Goal: Task Accomplishment & Management: Manage account settings

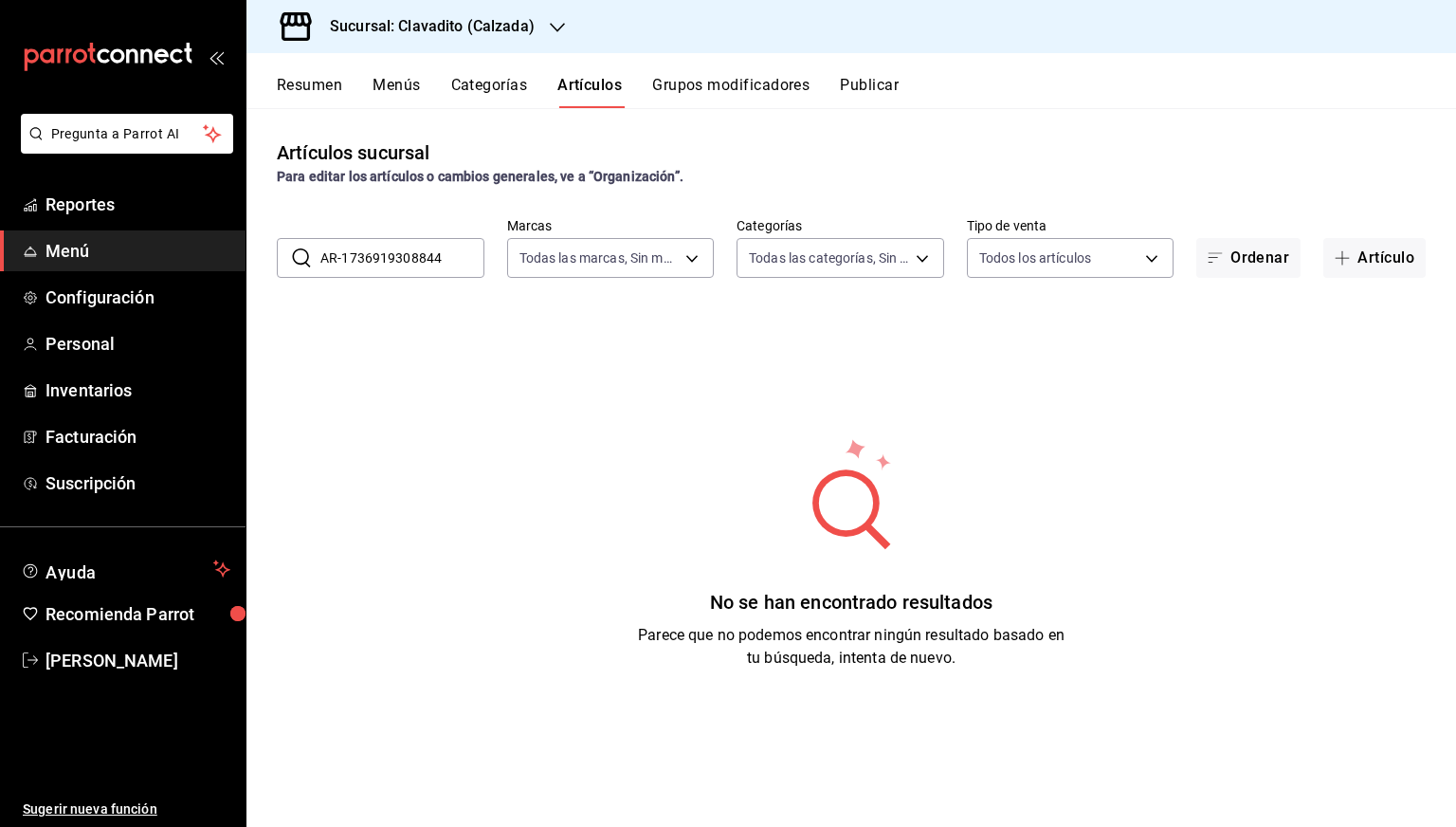
click at [448, 262] on input "AR-1736919308844" at bounding box center [403, 257] width 164 height 38
click at [399, 264] on input "pierde" at bounding box center [403, 257] width 164 height 38
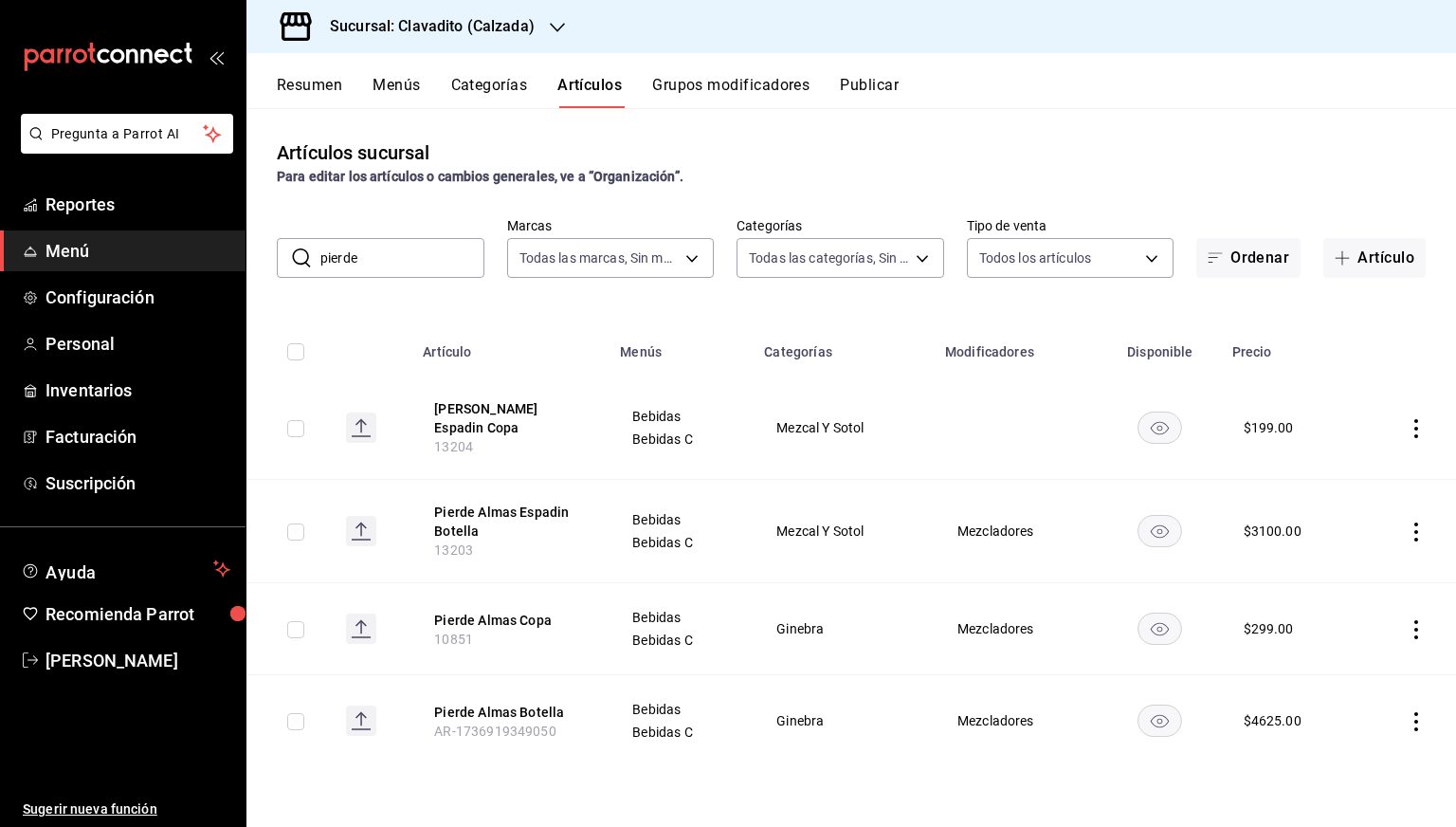
click at [399, 264] on input "pierde" at bounding box center [403, 257] width 164 height 38
paste input "AR-1736919413727"
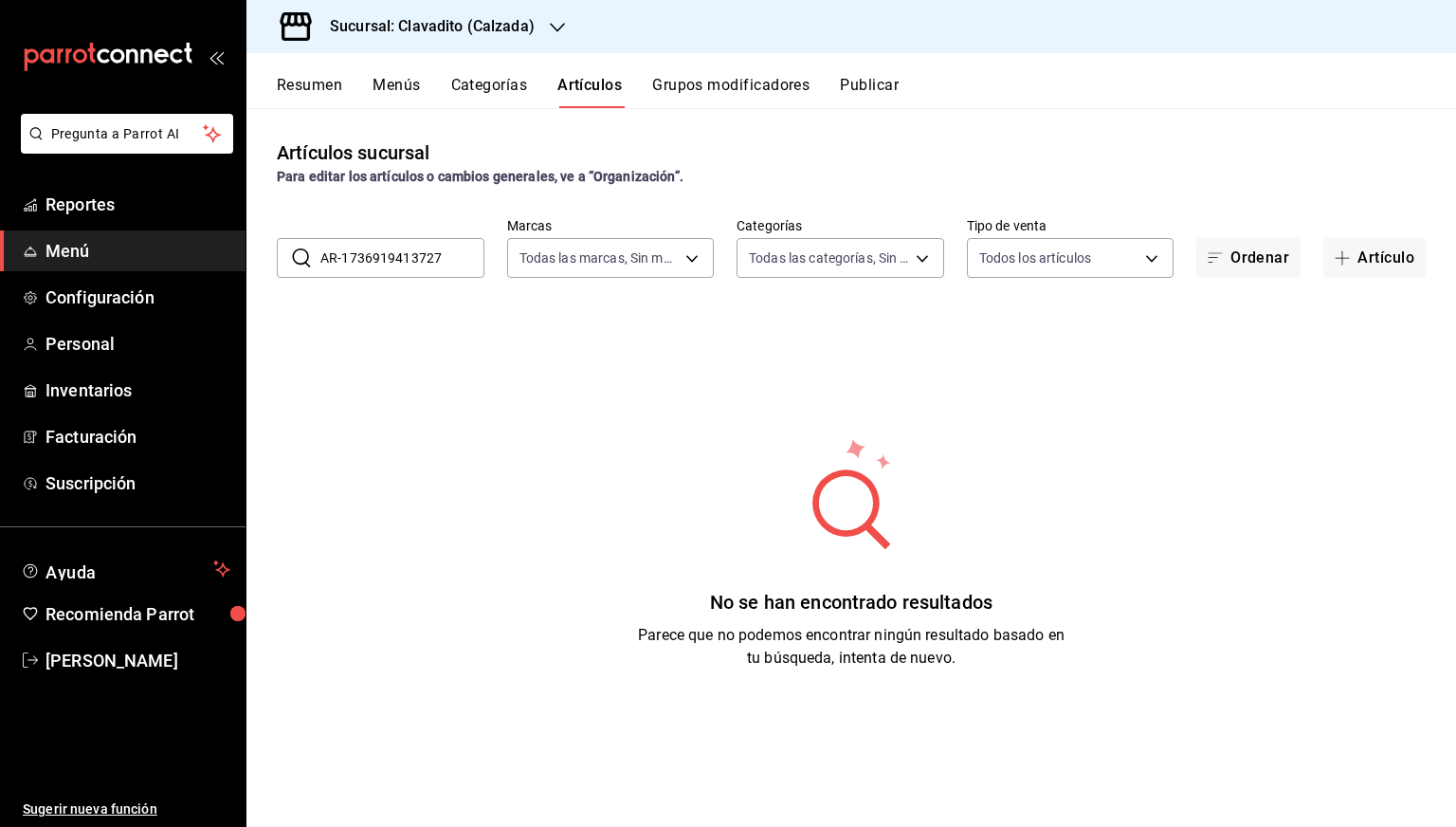
click at [428, 274] on input "AR-1736919413727" at bounding box center [403, 257] width 164 height 38
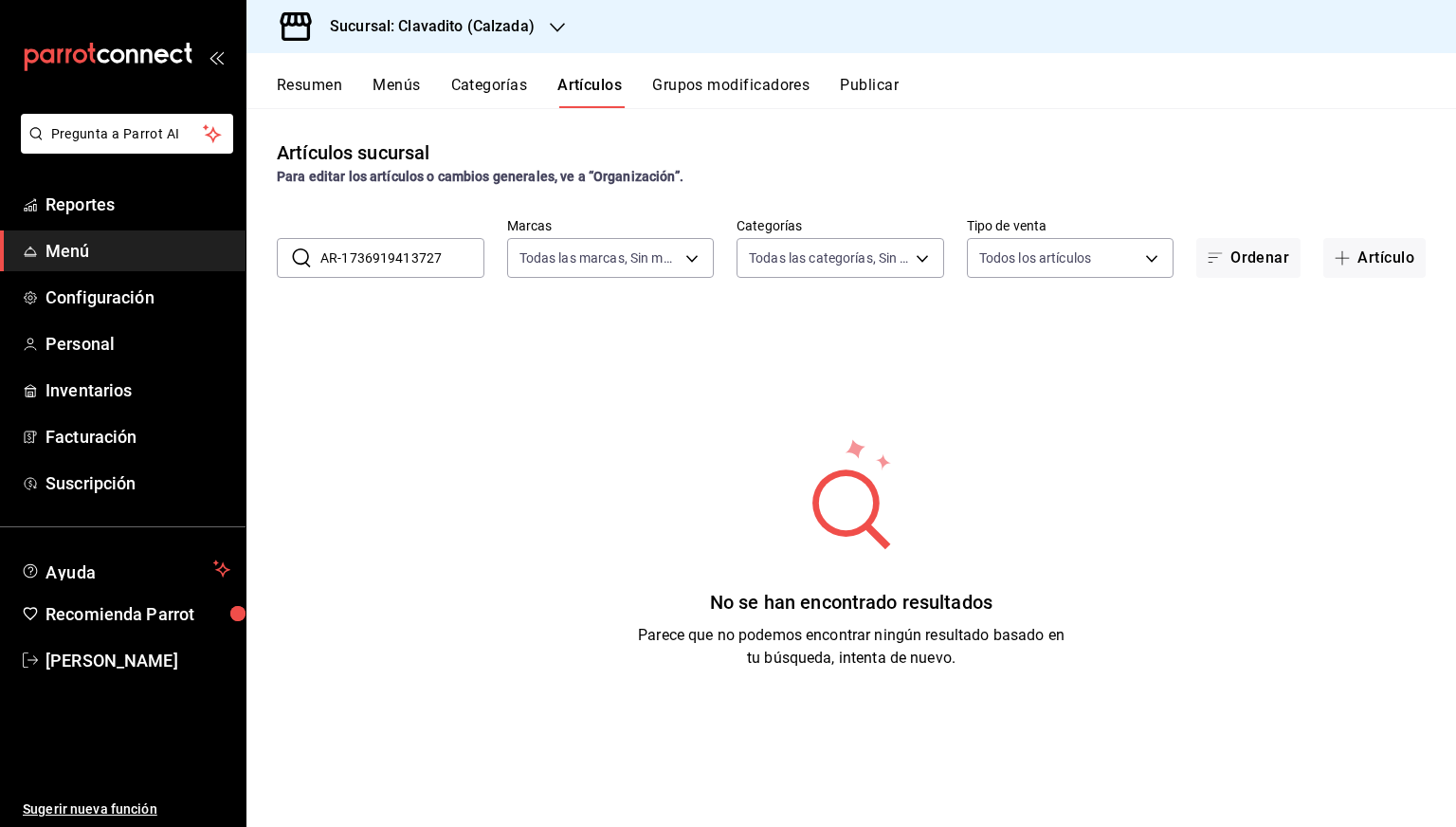
click at [428, 274] on input "AR-1736919413727" at bounding box center [403, 257] width 164 height 38
paste input "524413"
click at [428, 274] on input "AR-1736919524413" at bounding box center [403, 257] width 164 height 38
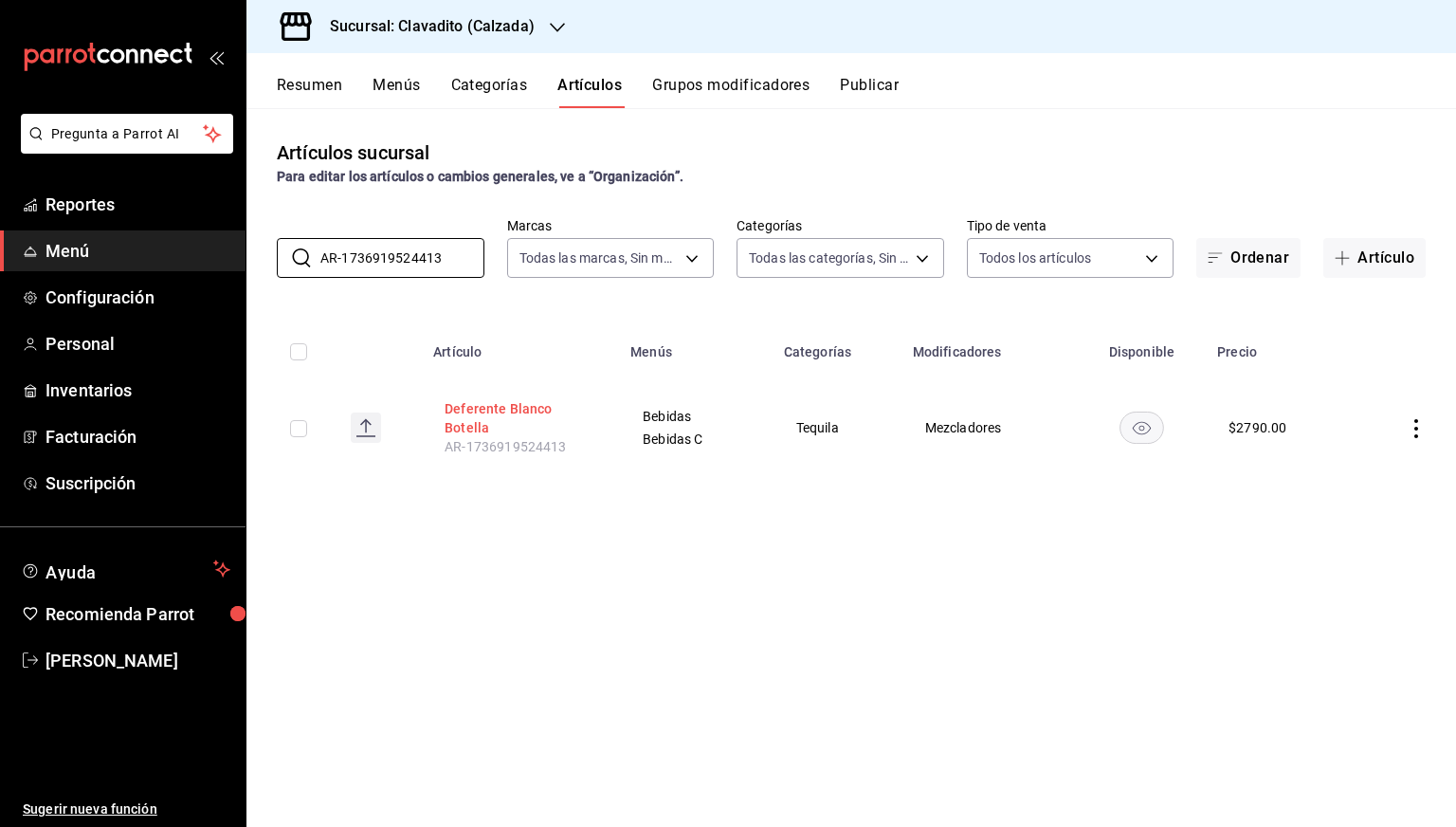
type input "AR-1736919524413"
click at [503, 414] on button "Deferente Blanco Botella" at bounding box center [521, 417] width 152 height 38
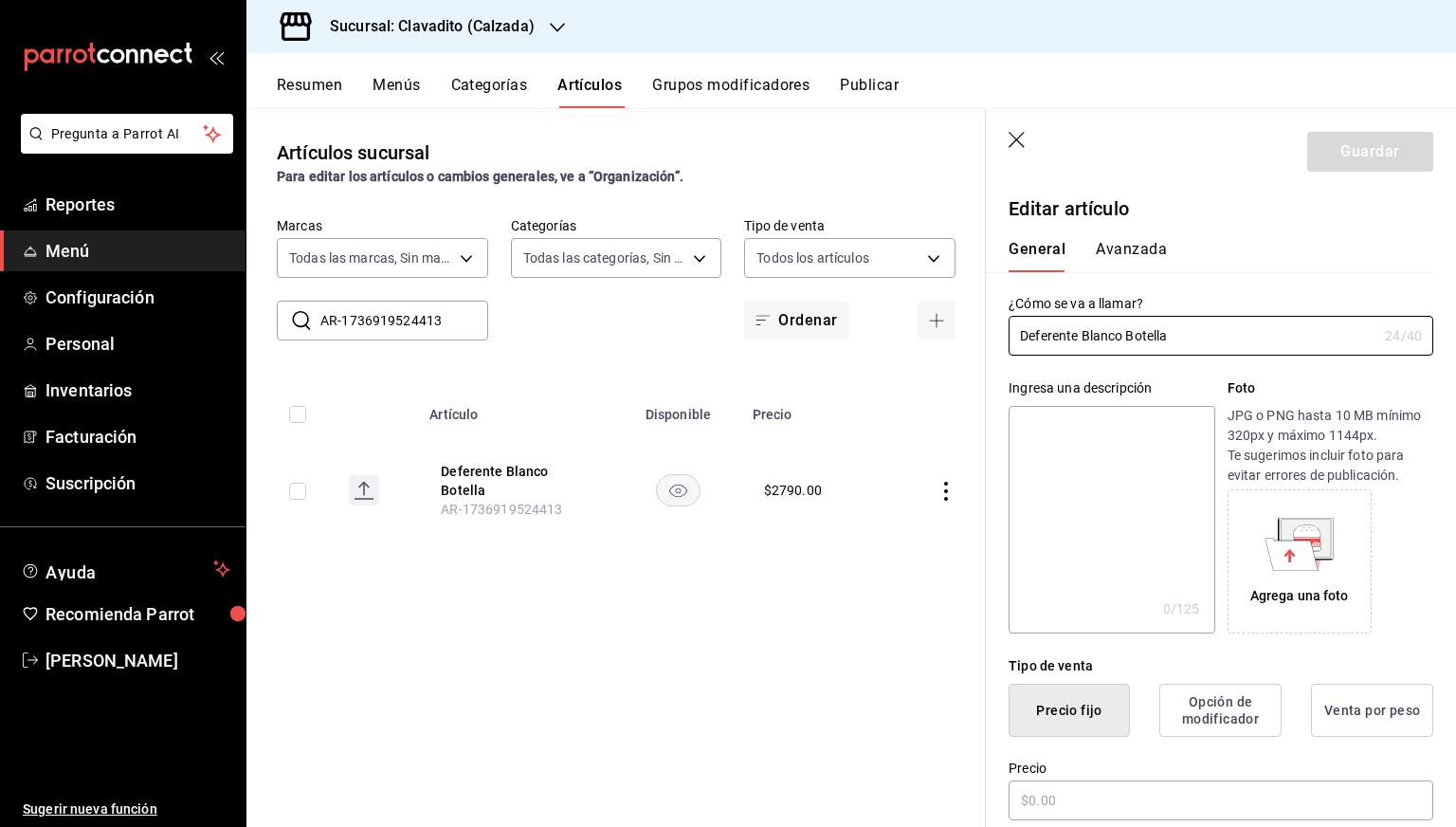
type input "$2790.00"
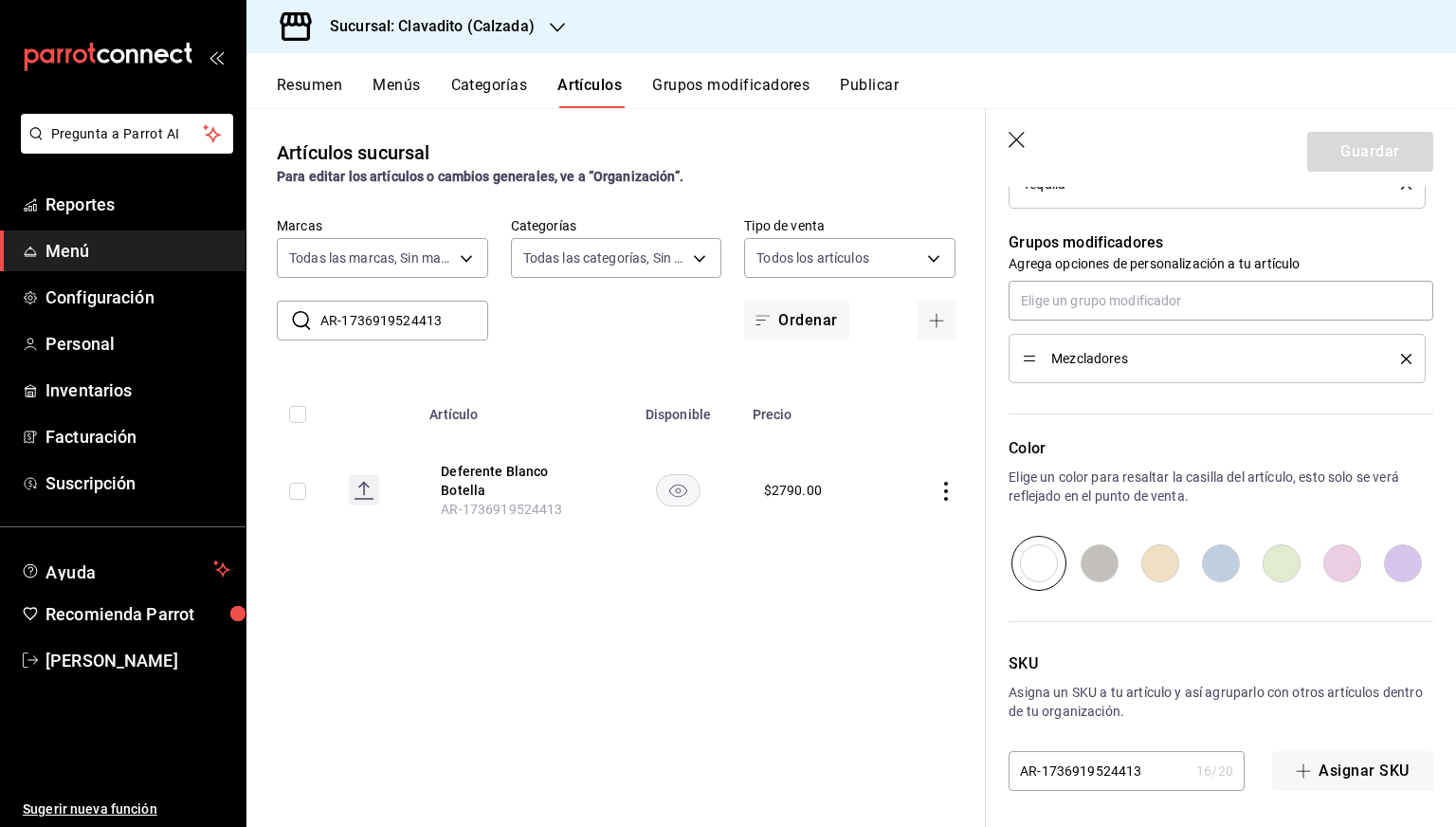
click at [1083, 771] on main "Artículos sucursal Para editar los artículos o cambios generales, ve a “Organiz…" at bounding box center [851, 467] width 1209 height 719
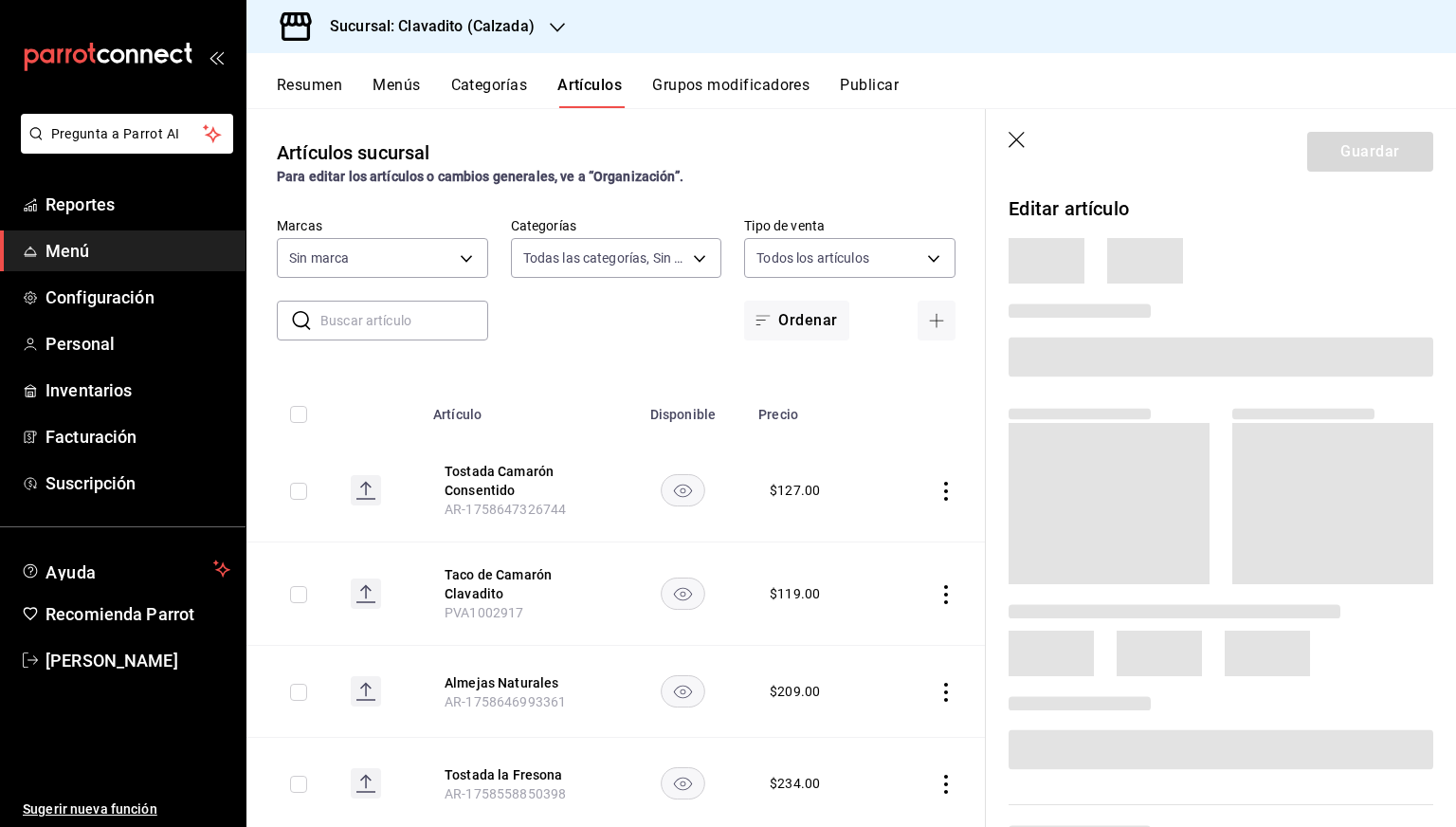
type input "baf57ed1-919f-4c82-8763-5f61bb5ecf6c,a733550a-1833-4f39-b337-4b288d8ef239,37b97…"
type input "7c6329b2-7c80-4d0a-92e1-359a60270725"
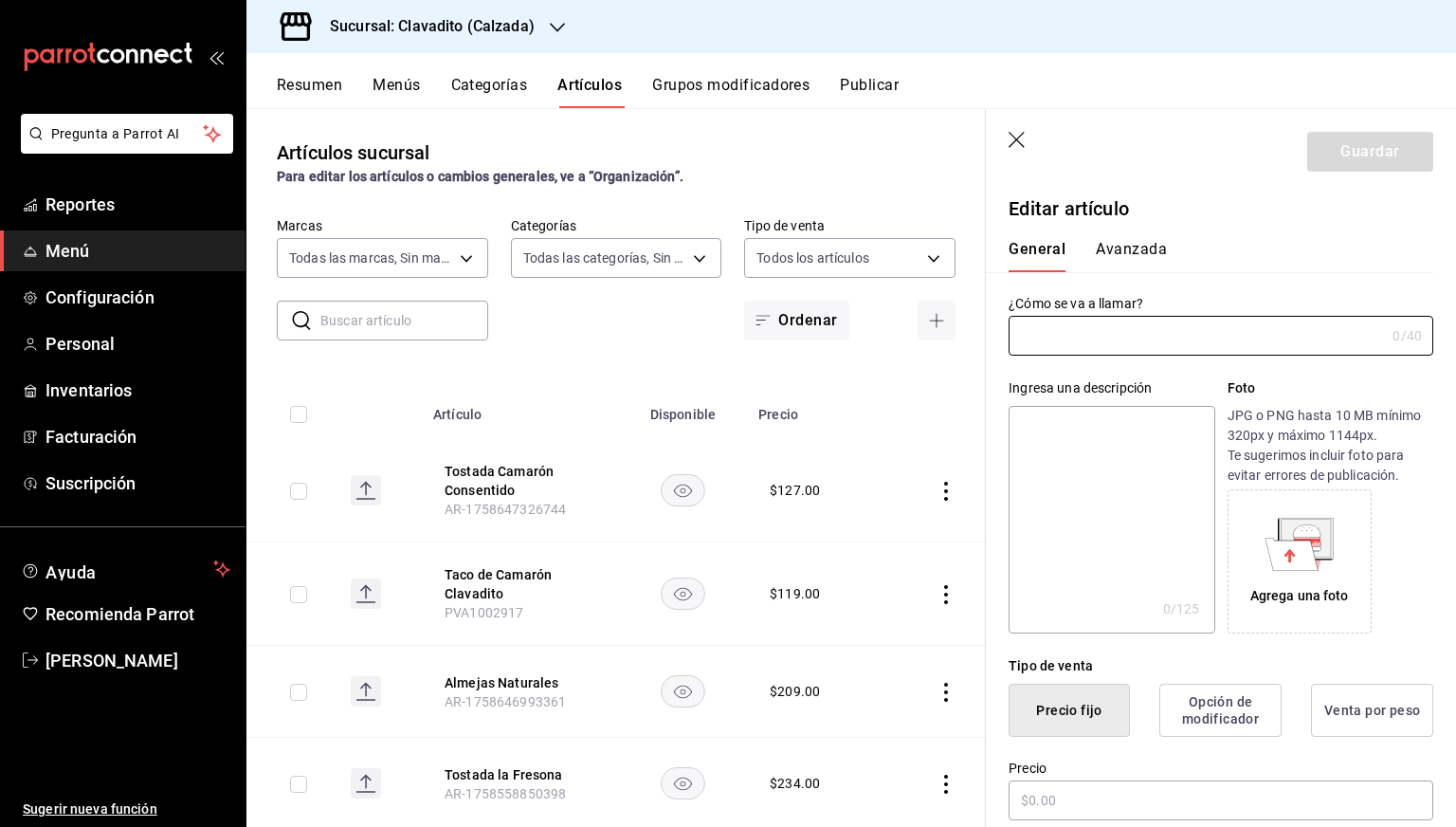
type input "Deferente Blanco Botella"
type input "AR-1736919524413"
type input "$2790.00"
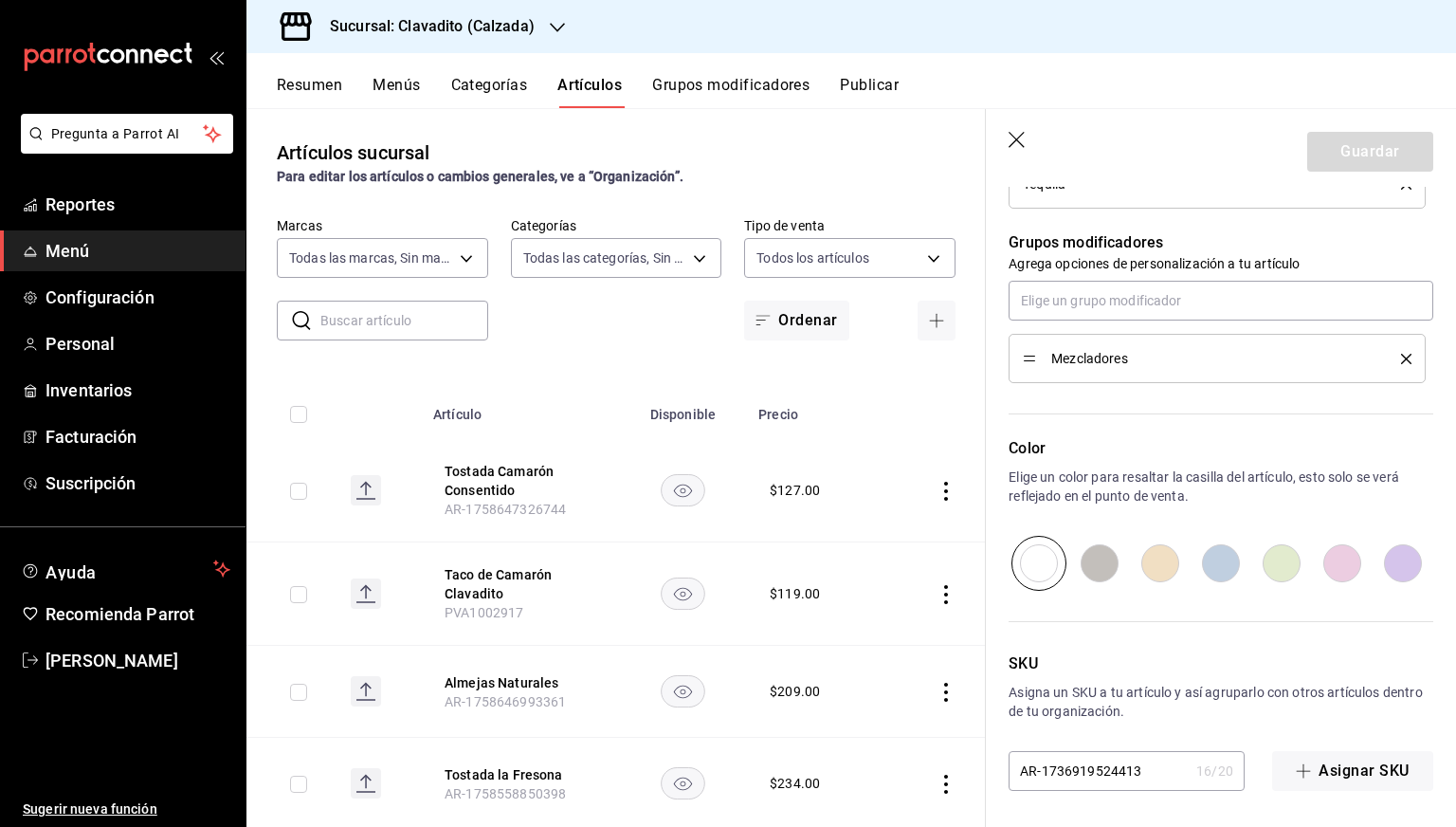
click at [1096, 756] on input "AR-1736919524413" at bounding box center [1098, 770] width 180 height 38
paste input "14851"
click at [1096, 756] on input "14851" at bounding box center [1098, 770] width 180 height 38
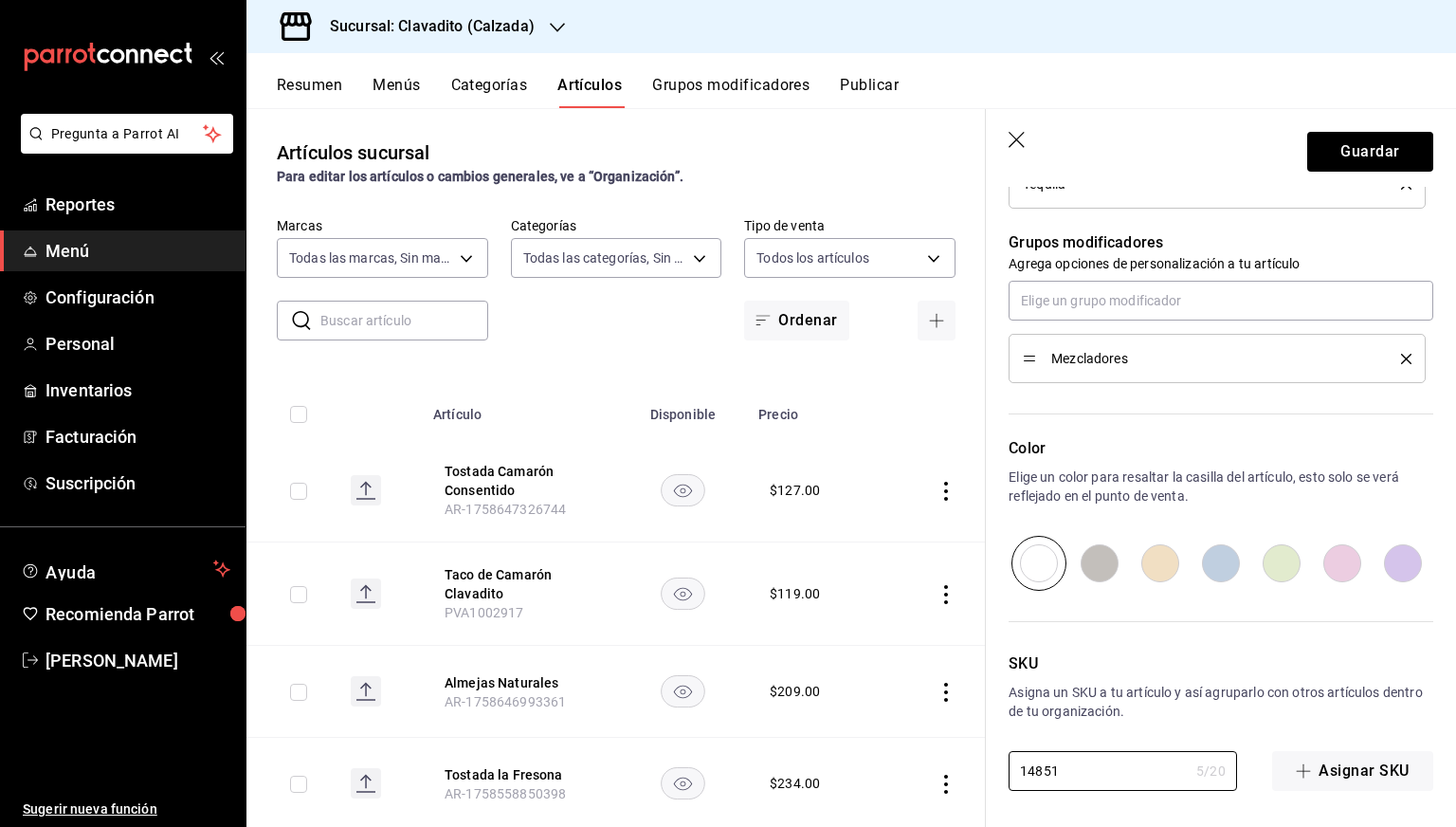
type input "14851"
click at [1342, 150] on button "Guardar" at bounding box center [1370, 151] width 126 height 40
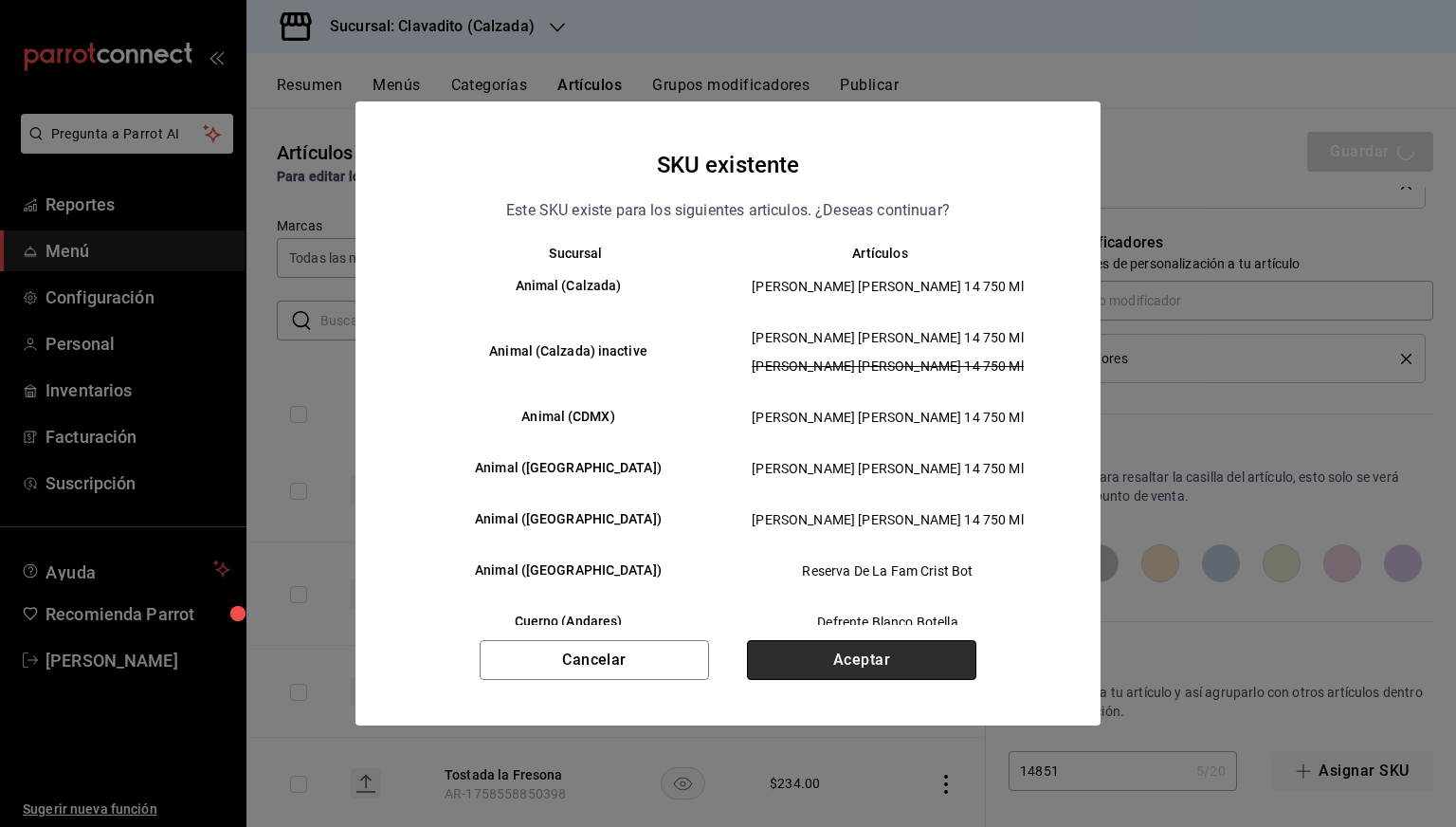
click at [846, 672] on button "Aceptar" at bounding box center [861, 659] width 229 height 40
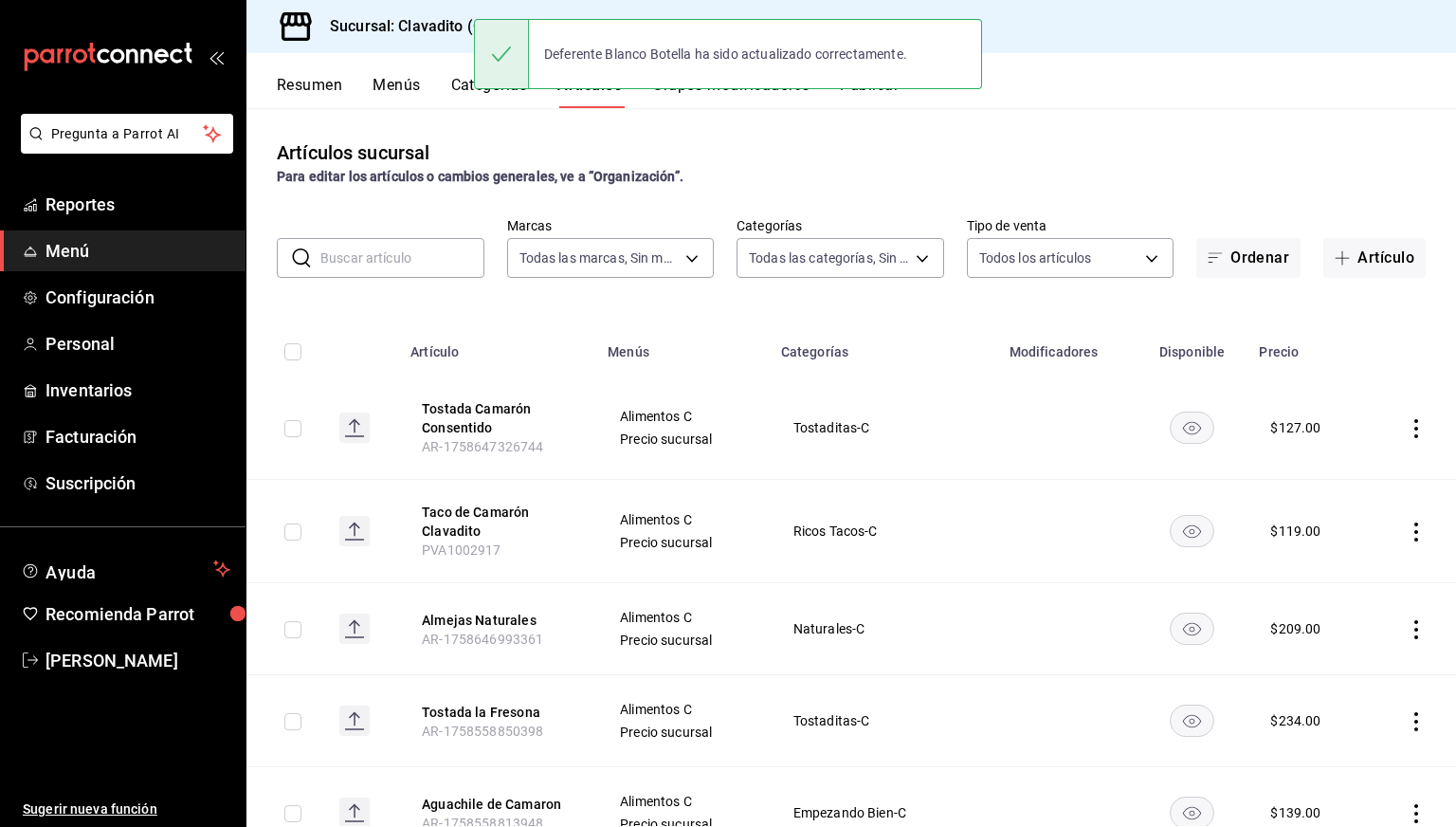
click at [405, 258] on input "text" at bounding box center [403, 257] width 164 height 38
paste input "AR-1736919485084"
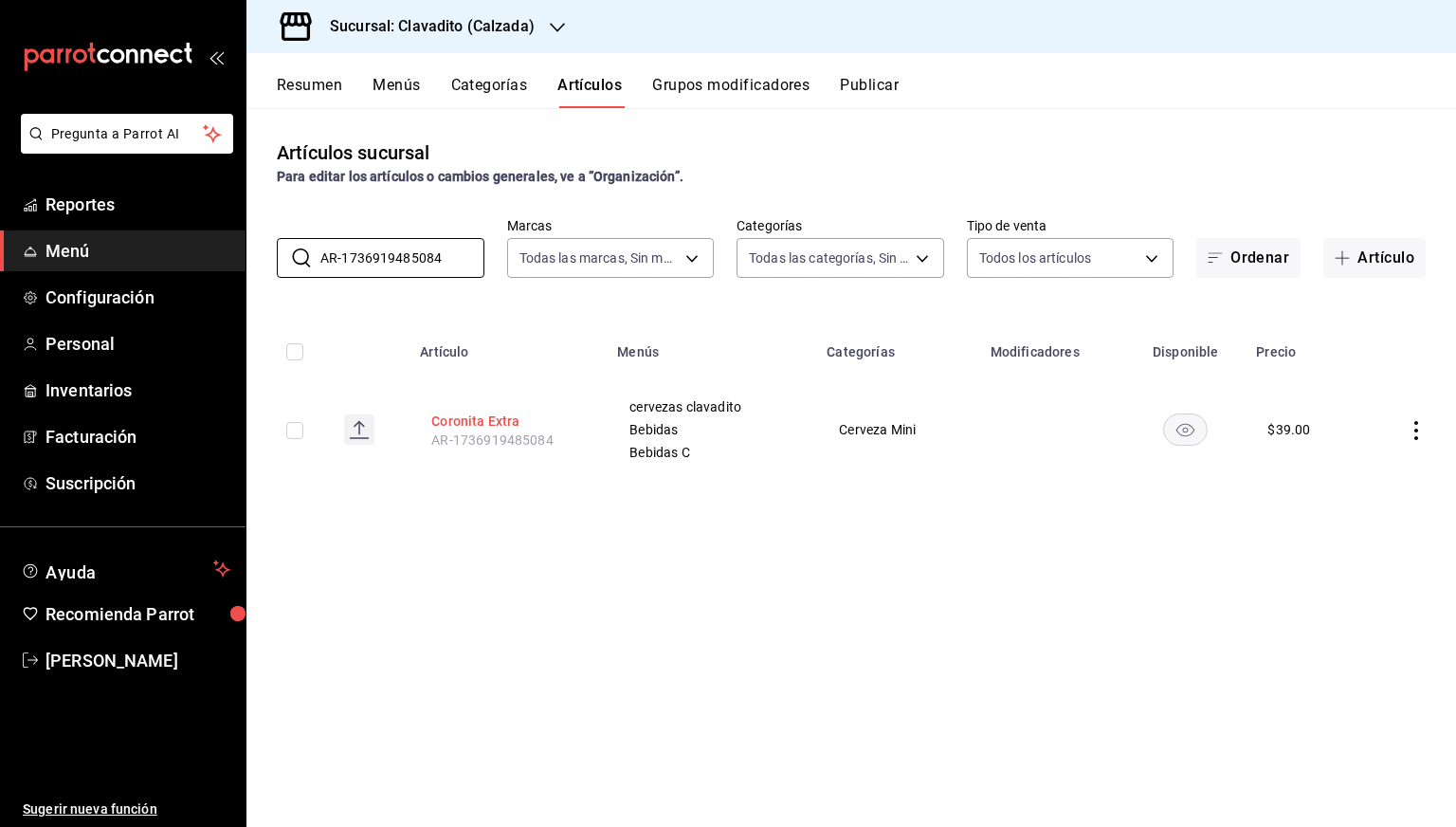
type input "AR-1736919485084"
click at [468, 417] on button "Coronita Extra" at bounding box center [507, 420] width 152 height 19
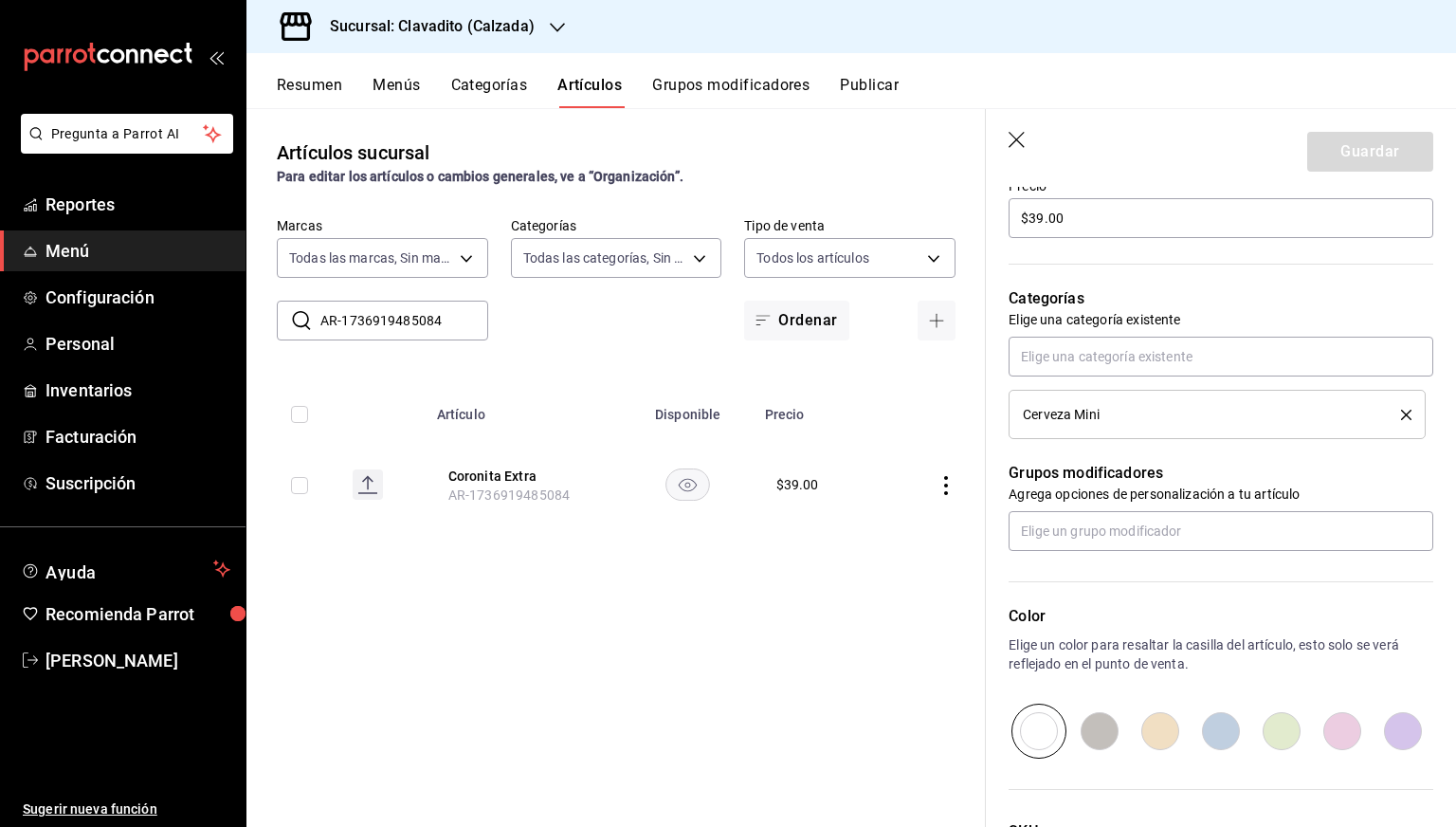
scroll to position [751, 0]
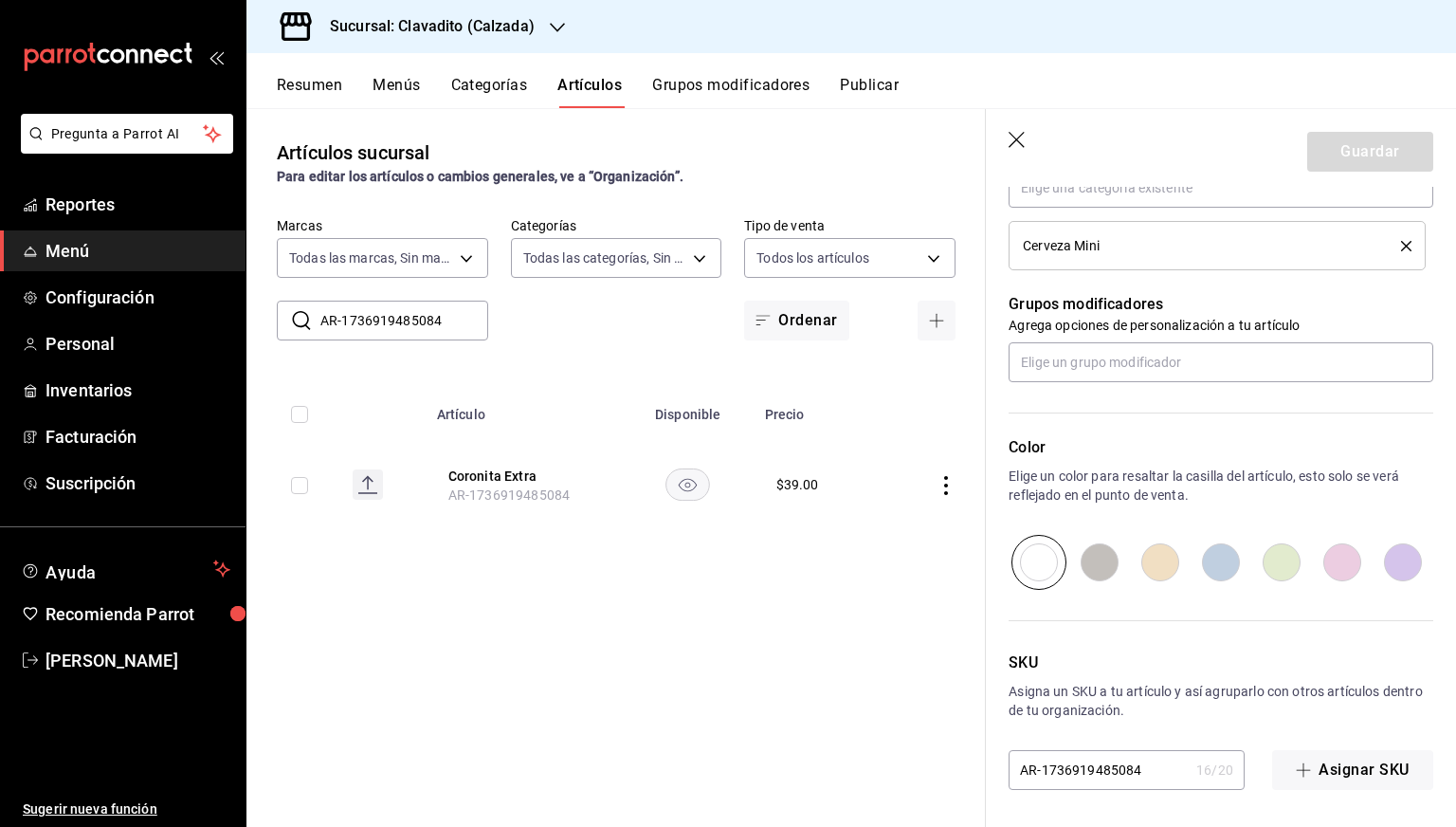
click at [1051, 774] on input "AR-1736919485084" at bounding box center [1098, 769] width 180 height 38
paste input "14138"
click at [1051, 774] on input "14138" at bounding box center [1098, 769] width 180 height 38
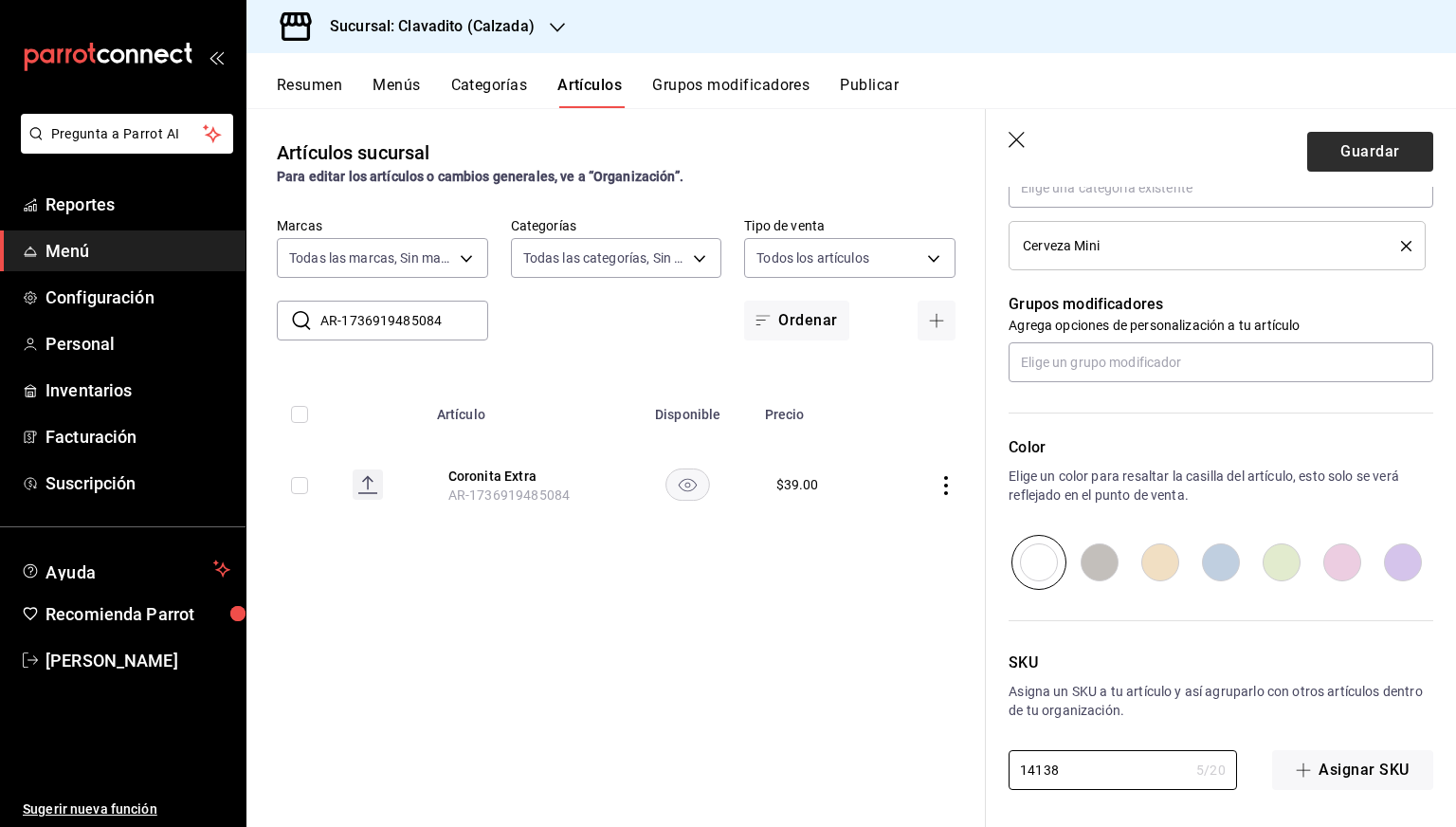
type input "14138"
click at [1341, 163] on button "Guardar" at bounding box center [1370, 151] width 126 height 40
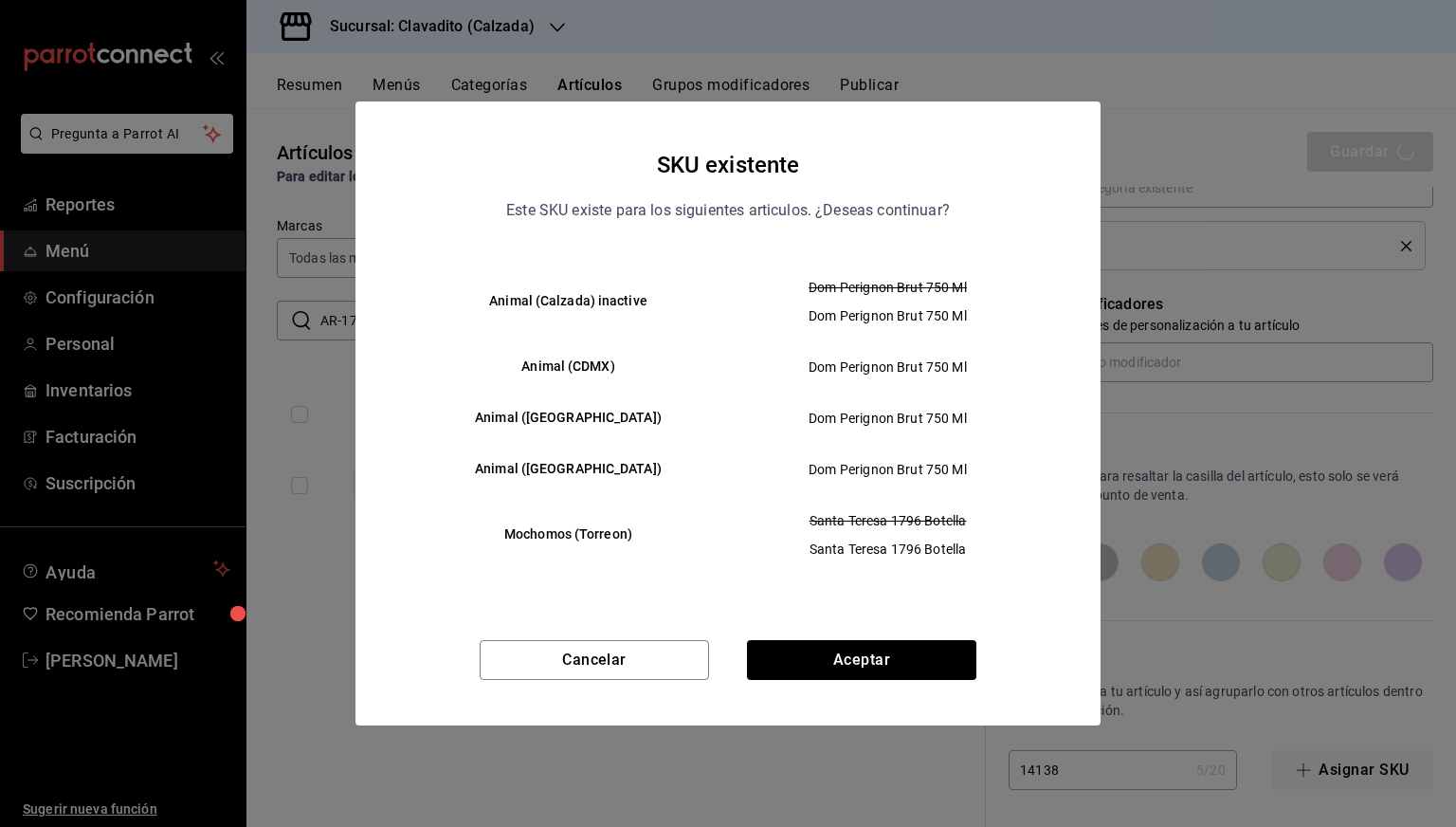
scroll to position [0, 0]
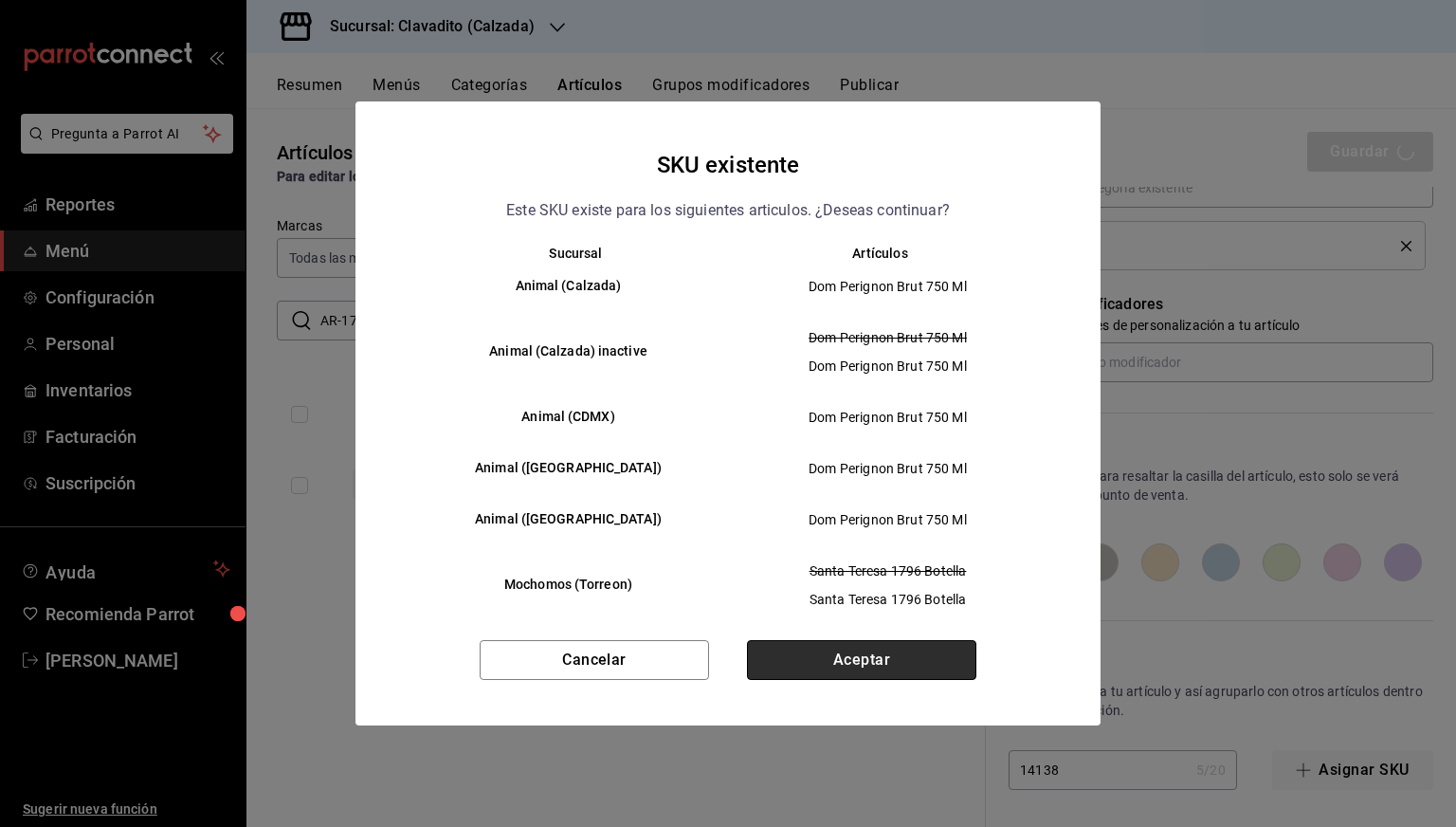
click at [828, 661] on button "Aceptar" at bounding box center [861, 659] width 229 height 40
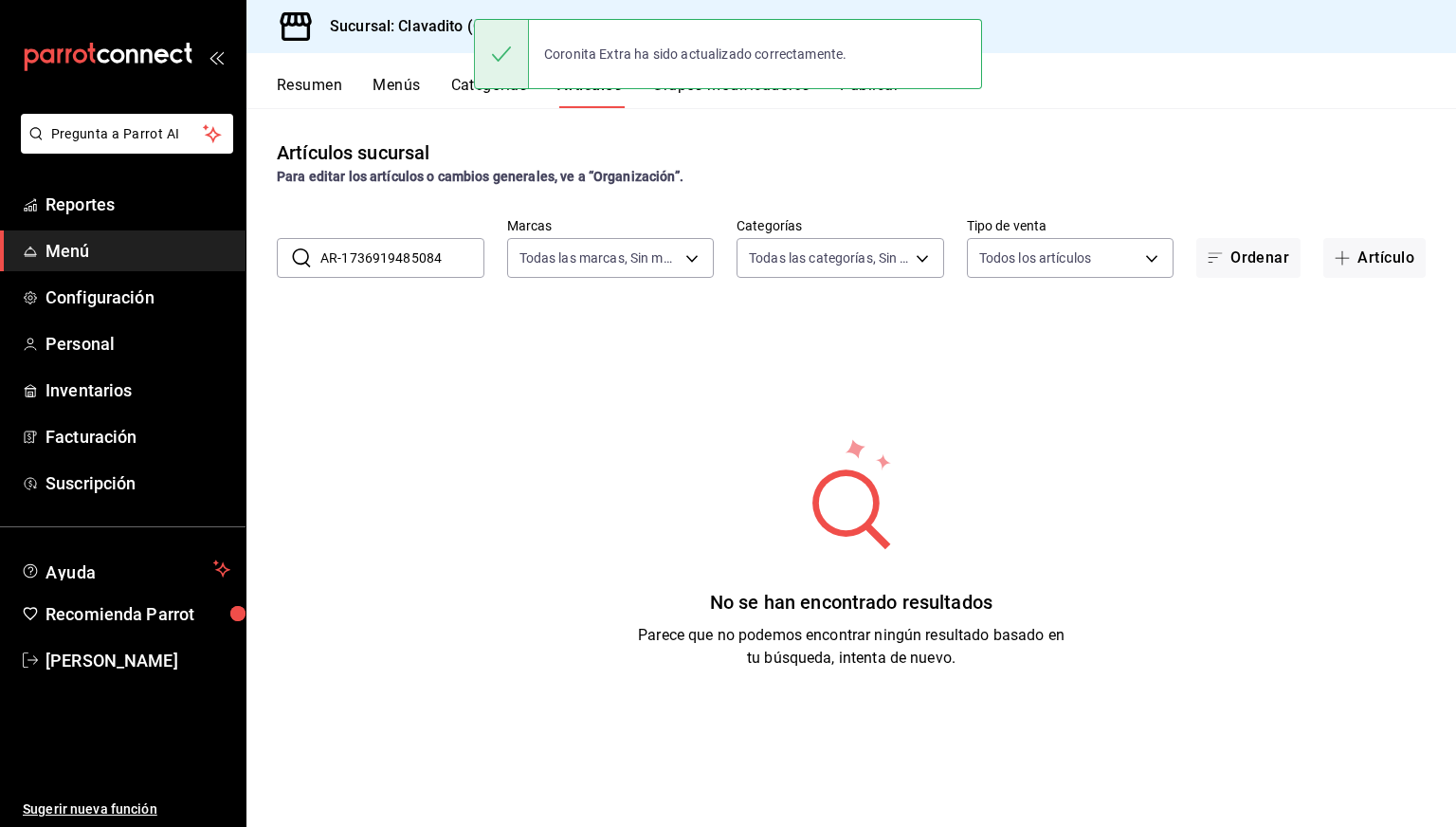
click at [390, 266] on input "AR-1736919485084" at bounding box center [403, 257] width 164 height 38
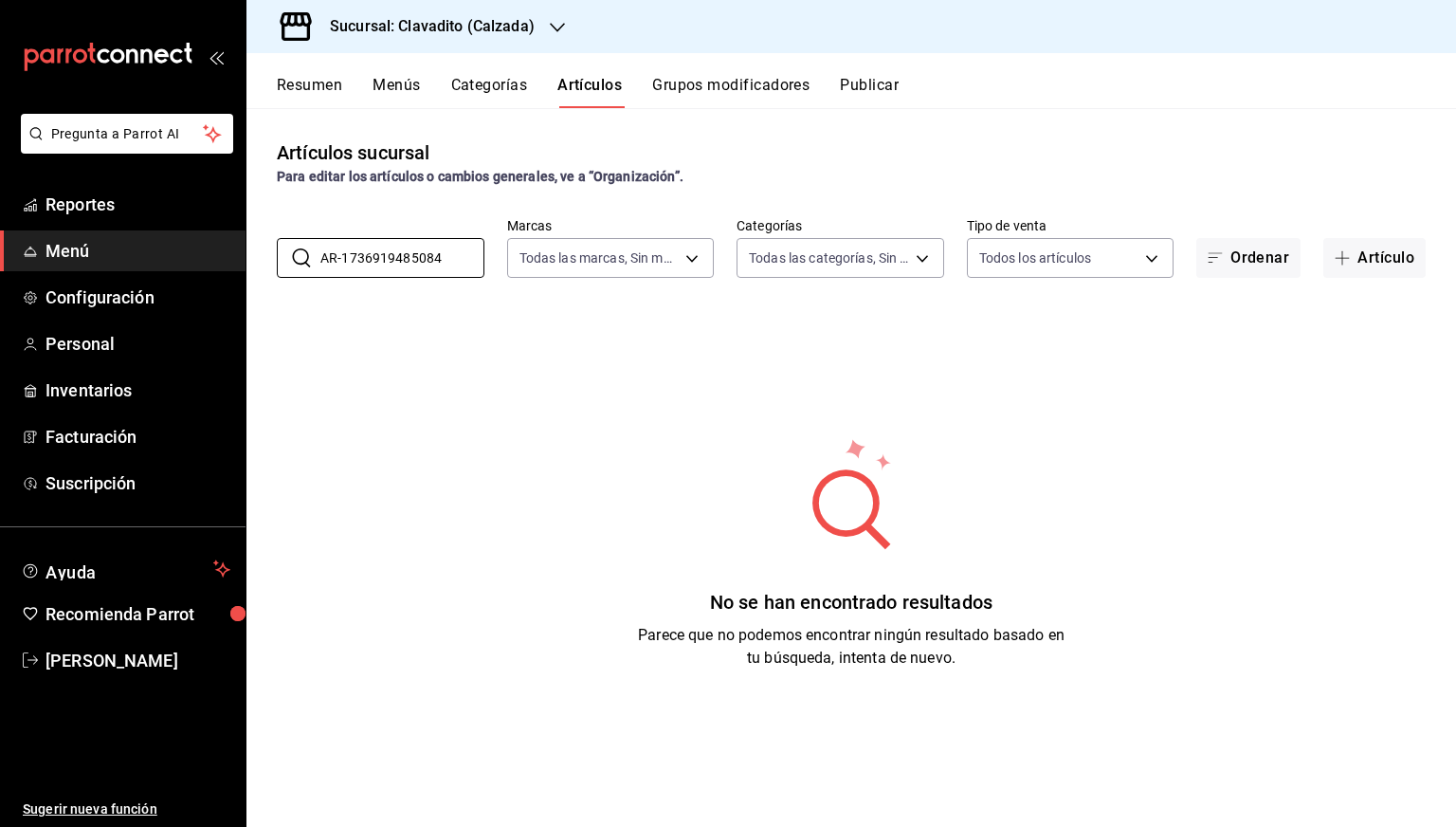
paste input "14138"
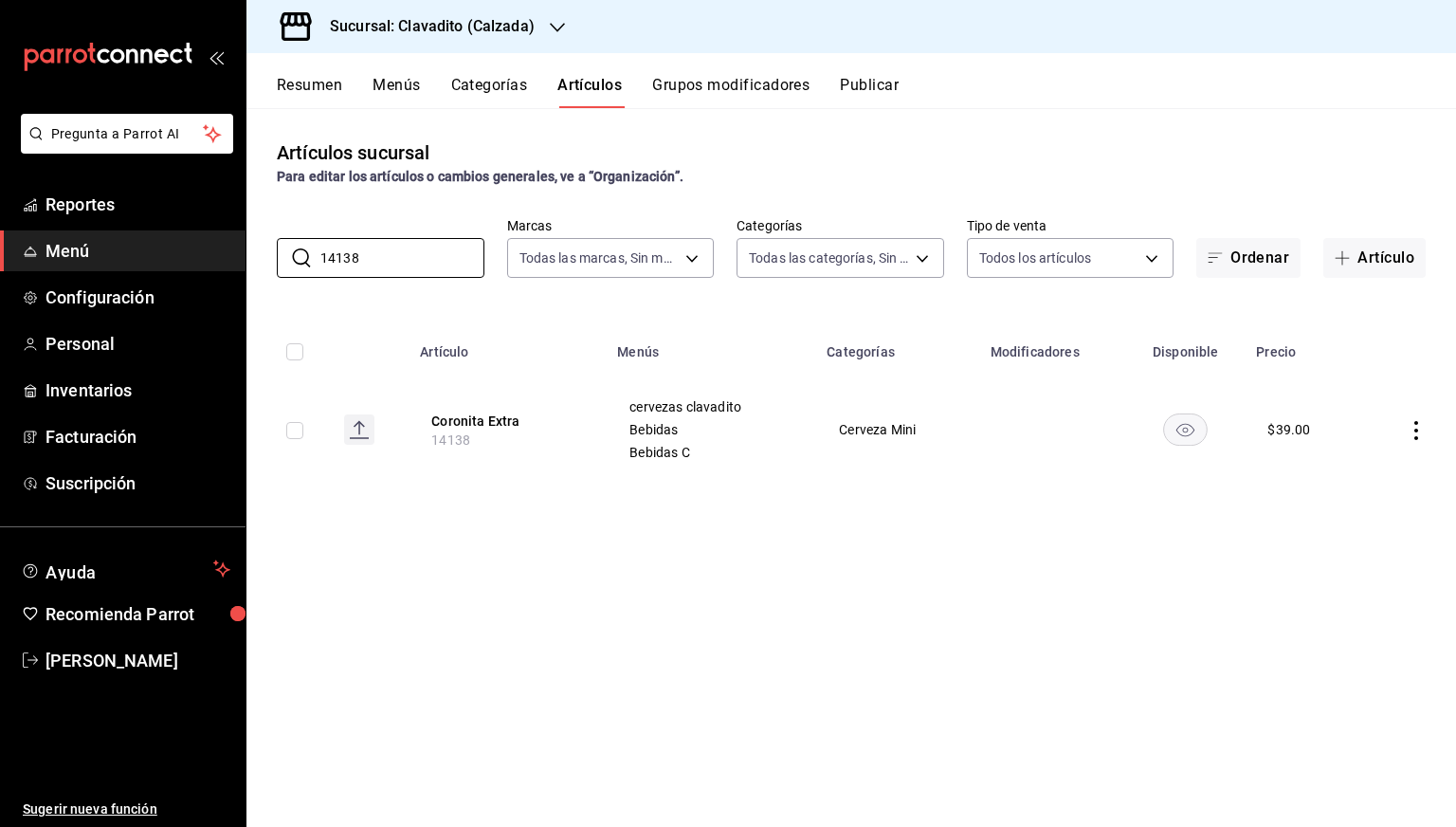
type input "14138"
click at [465, 425] on button "Coronita Extra" at bounding box center [507, 420] width 152 height 19
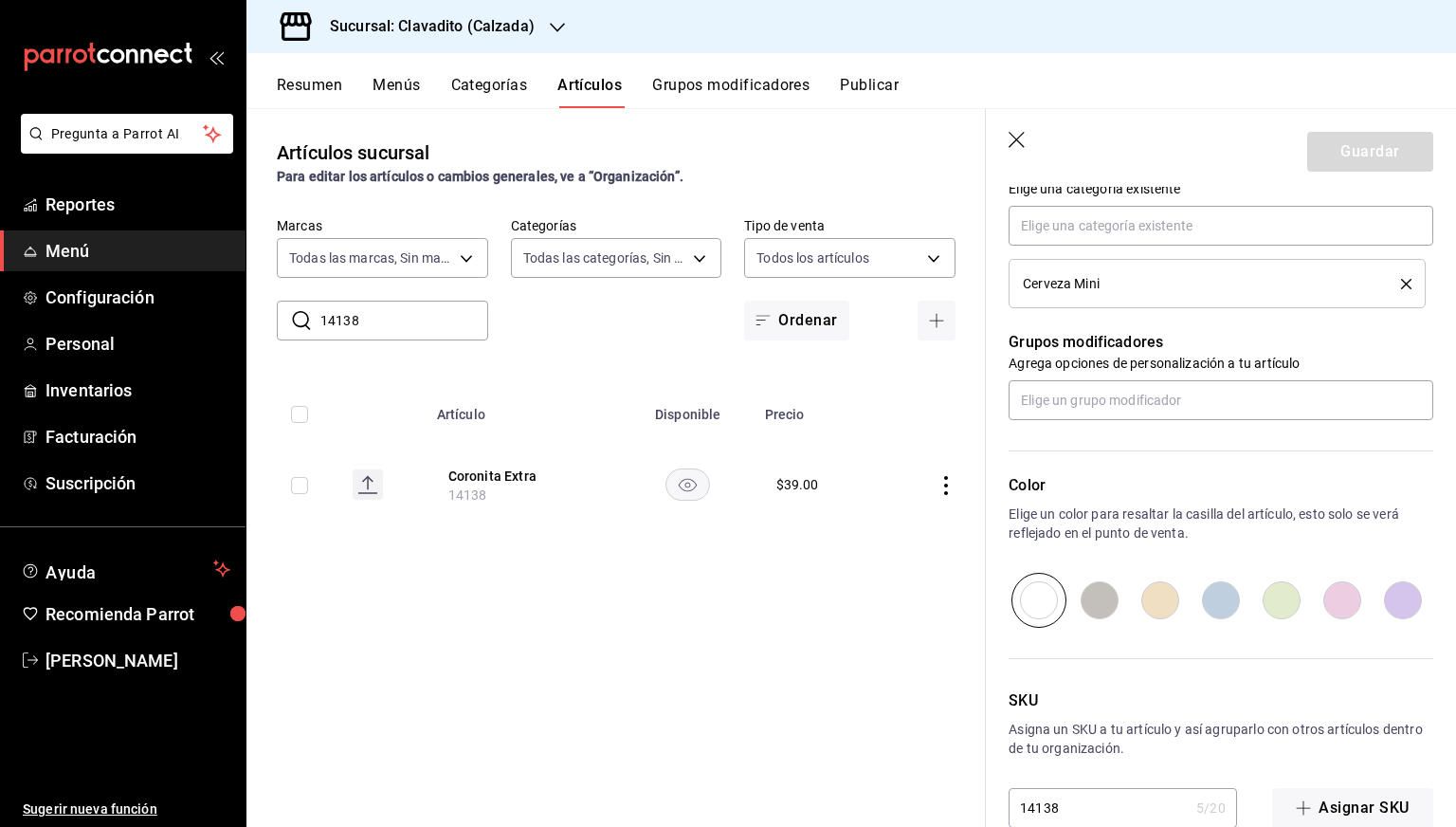
scroll to position [751, 0]
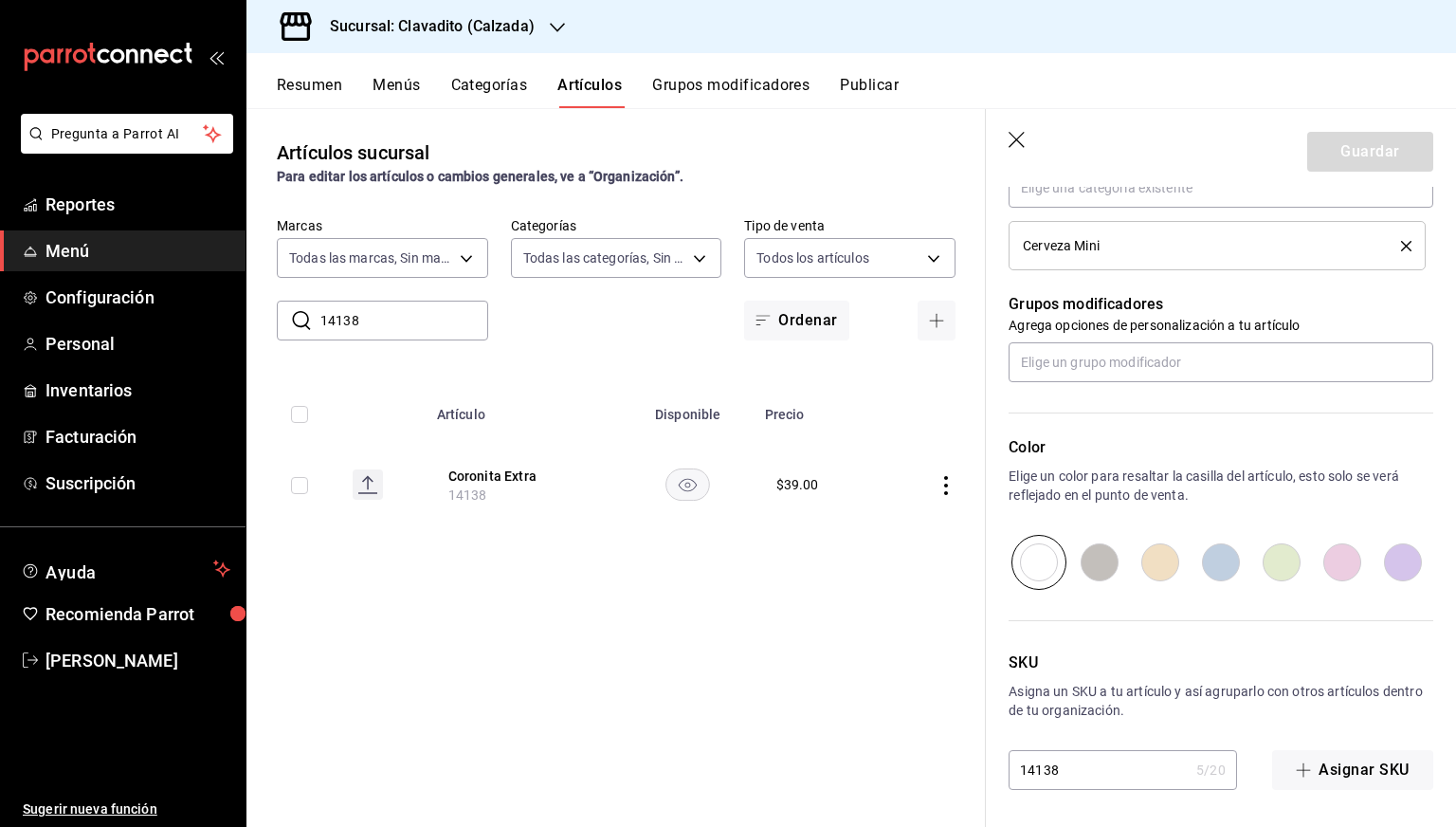
click at [1071, 778] on input "14138" at bounding box center [1098, 769] width 180 height 38
paste input "533"
click at [1071, 778] on input "14533" at bounding box center [1098, 769] width 180 height 38
type input "14533"
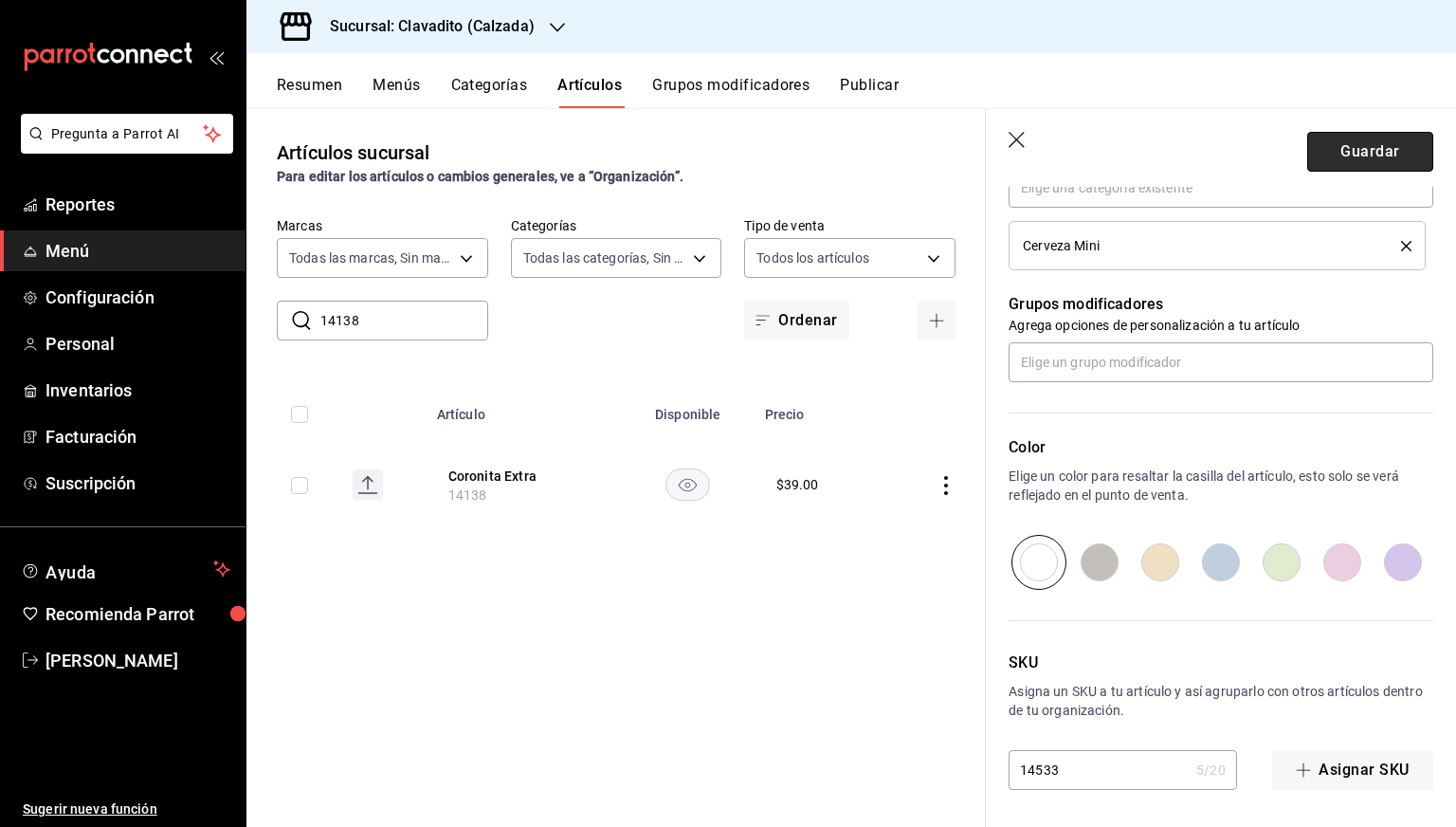
click at [1338, 138] on button "Guardar" at bounding box center [1370, 151] width 126 height 40
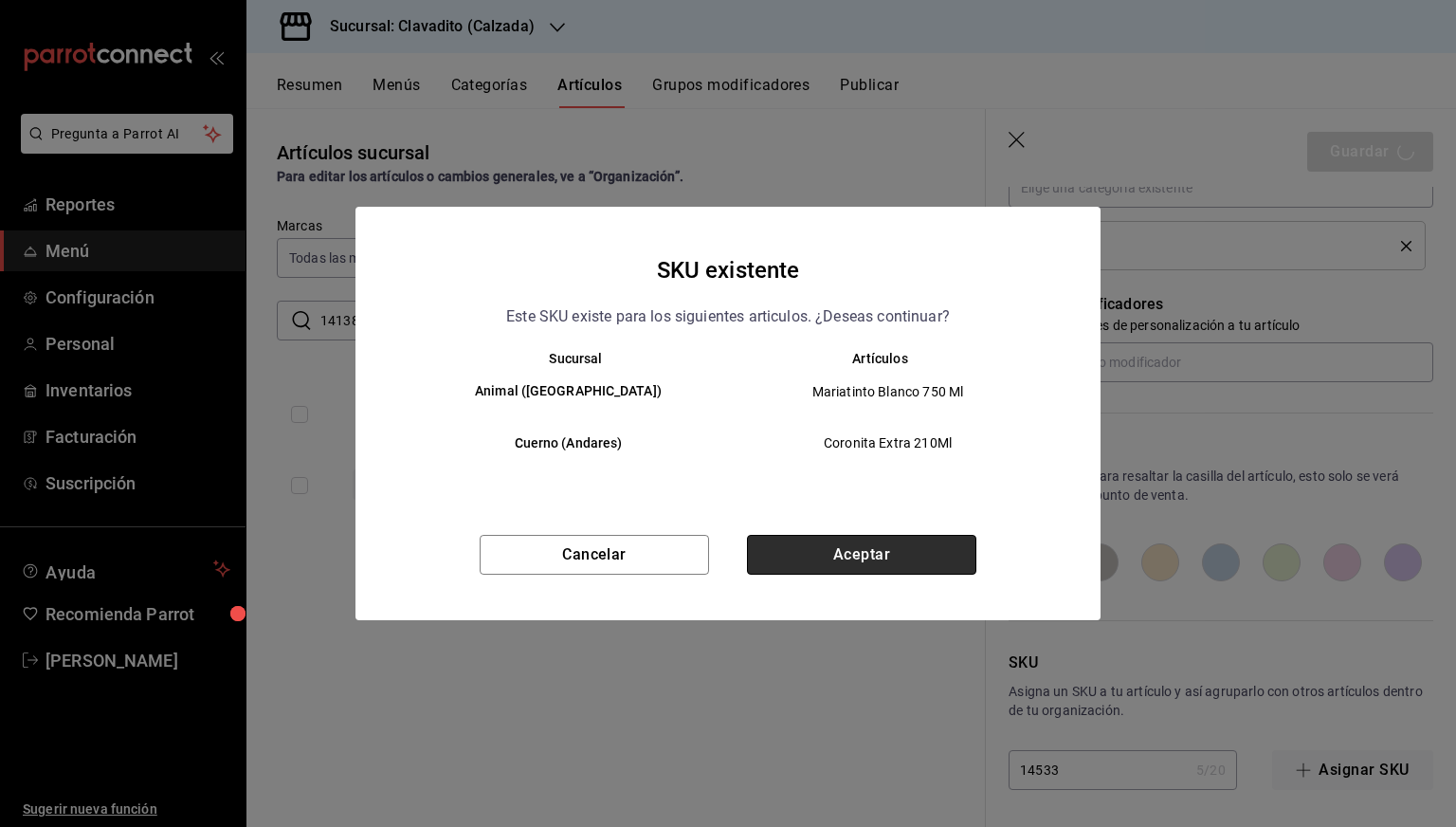
click at [834, 555] on button "Aceptar" at bounding box center [861, 554] width 229 height 40
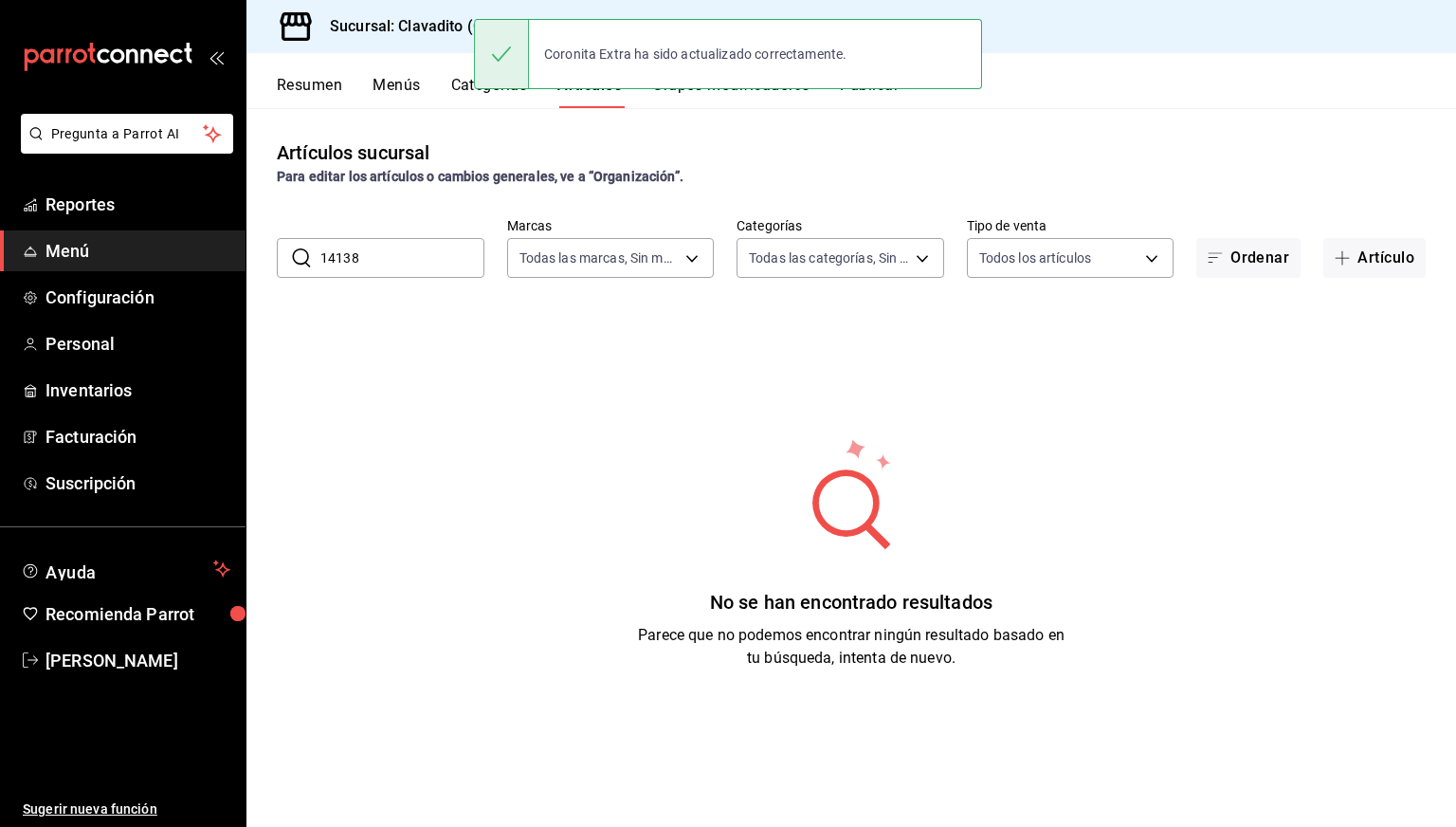
click at [414, 271] on input "14138" at bounding box center [403, 257] width 164 height 38
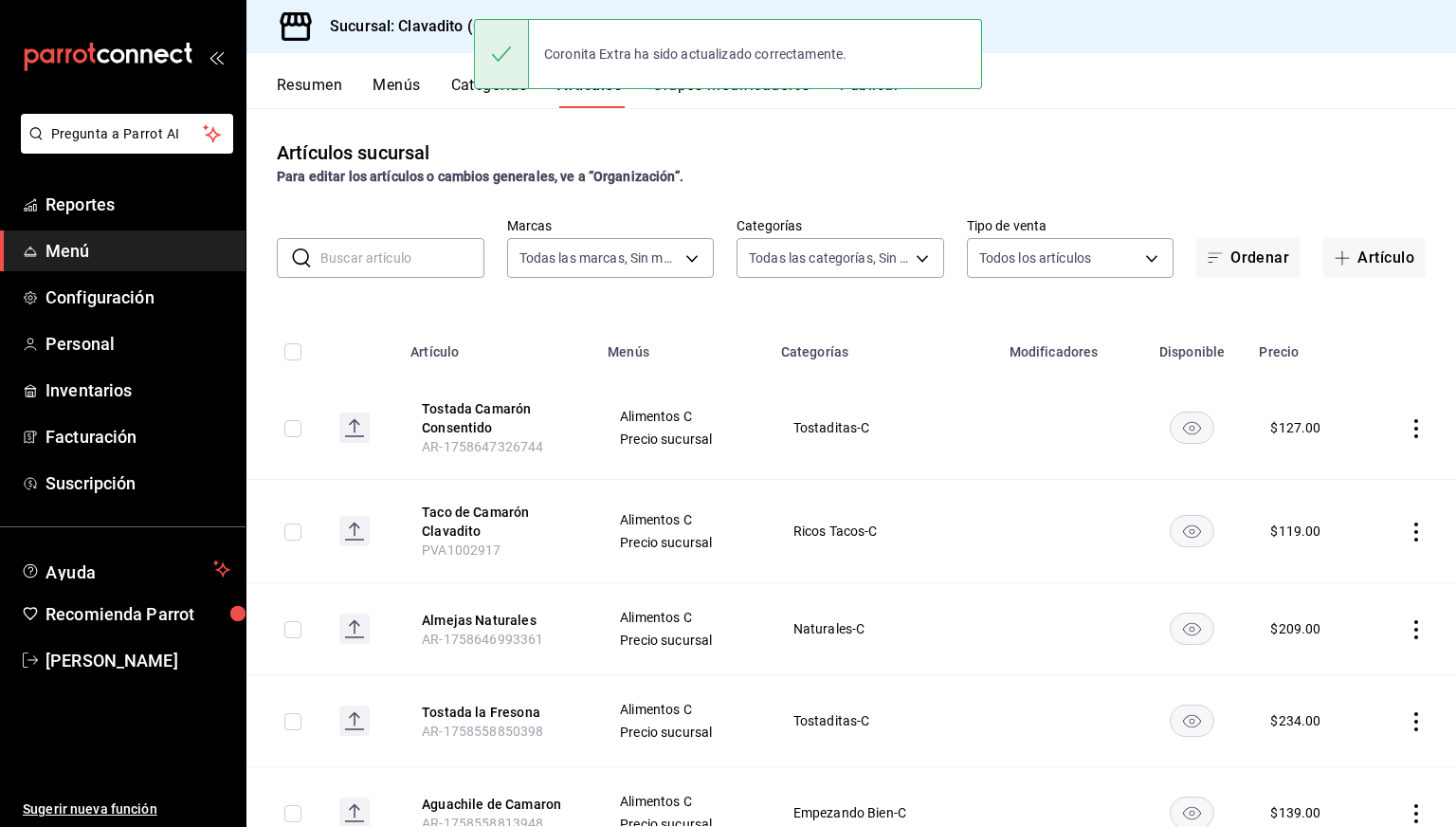
paste input "AR-1736919673296"
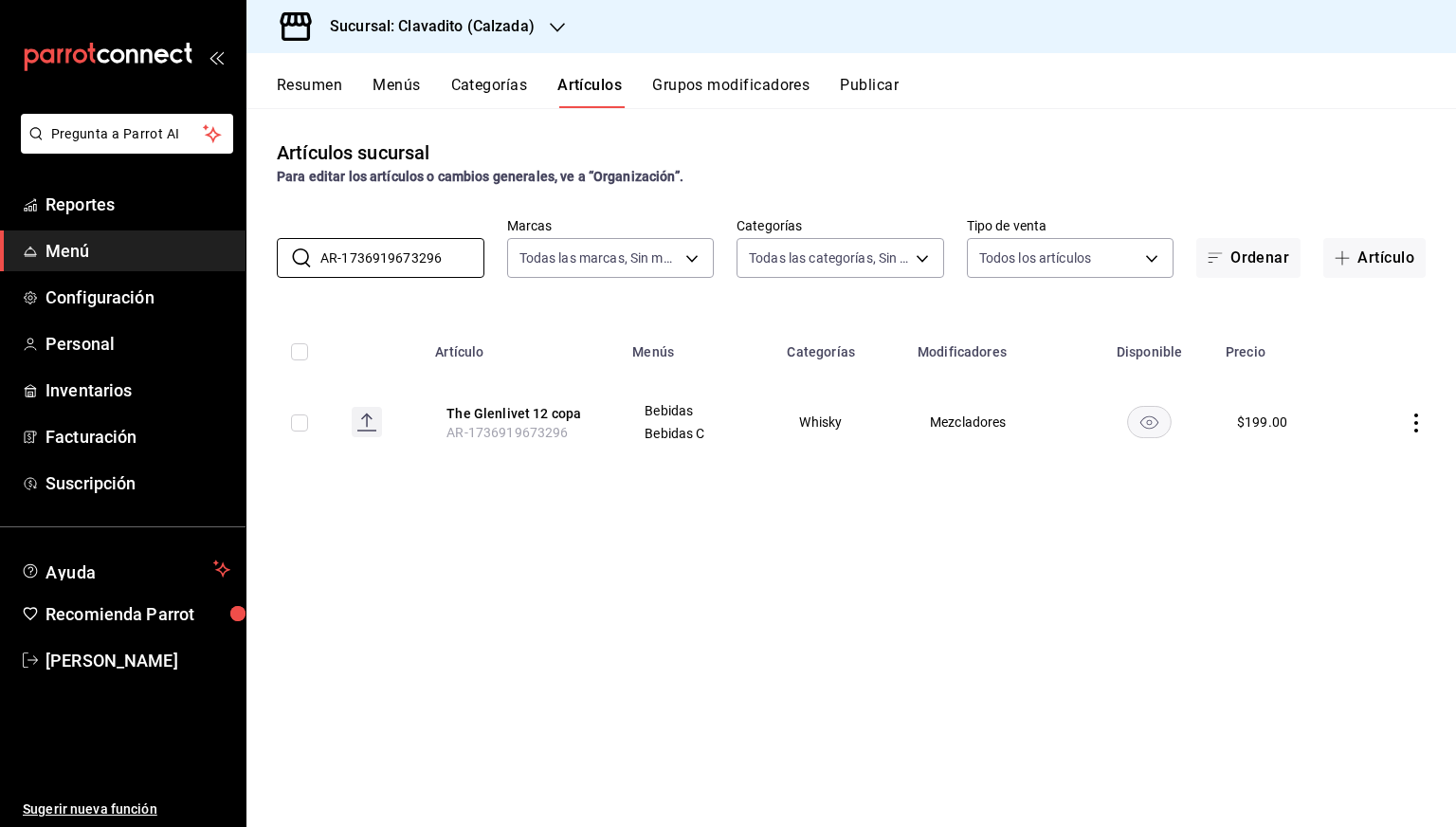
type input "AR-1736919673296"
click at [492, 420] on button "The Glenlivet 12 copa" at bounding box center [523, 413] width 152 height 19
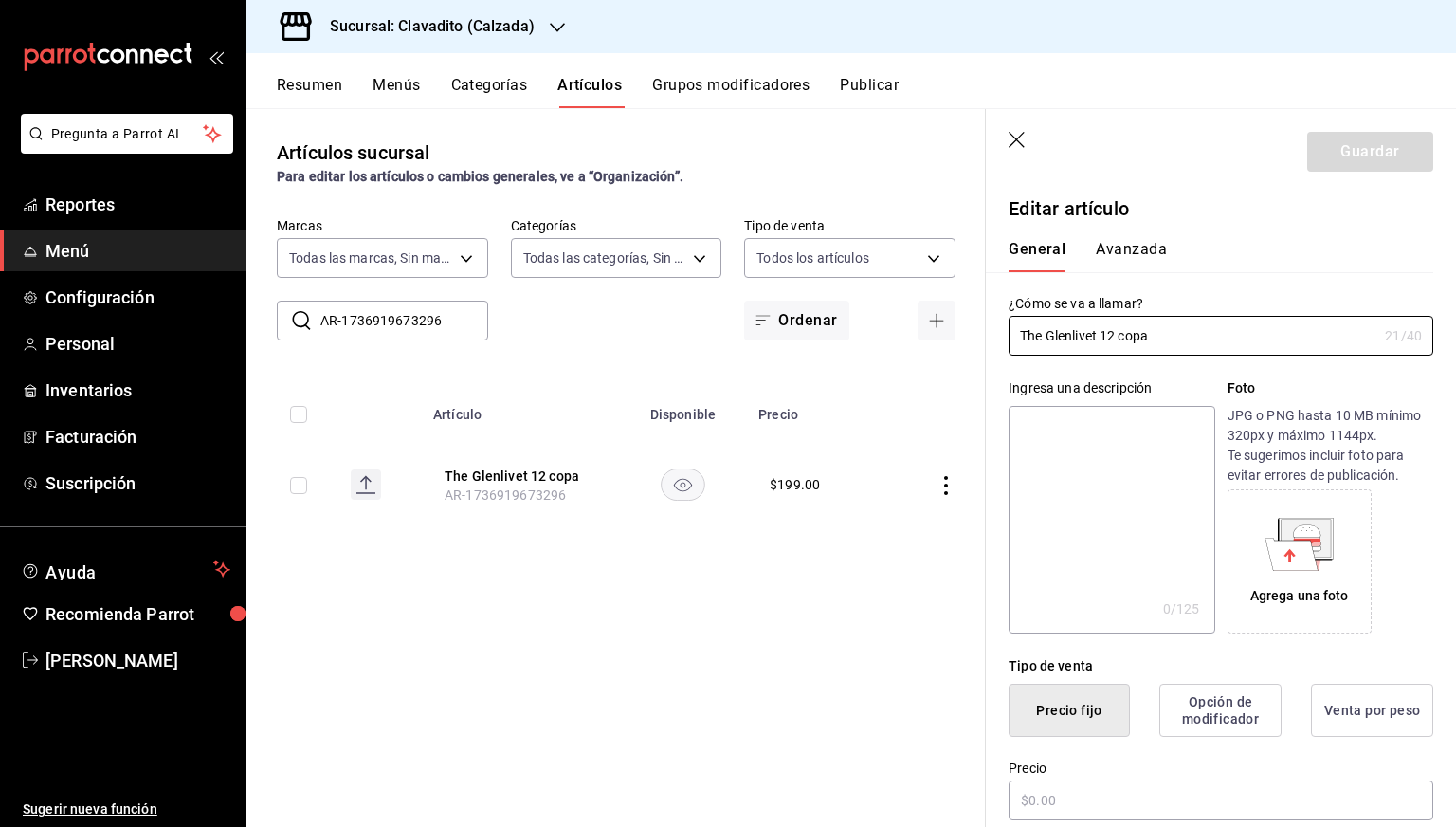
type input "$199.00"
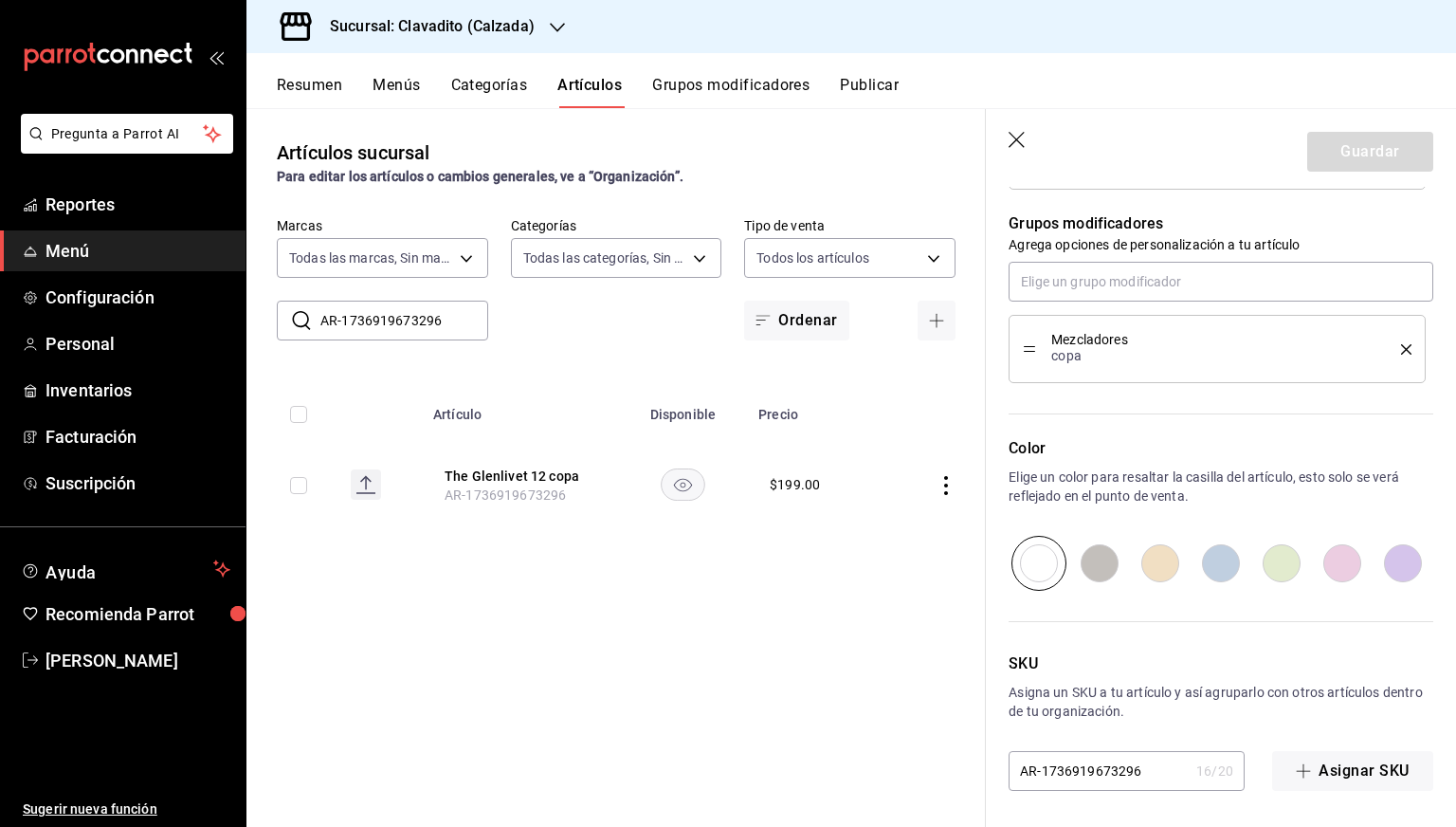
click at [1070, 775] on input "AR-1736919673296" at bounding box center [1098, 770] width 180 height 38
paste input "1436"
click at [1070, 775] on input "14366" at bounding box center [1098, 770] width 180 height 38
type input "14366"
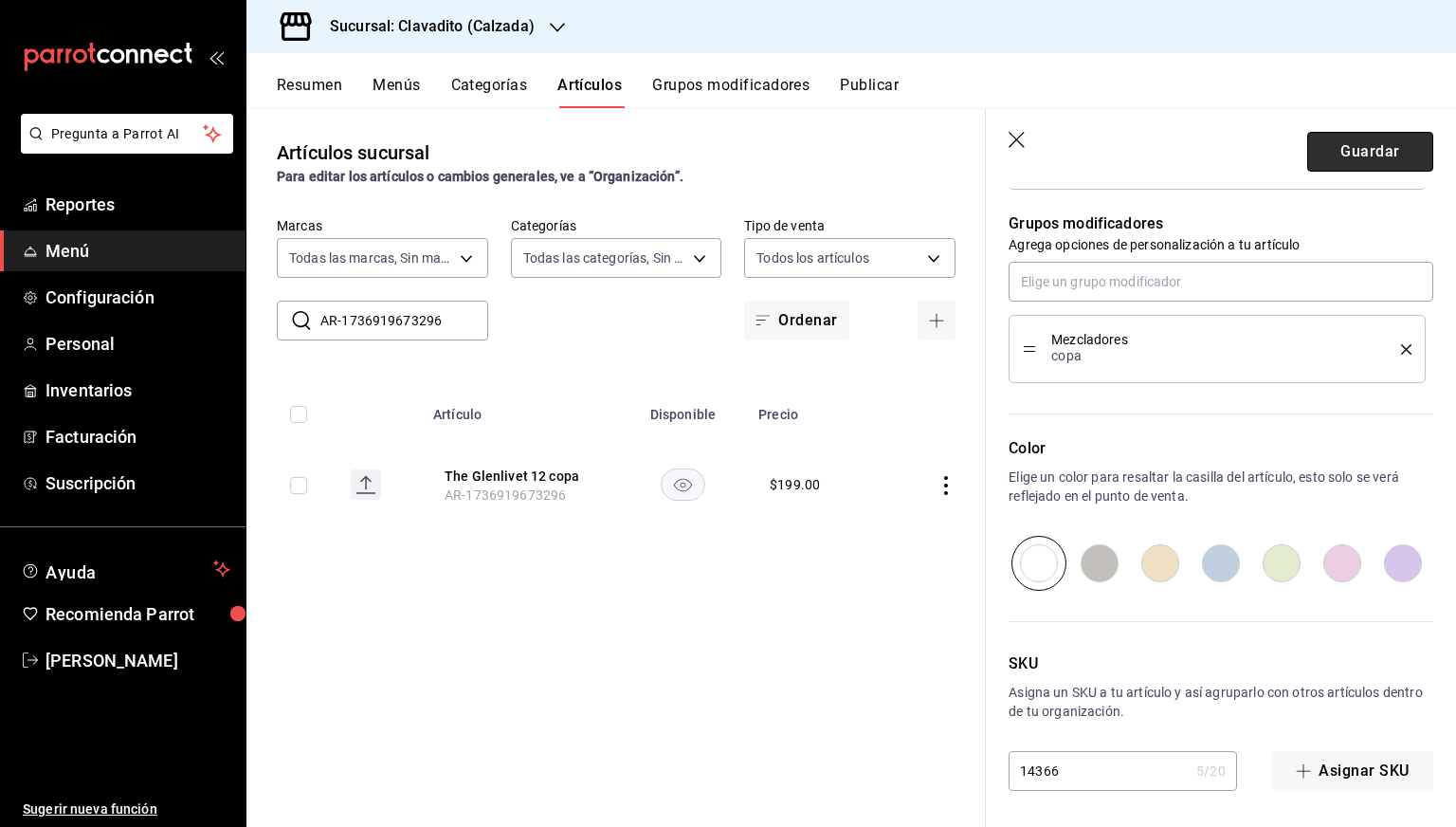
click at [1359, 149] on button "Guardar" at bounding box center [1370, 151] width 126 height 40
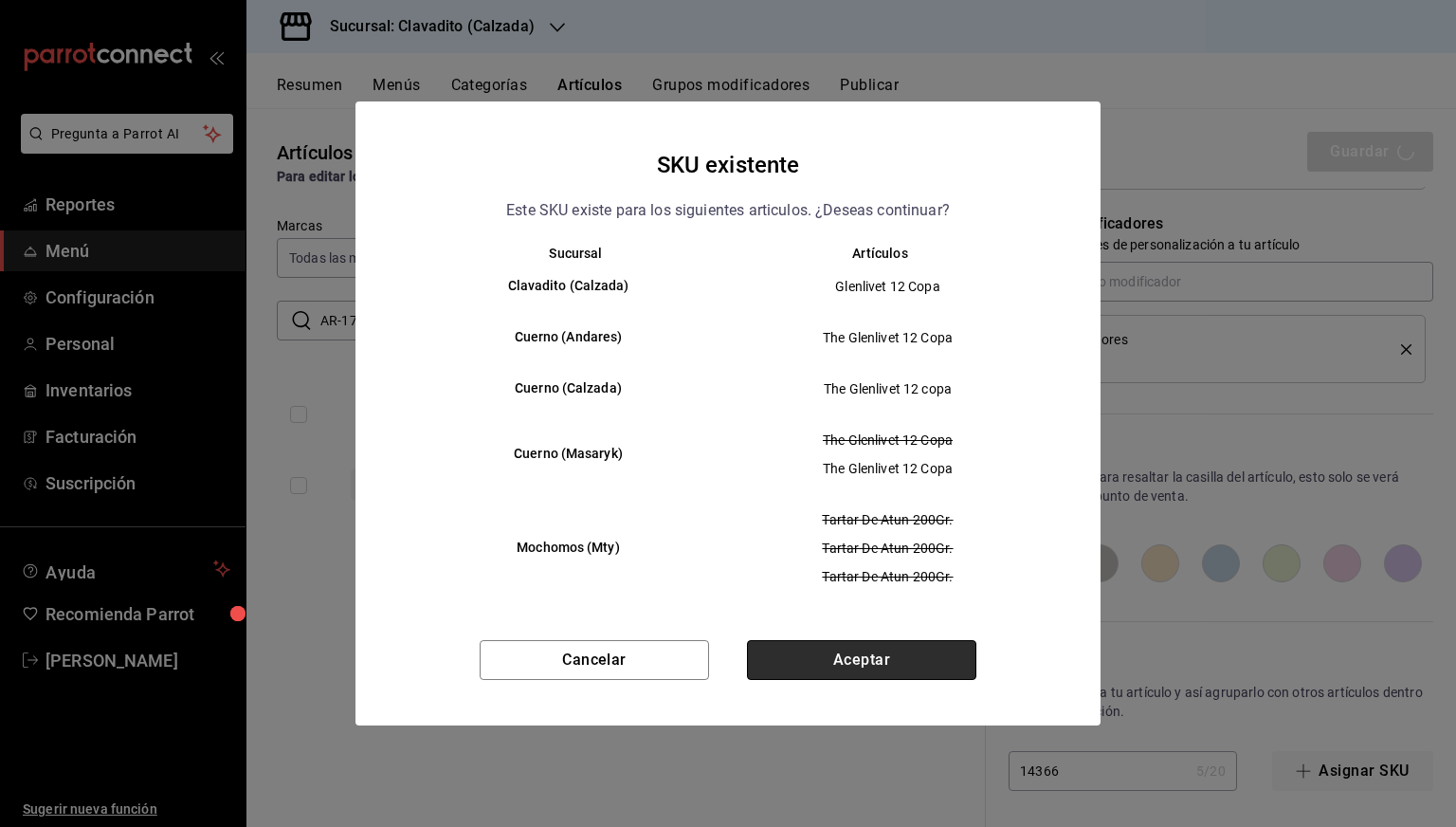
click at [846, 650] on button "Aceptar" at bounding box center [861, 659] width 229 height 40
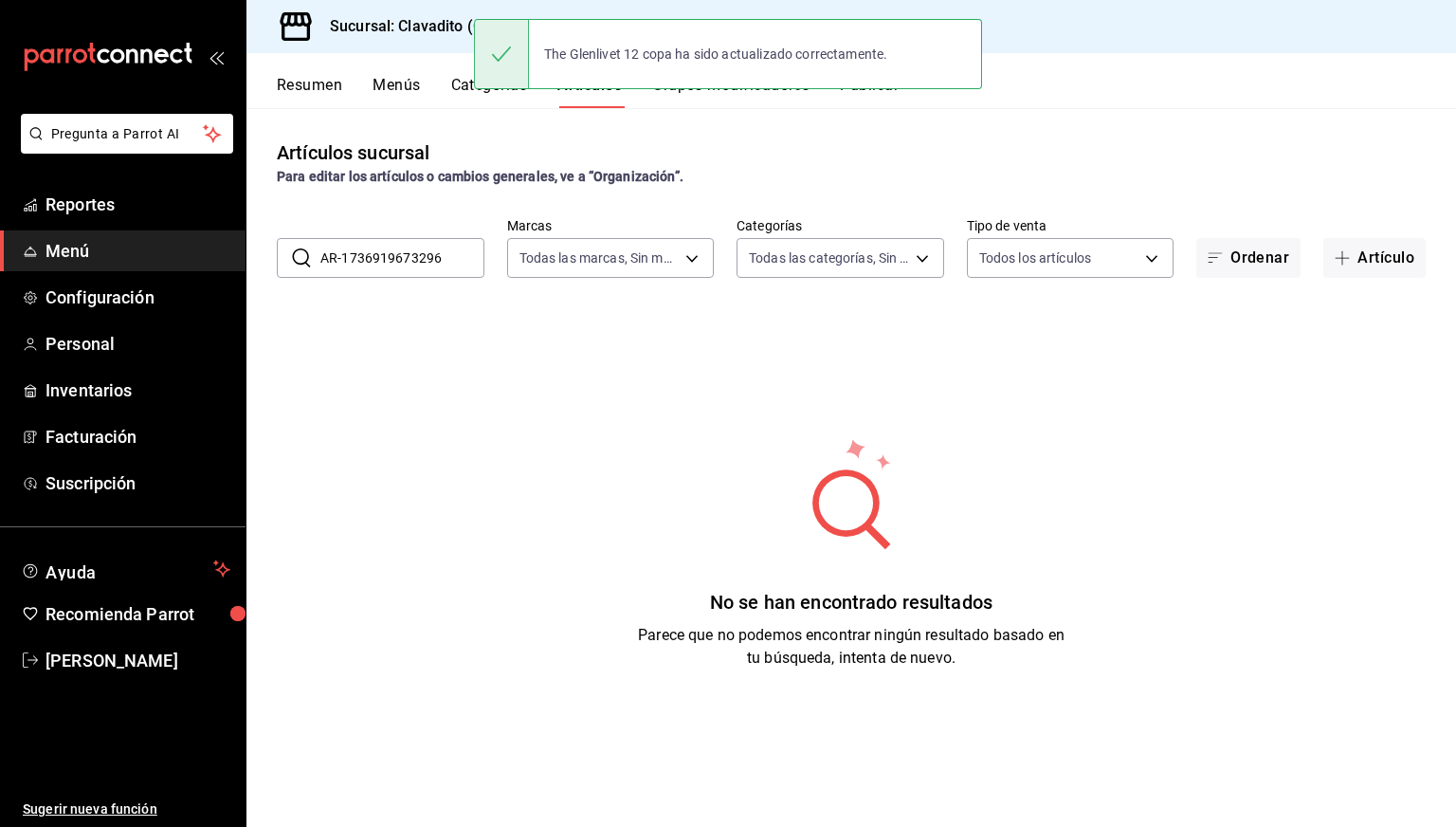
click at [421, 259] on input "AR-1736919673296" at bounding box center [403, 257] width 164 height 38
paste input "5025"
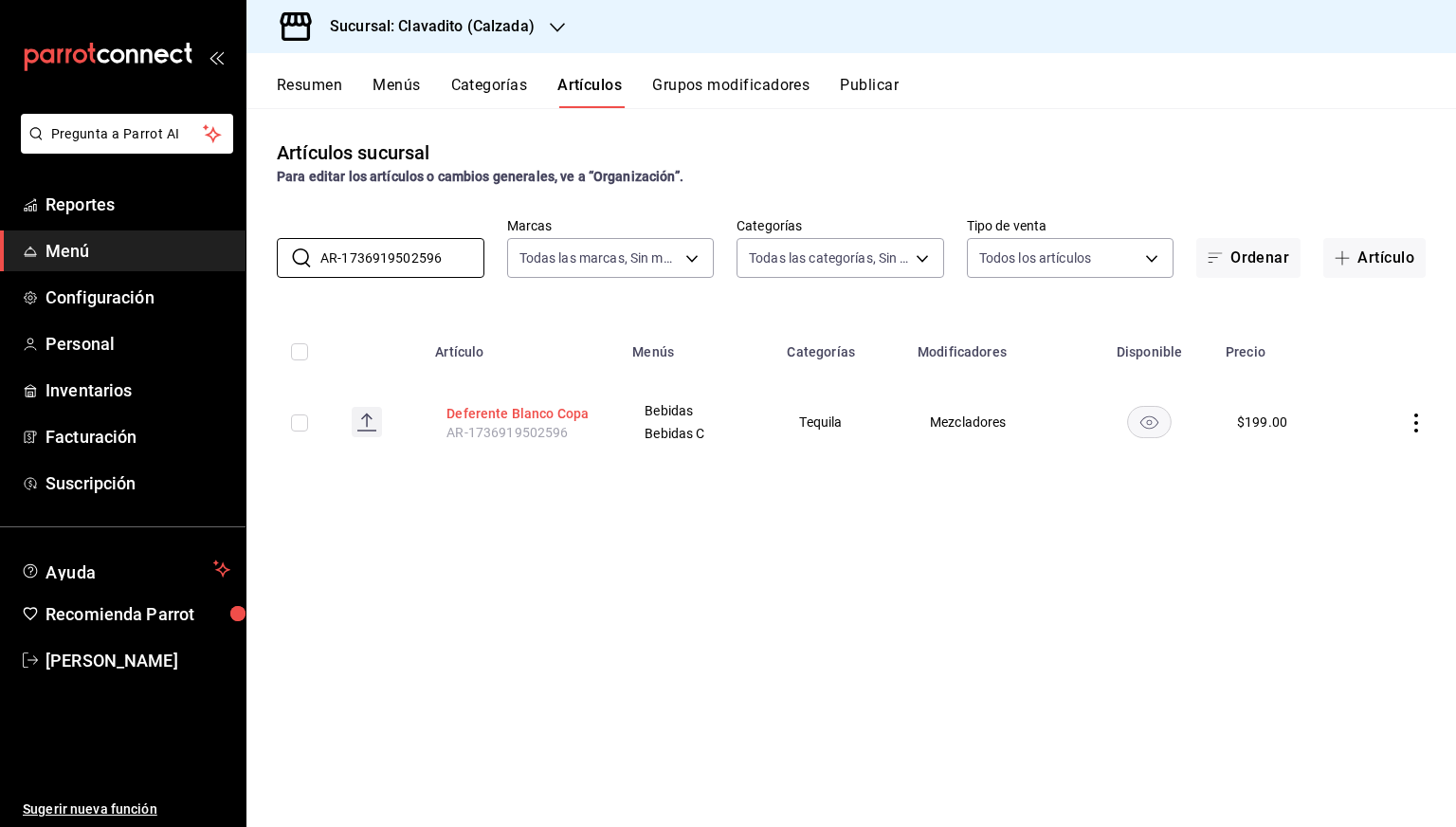
type input "AR-1736919502596"
click at [476, 416] on button "Deferente Blanco Copa" at bounding box center [523, 413] width 152 height 19
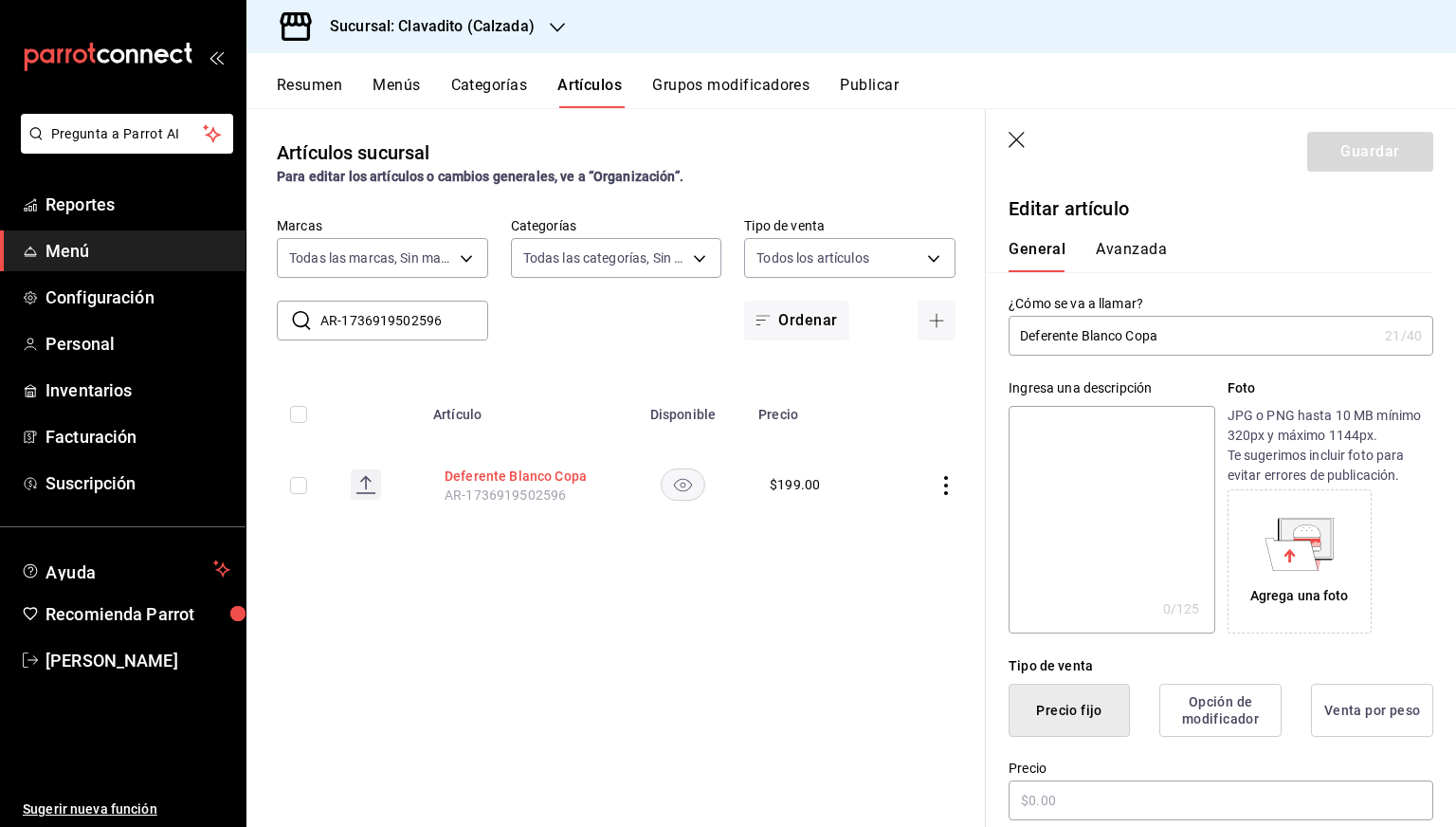
type input "$199.00"
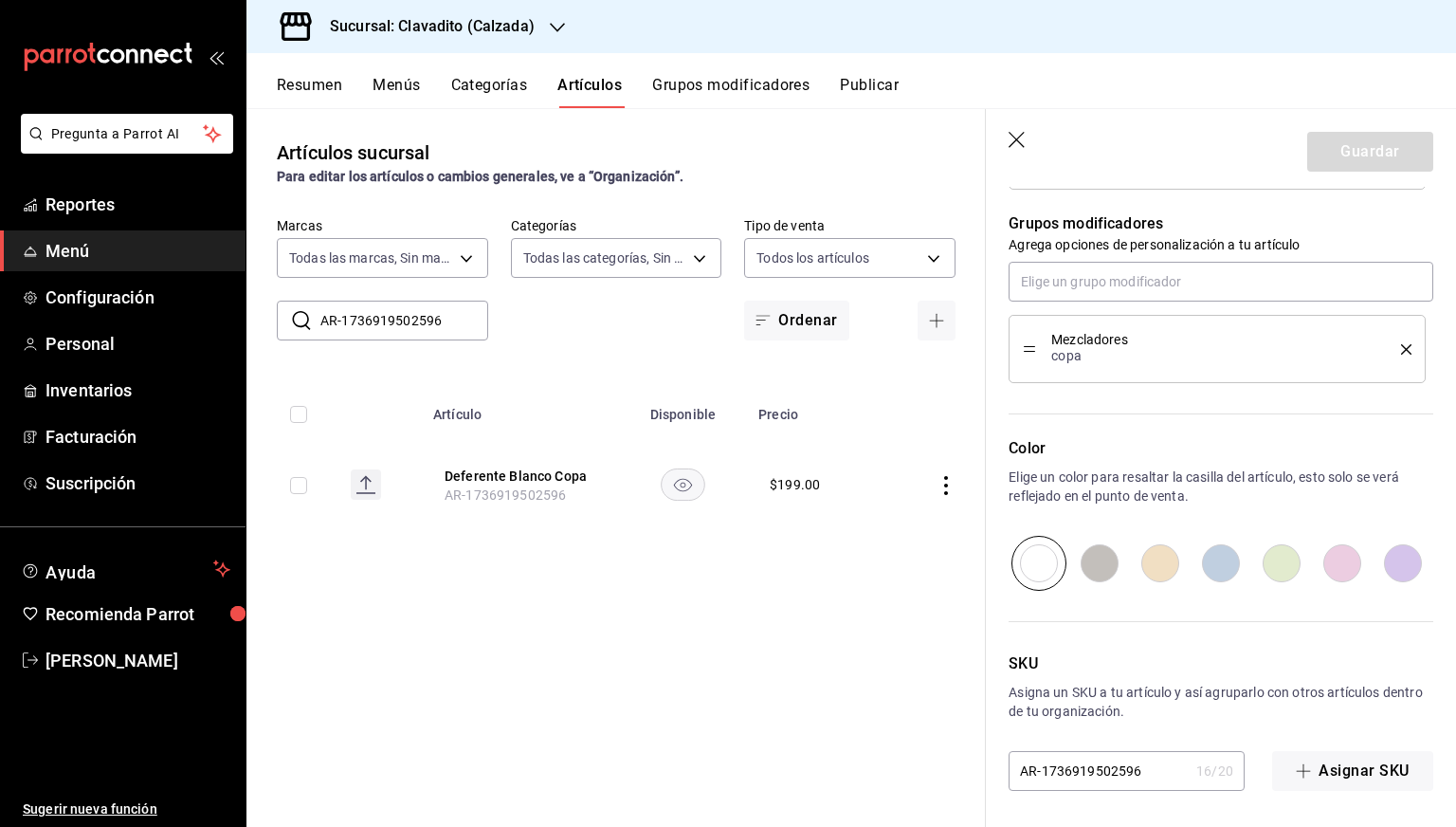
click at [1069, 762] on input "AR-1736919502596" at bounding box center [1098, 770] width 180 height 38
paste input "14852"
type input "14852"
click at [1357, 163] on button "Guardar" at bounding box center [1370, 151] width 126 height 40
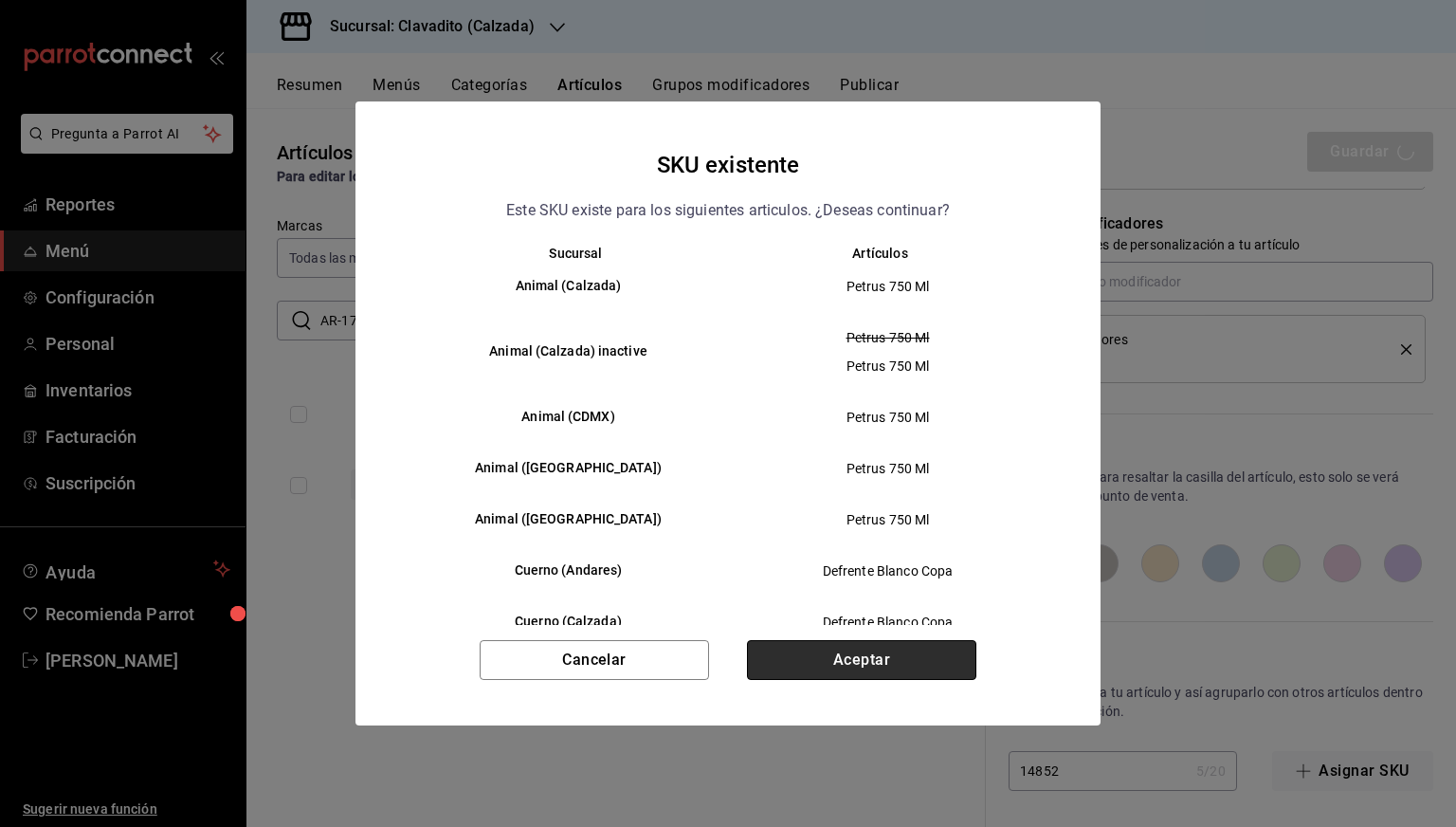
click at [863, 659] on button "Aceptar" at bounding box center [861, 659] width 229 height 40
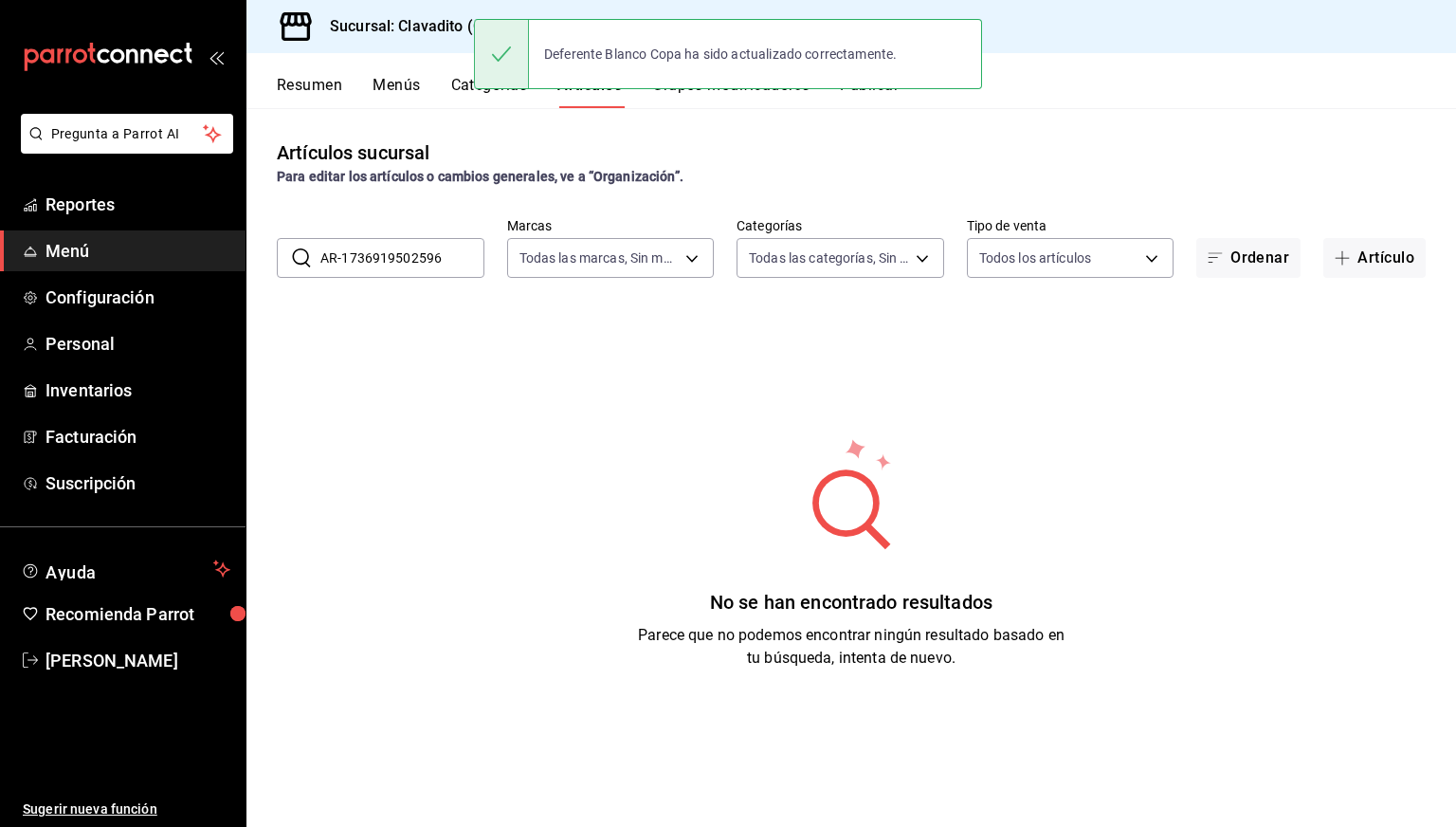
click at [354, 251] on input "AR-1736919502596" at bounding box center [403, 257] width 164 height 38
paste input "349050"
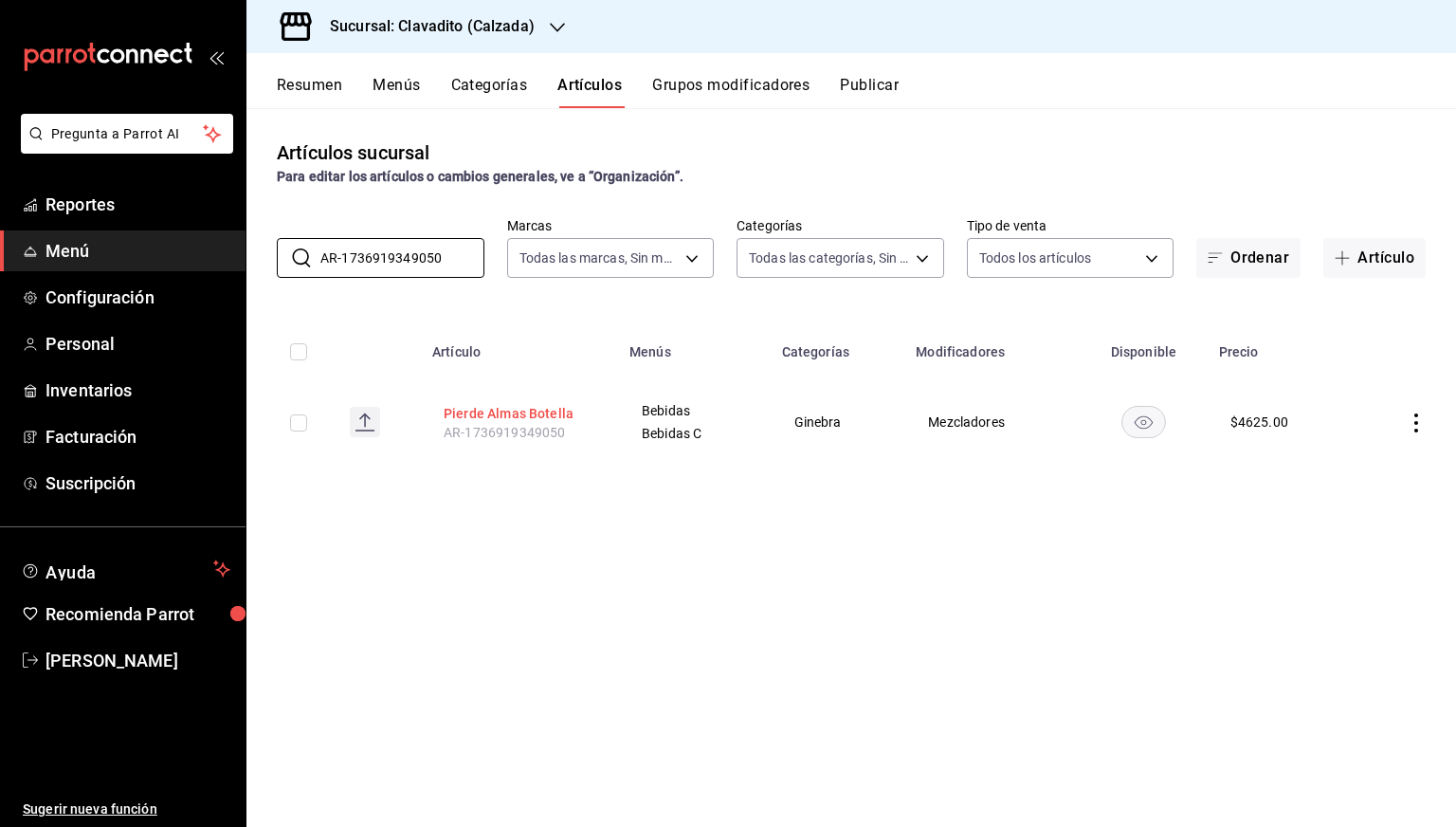
type input "AR-1736919349050"
click at [477, 405] on button "Pierde Almas Botella" at bounding box center [520, 413] width 152 height 19
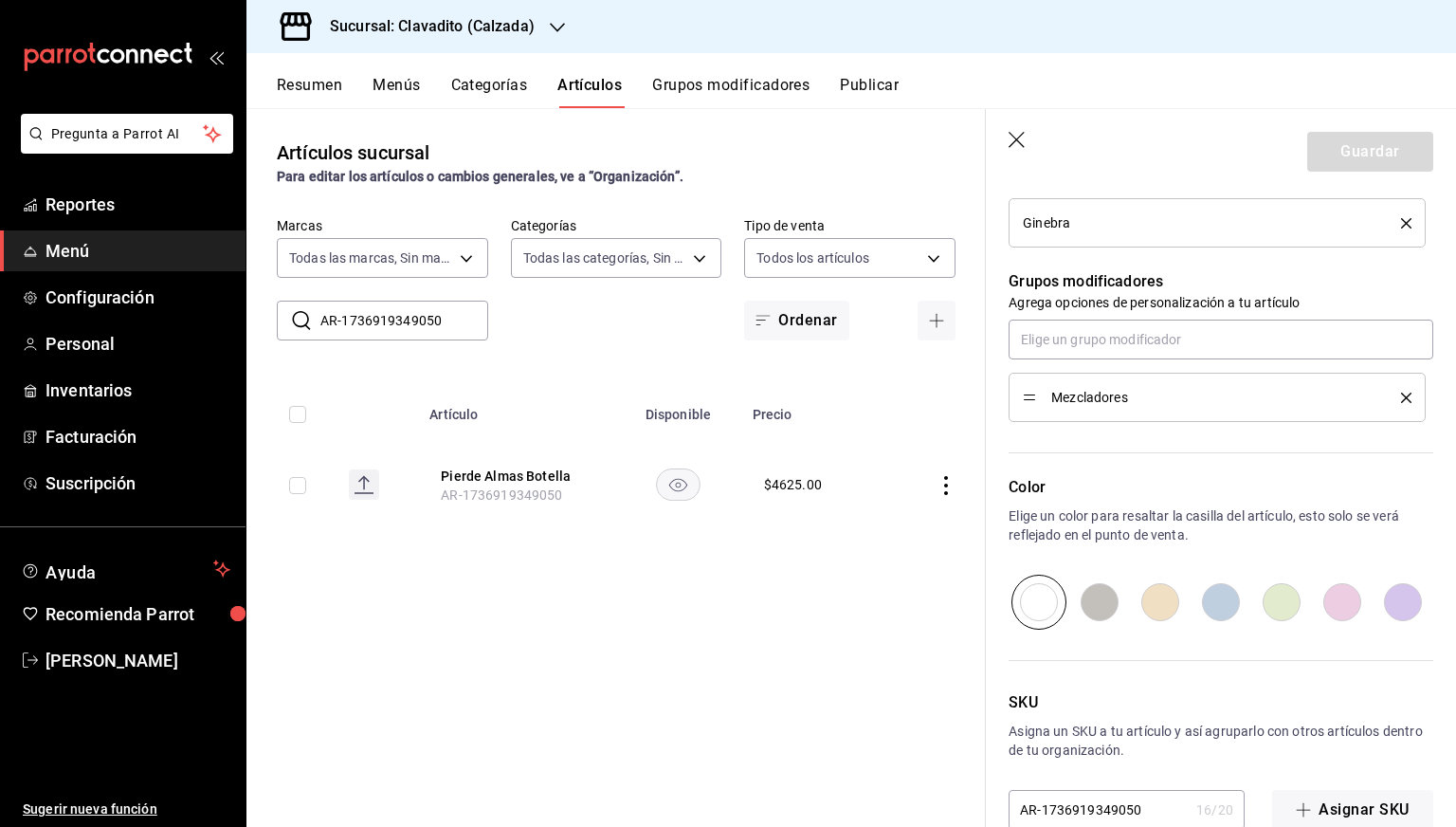
scroll to position [812, 0]
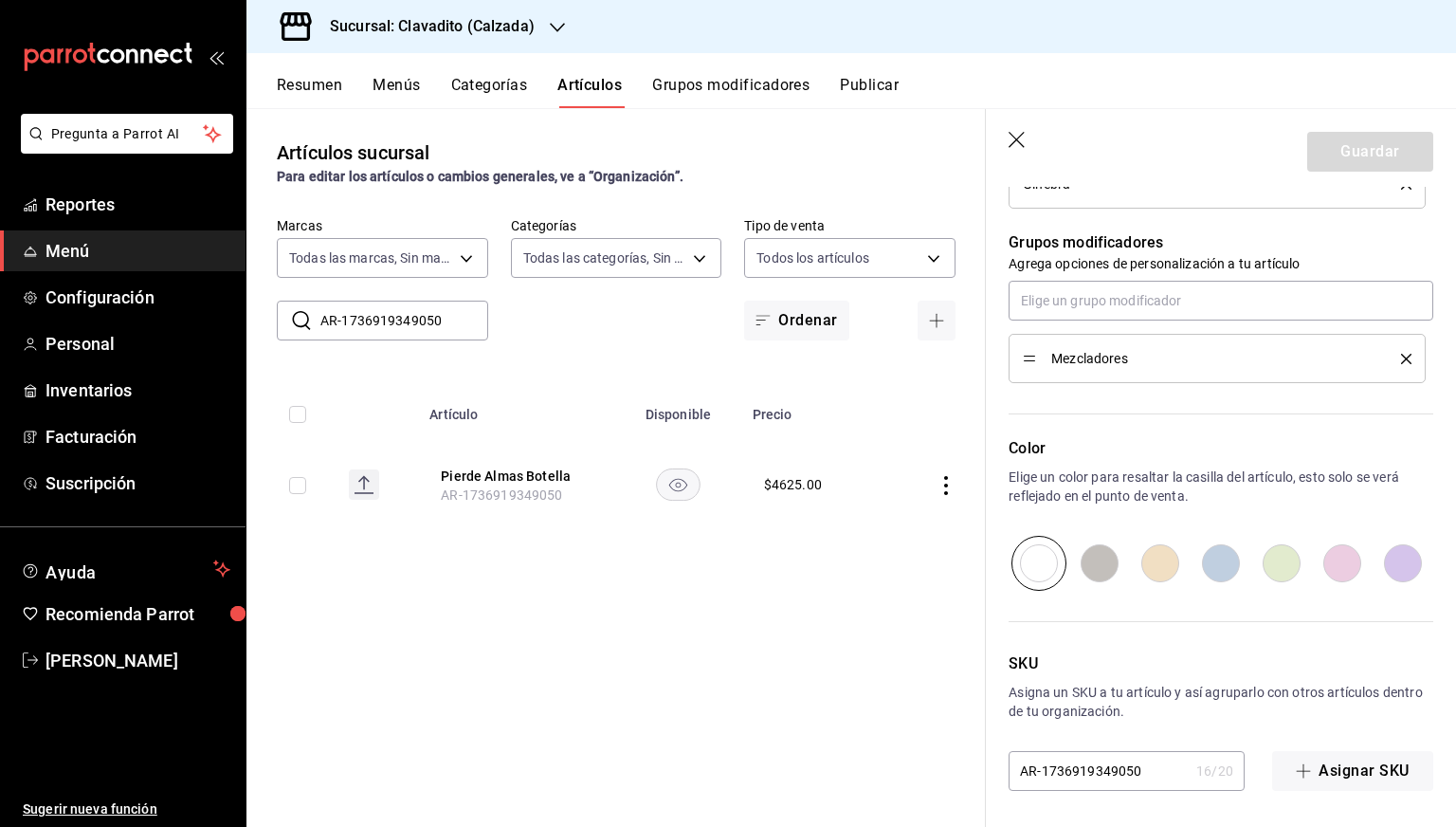
click at [1077, 763] on main "Artículos sucursal Para editar los artículos o cambios generales, ve a “Organiz…" at bounding box center [851, 467] width 1209 height 719
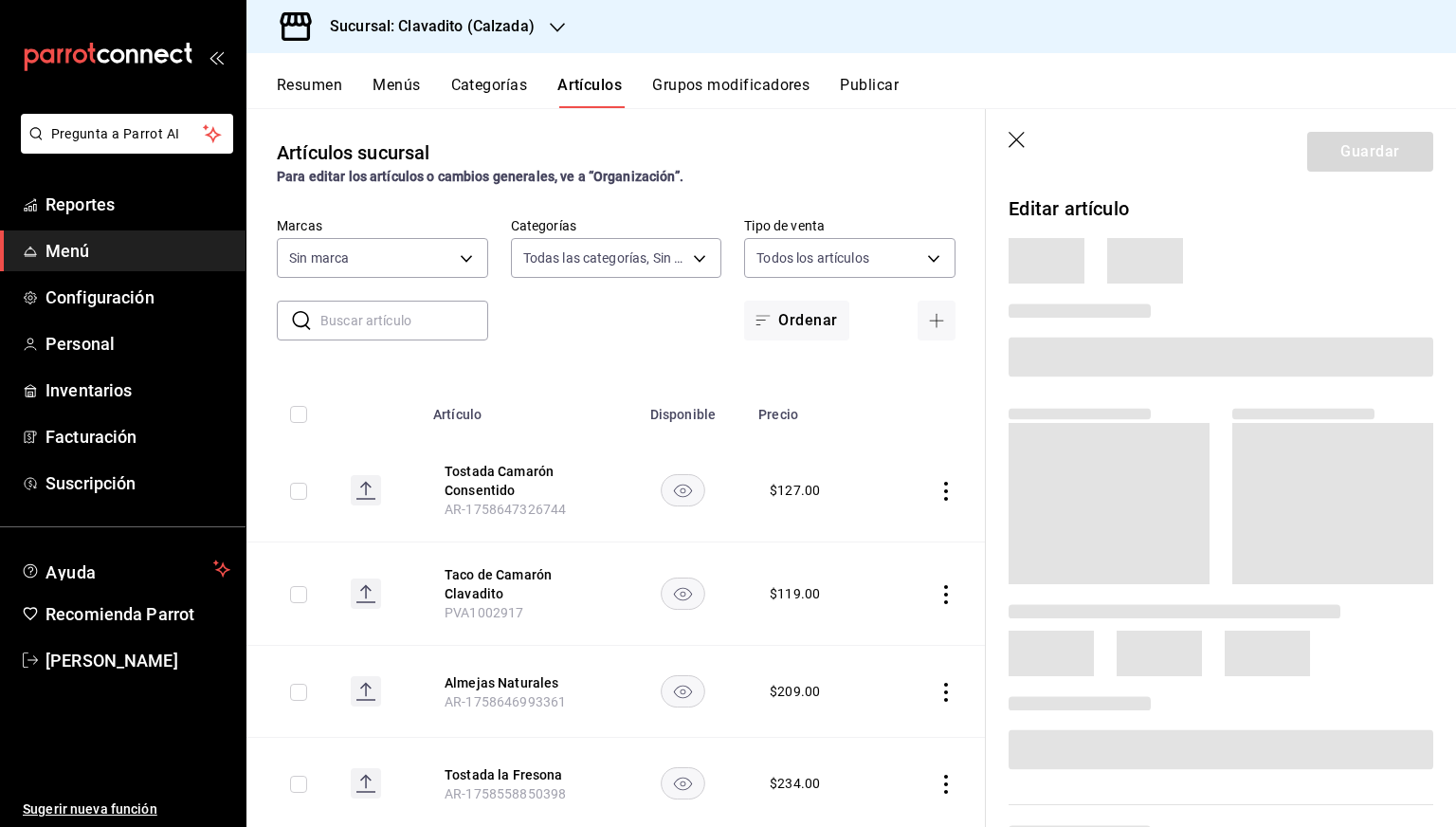
type input "baf57ed1-919f-4c82-8763-5f61bb5ecf6c,a733550a-1833-4f39-b337-4b288d8ef239,37b97…"
type input "7c6329b2-7c80-4d0a-92e1-359a60270725"
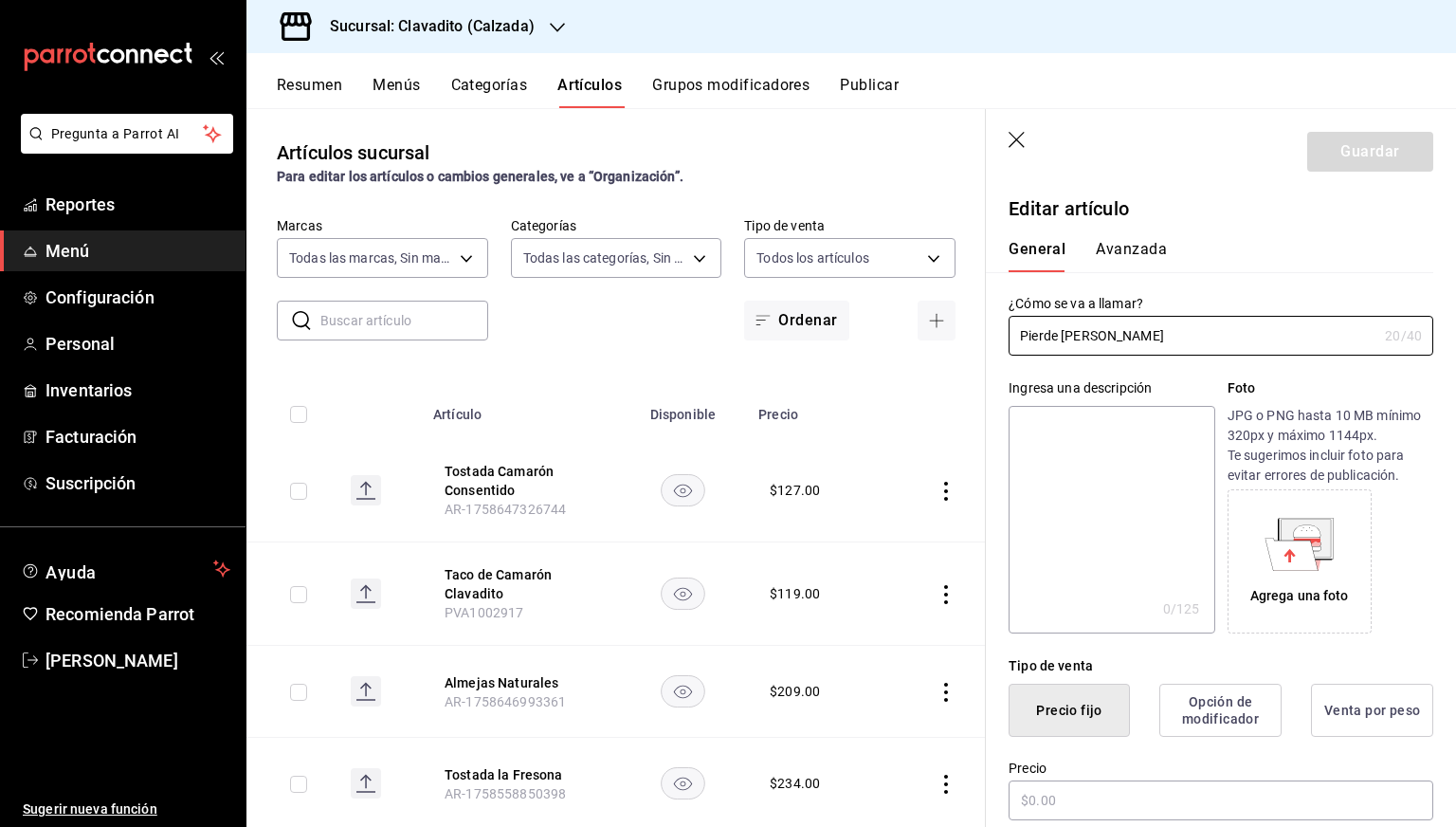
type input "$4625.00"
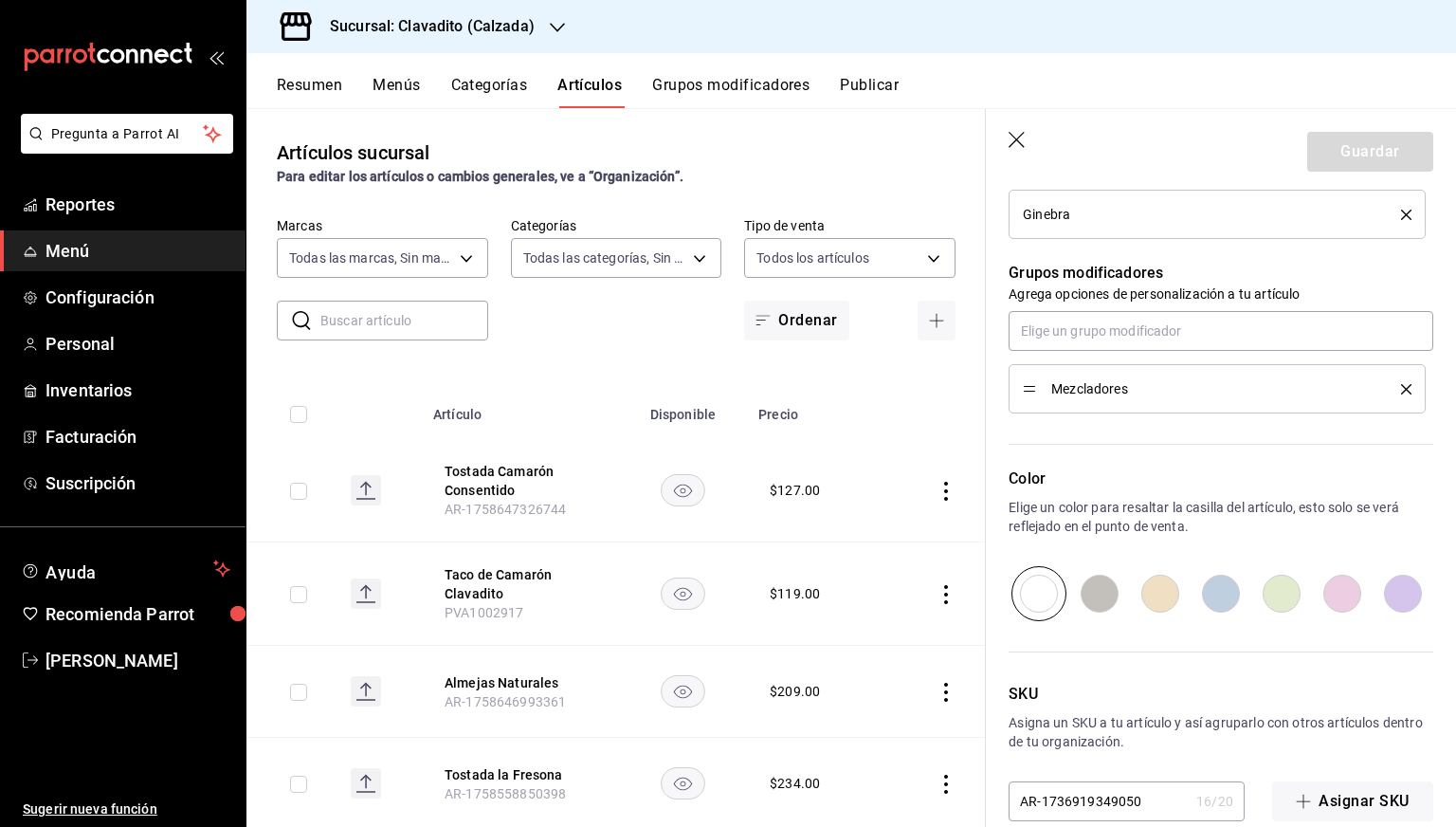
scroll to position [812, 0]
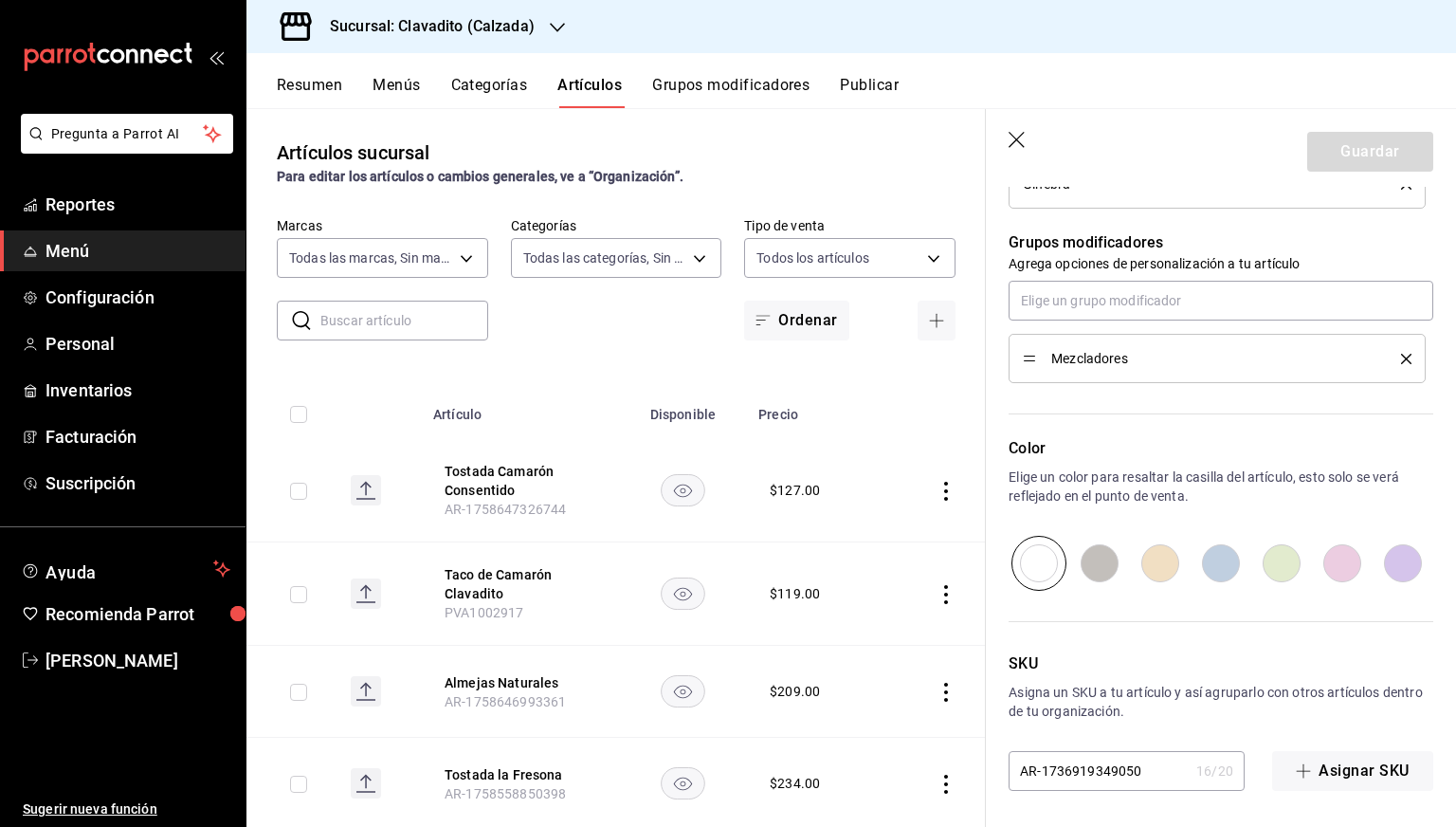
click at [1077, 787] on input "AR-1736919349050" at bounding box center [1098, 770] width 180 height 38
click at [1073, 787] on input "AR-1736919349050" at bounding box center [1098, 770] width 180 height 38
paste input "10849"
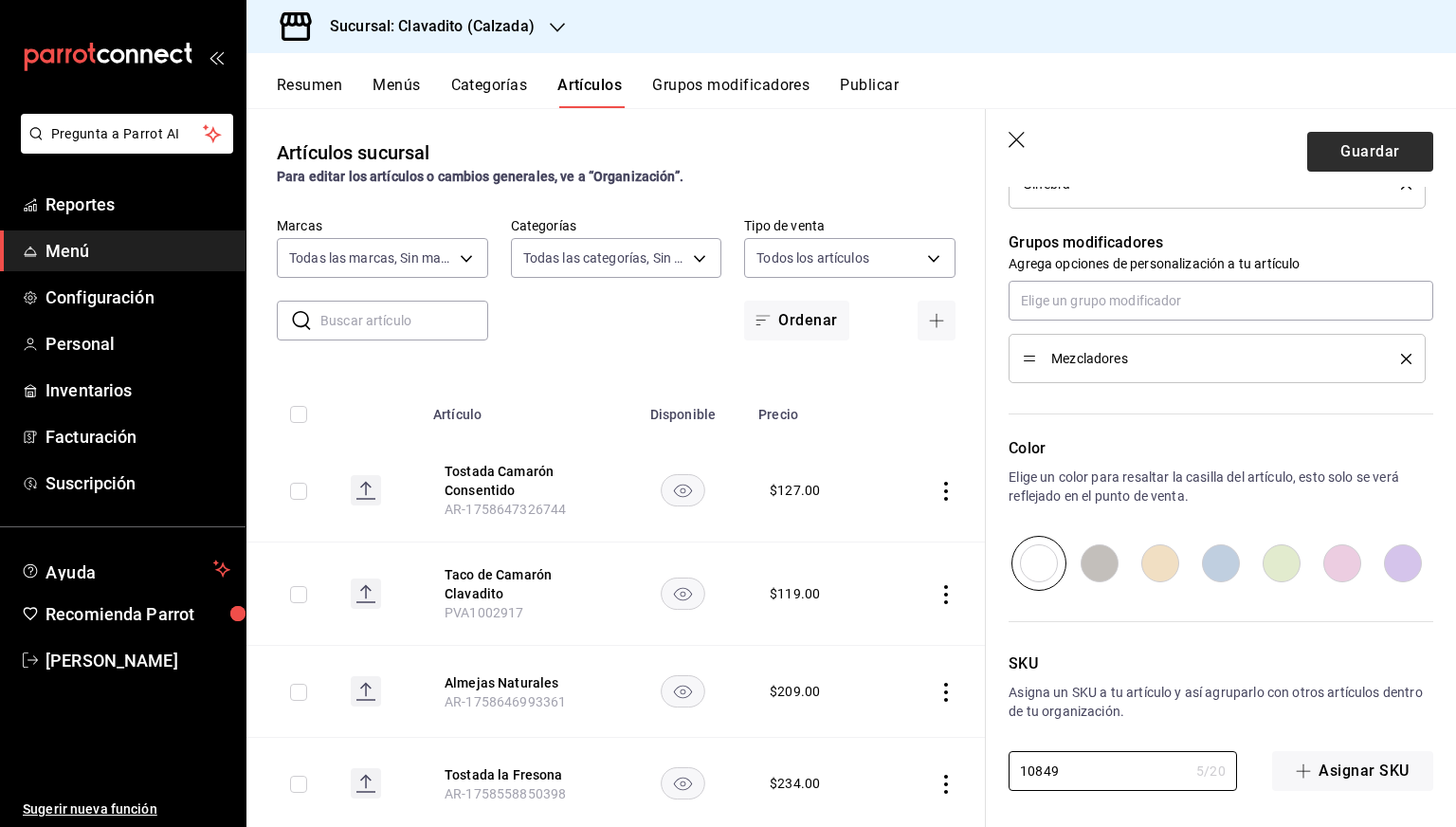
type input "10849"
click at [1346, 156] on button "Guardar" at bounding box center [1370, 151] width 126 height 40
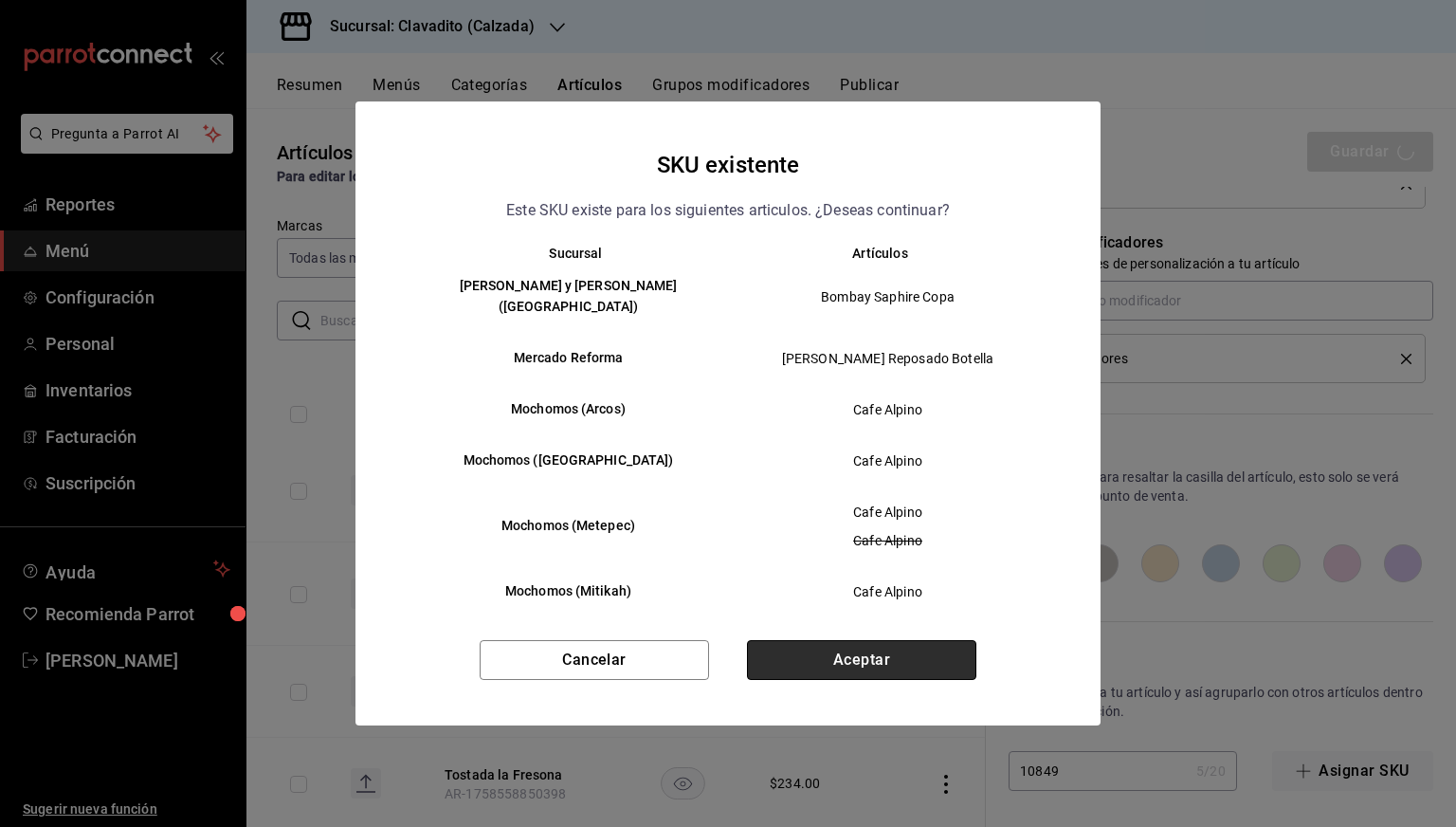
click at [902, 659] on button "Aceptar" at bounding box center [861, 659] width 229 height 40
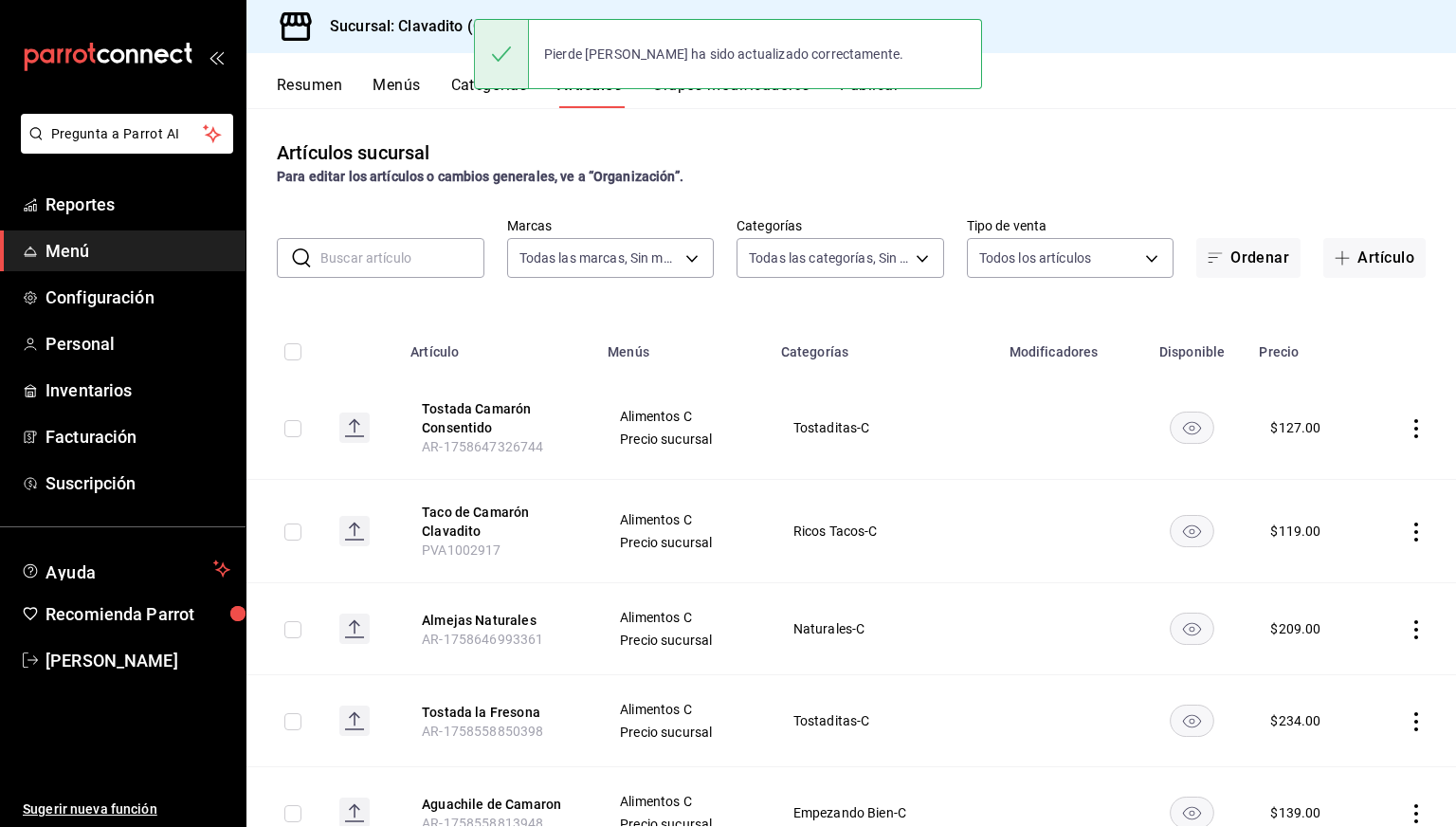
click at [344, 258] on input "text" at bounding box center [403, 257] width 164 height 38
paste input "AR-1736919703530"
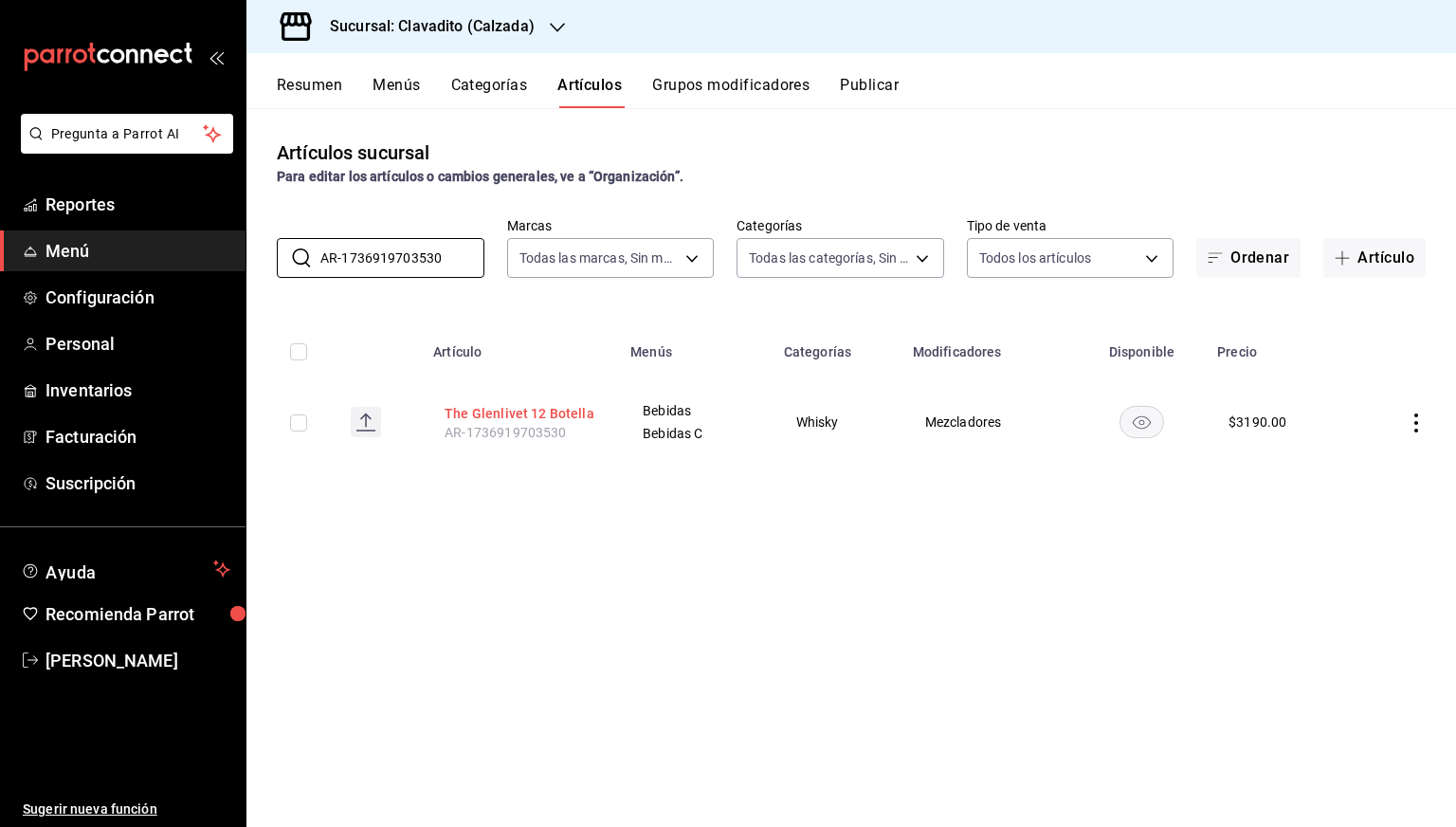
type input "AR-1736919703530"
click at [564, 413] on button "The Glenlivet 12 Botella" at bounding box center [521, 413] width 152 height 19
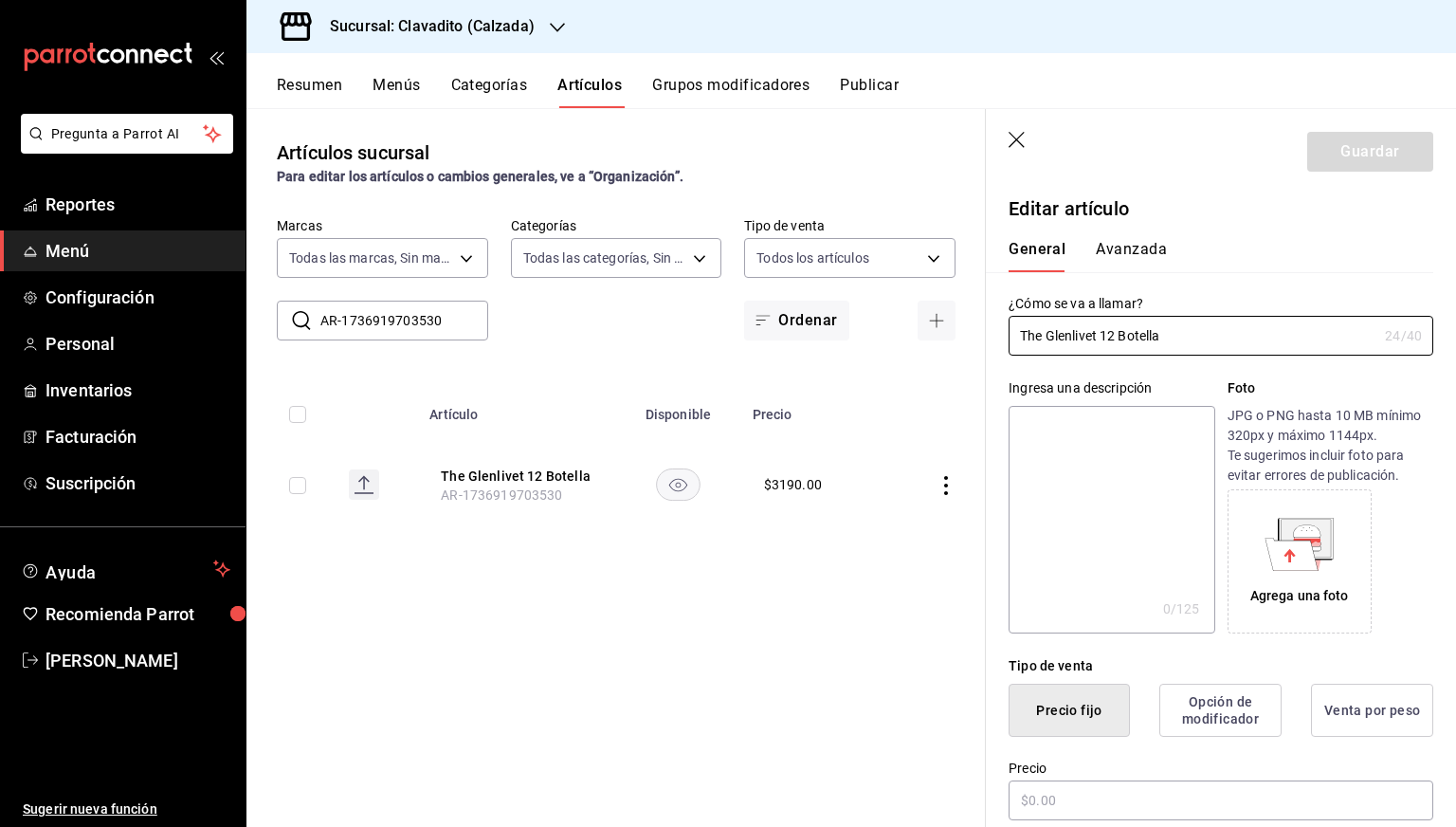
type input "$3190.00"
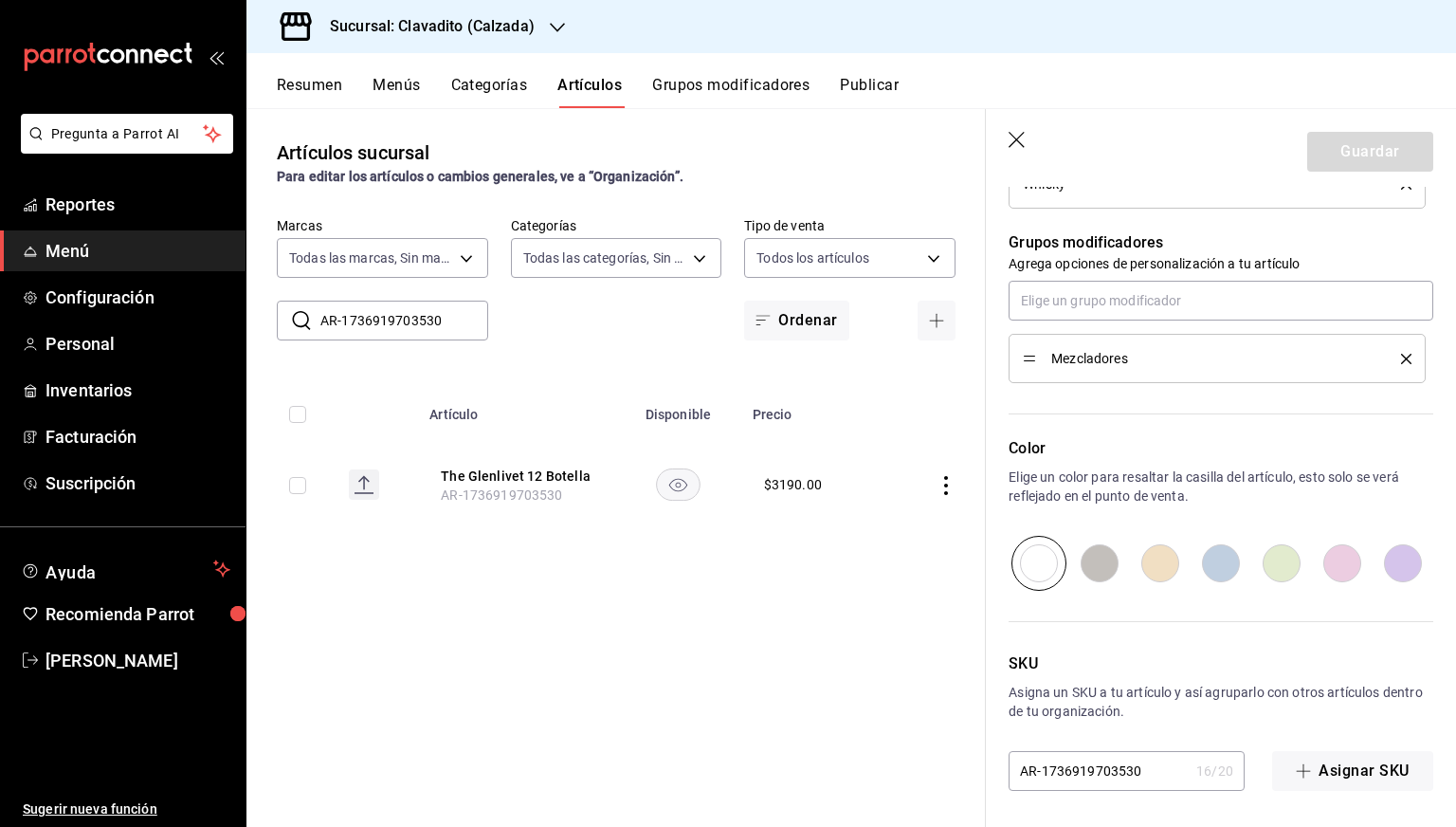
click at [1087, 768] on input "AR-1736919703530" at bounding box center [1098, 770] width 180 height 38
paste input "13517"
click at [1087, 768] on input "13517" at bounding box center [1098, 770] width 180 height 38
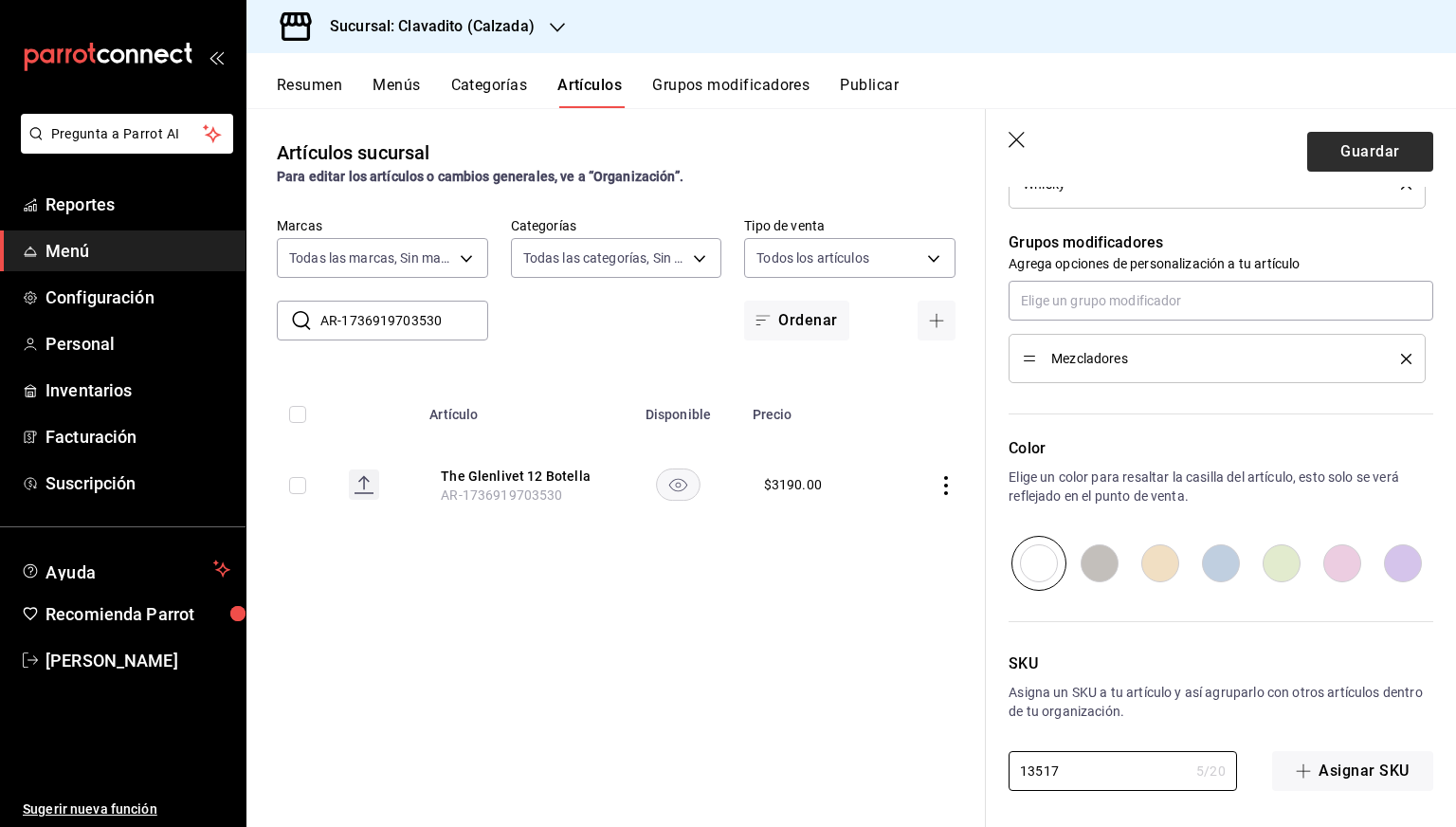
type input "13517"
click at [1331, 164] on button "Guardar" at bounding box center [1370, 151] width 126 height 40
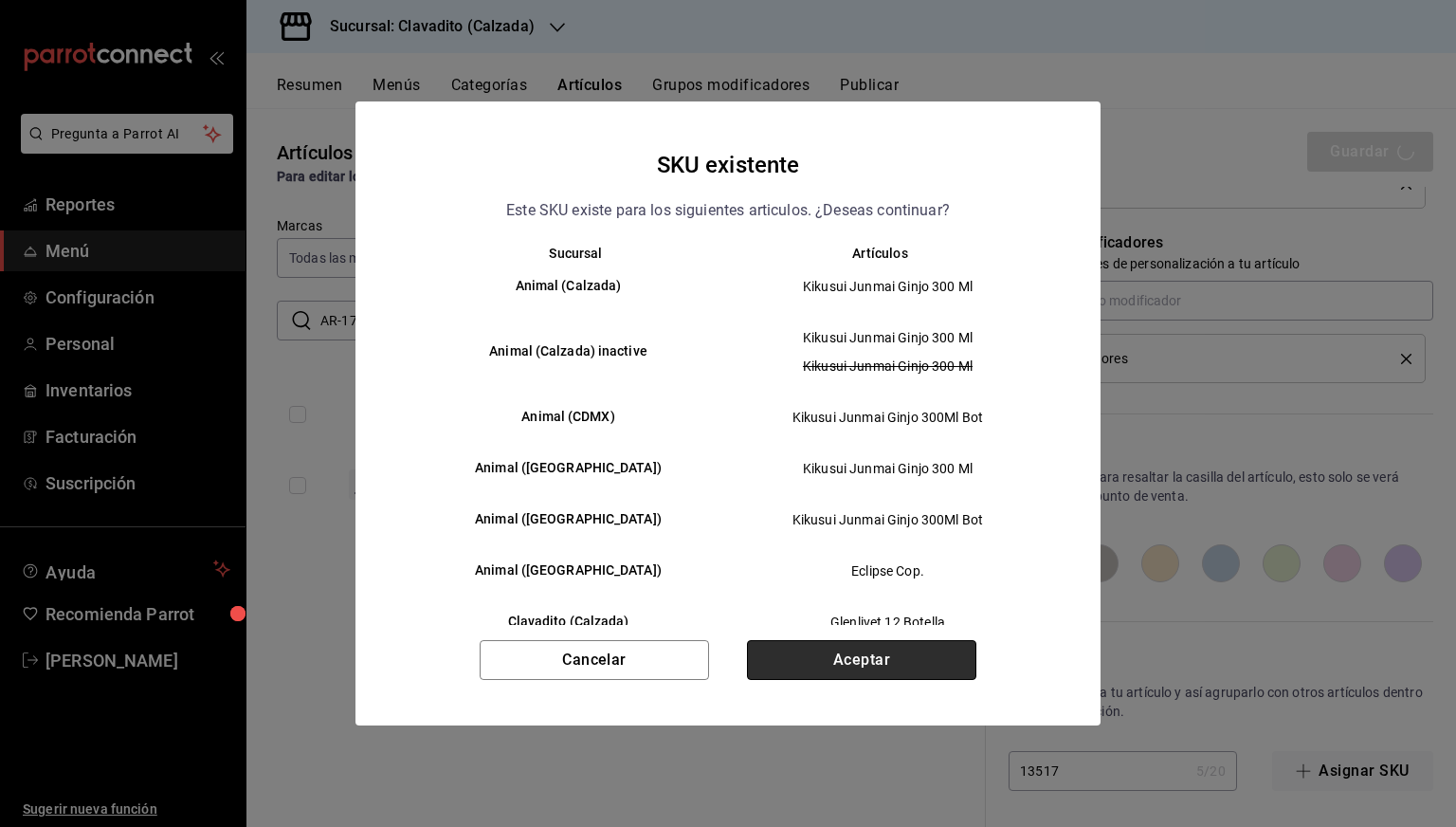
click at [813, 666] on button "Aceptar" at bounding box center [861, 659] width 229 height 40
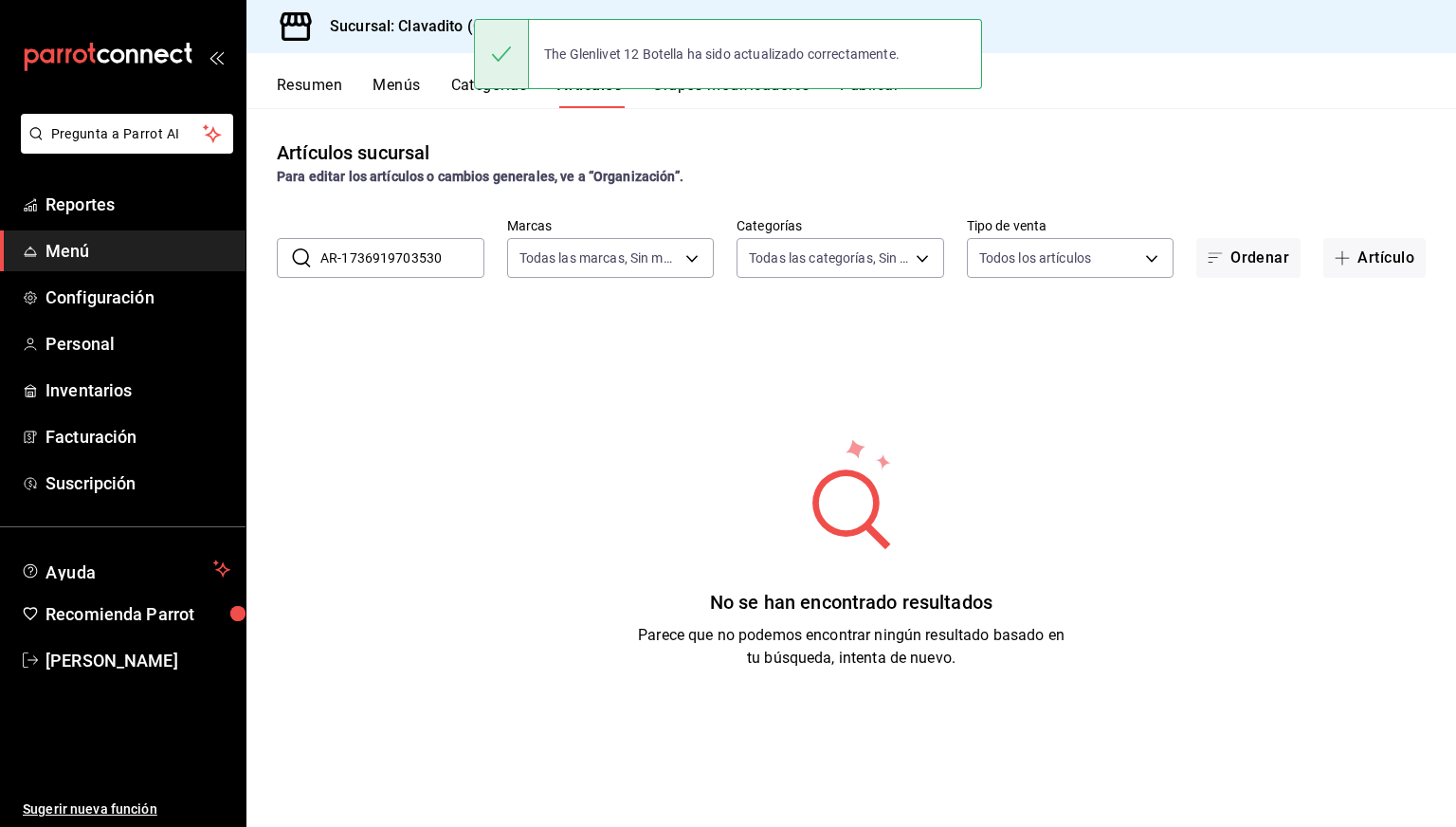
click at [372, 256] on input "AR-1736919703530" at bounding box center [403, 257] width 164 height 38
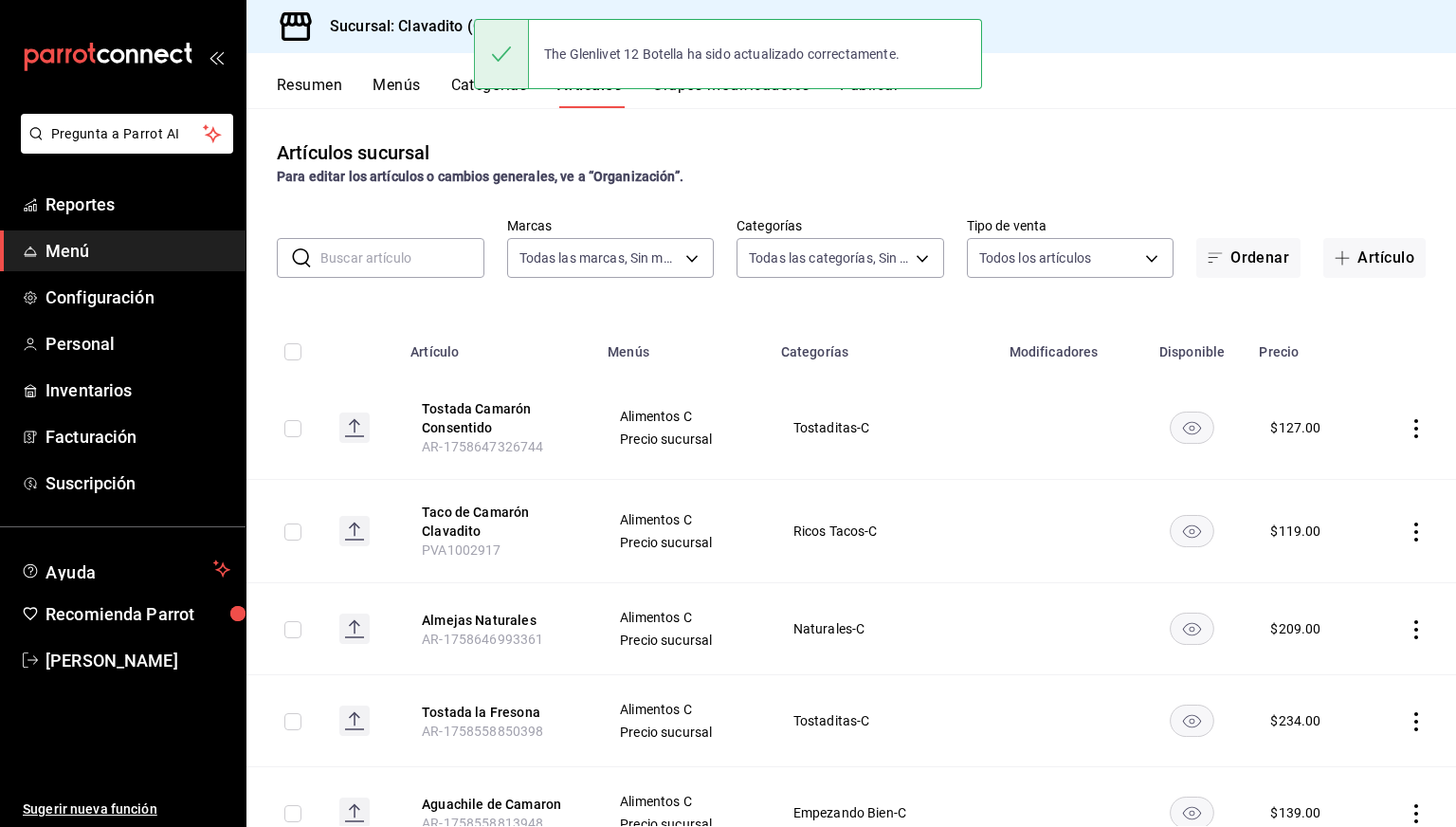
paste input "AR-1758558850398"
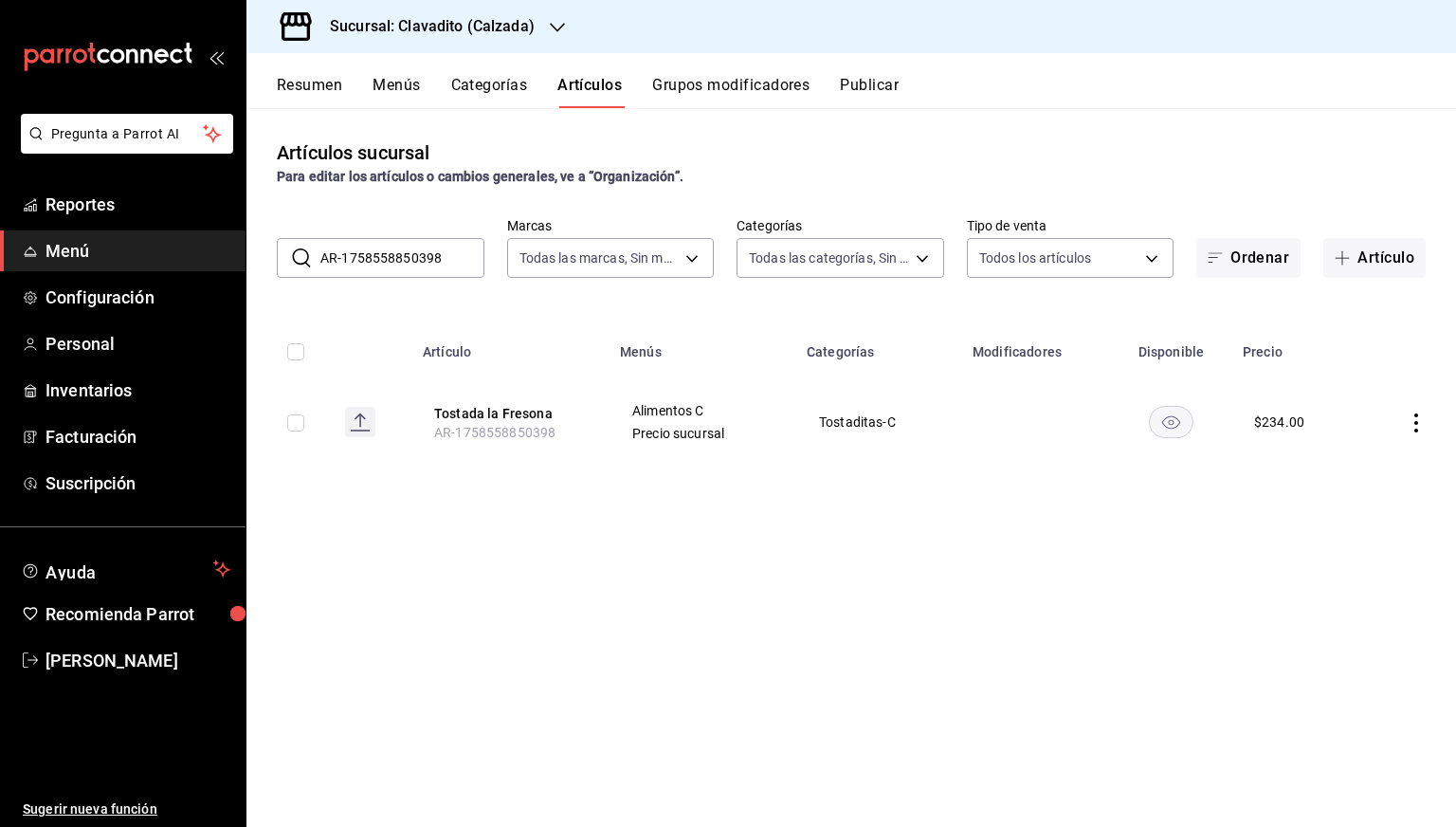
click at [362, 271] on input "AR-1758558850398" at bounding box center [403, 257] width 164 height 38
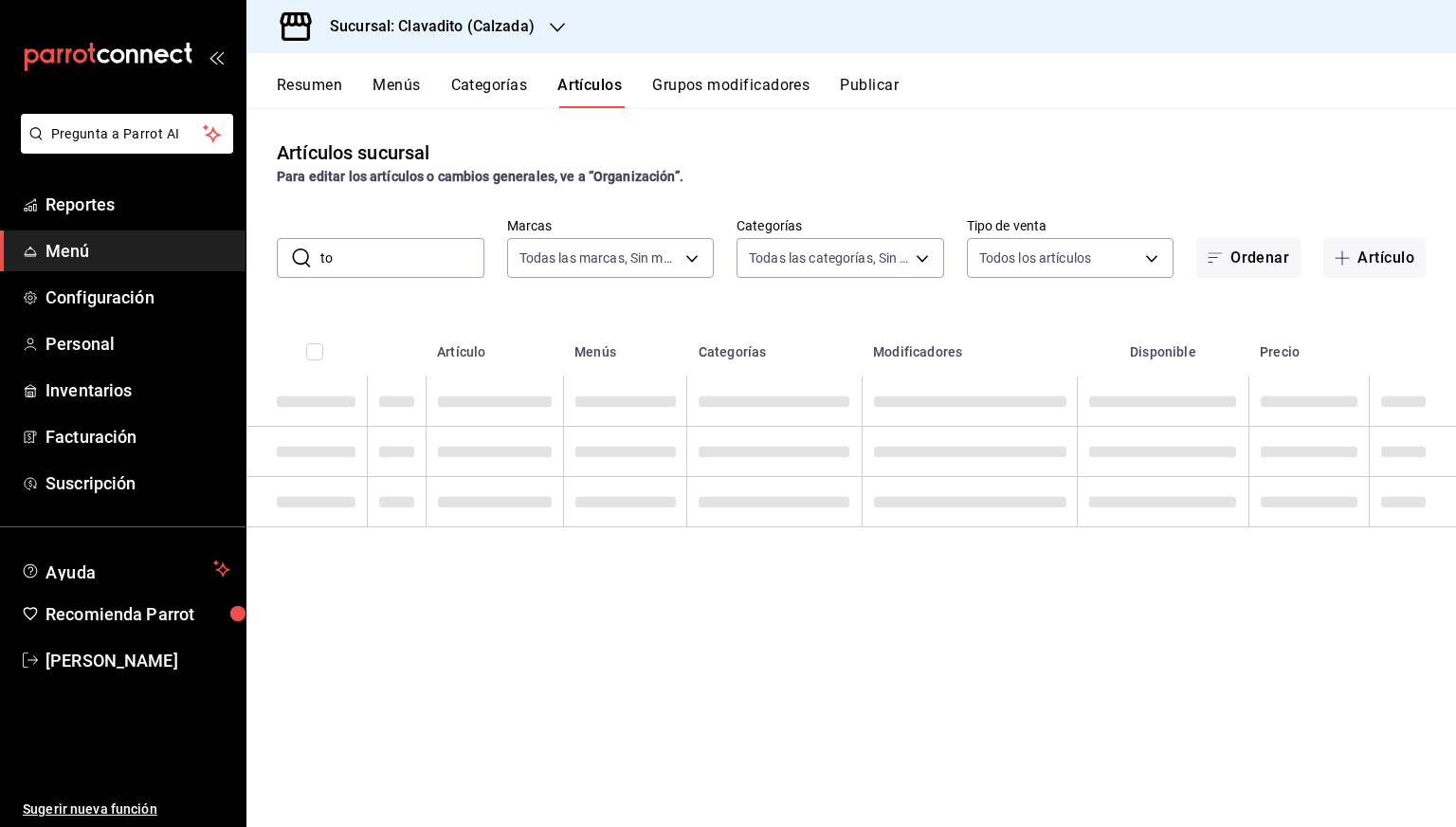
type input "t"
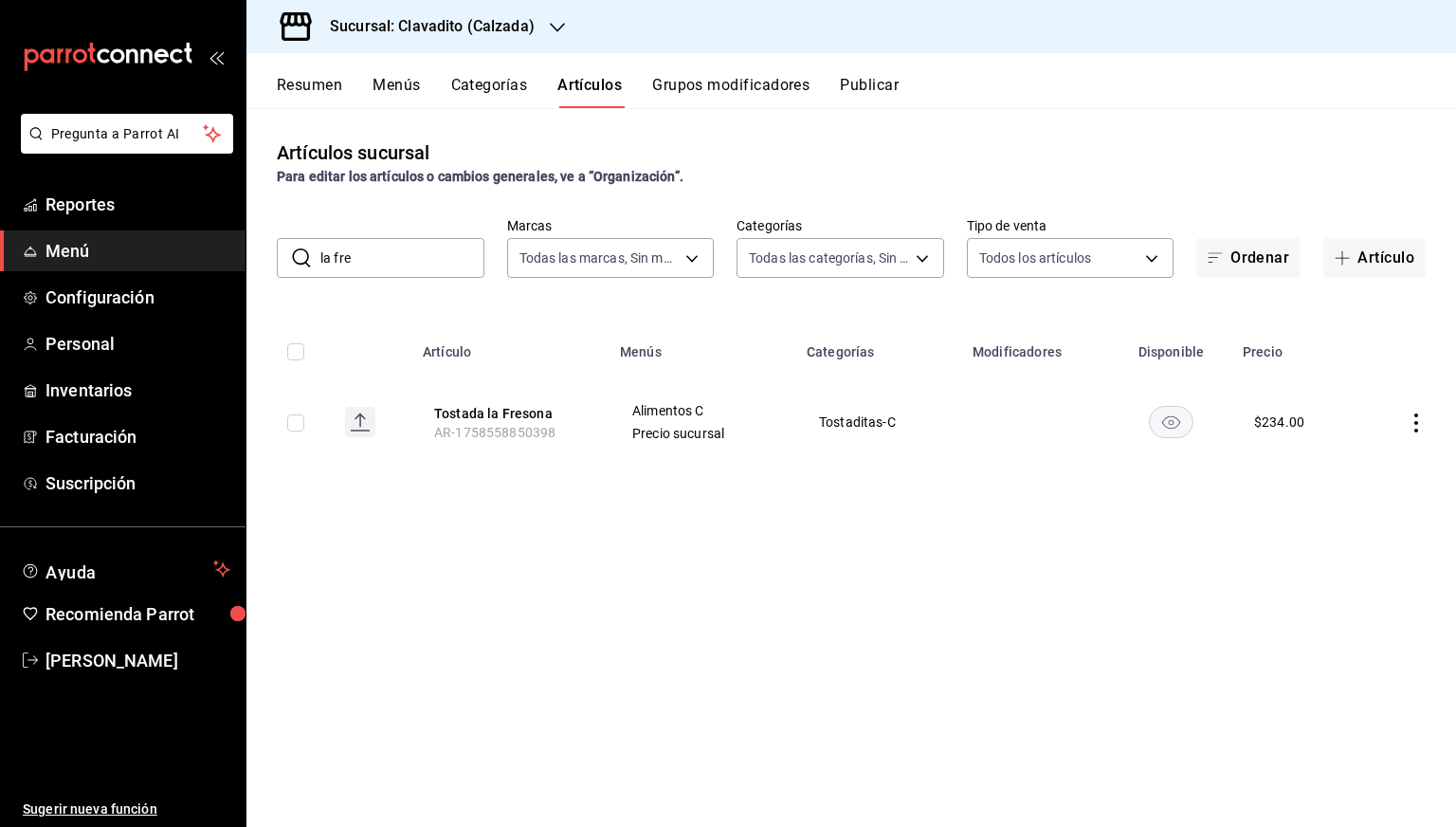
click at [402, 264] on input "la fre" at bounding box center [403, 257] width 164 height 38
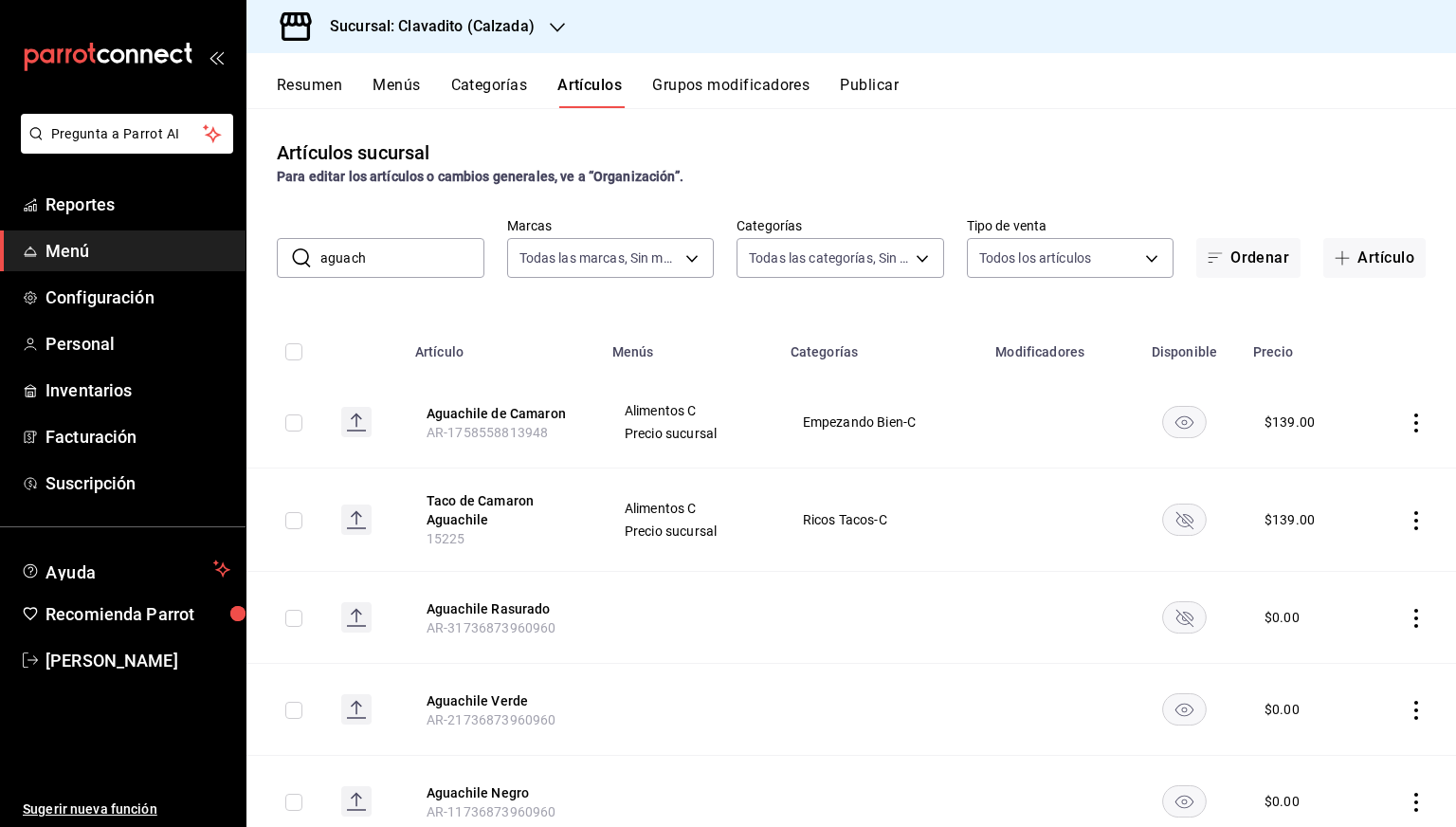
click at [415, 259] on input "aguach" at bounding box center [403, 257] width 164 height 38
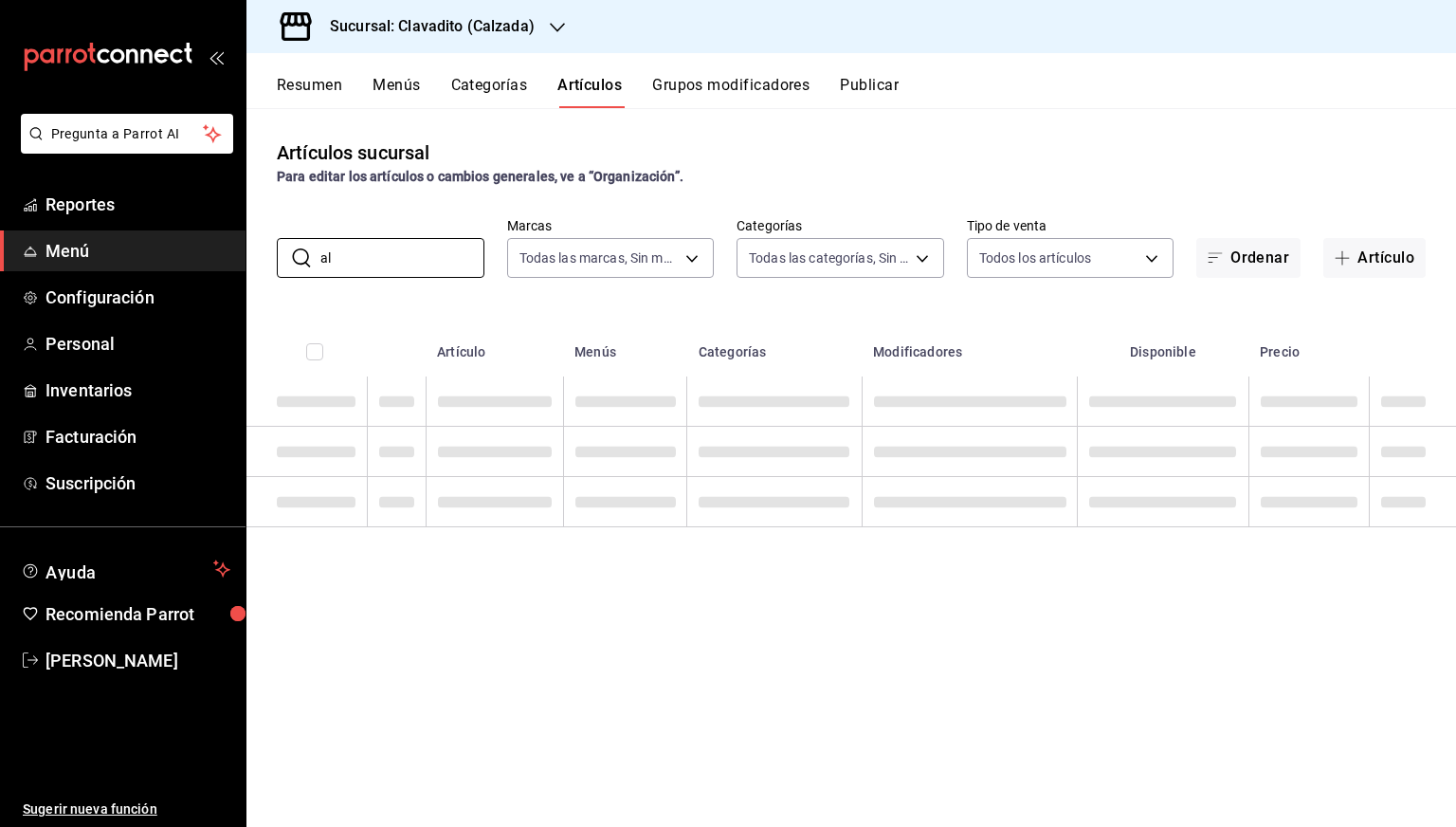
type input "a"
type input "t"
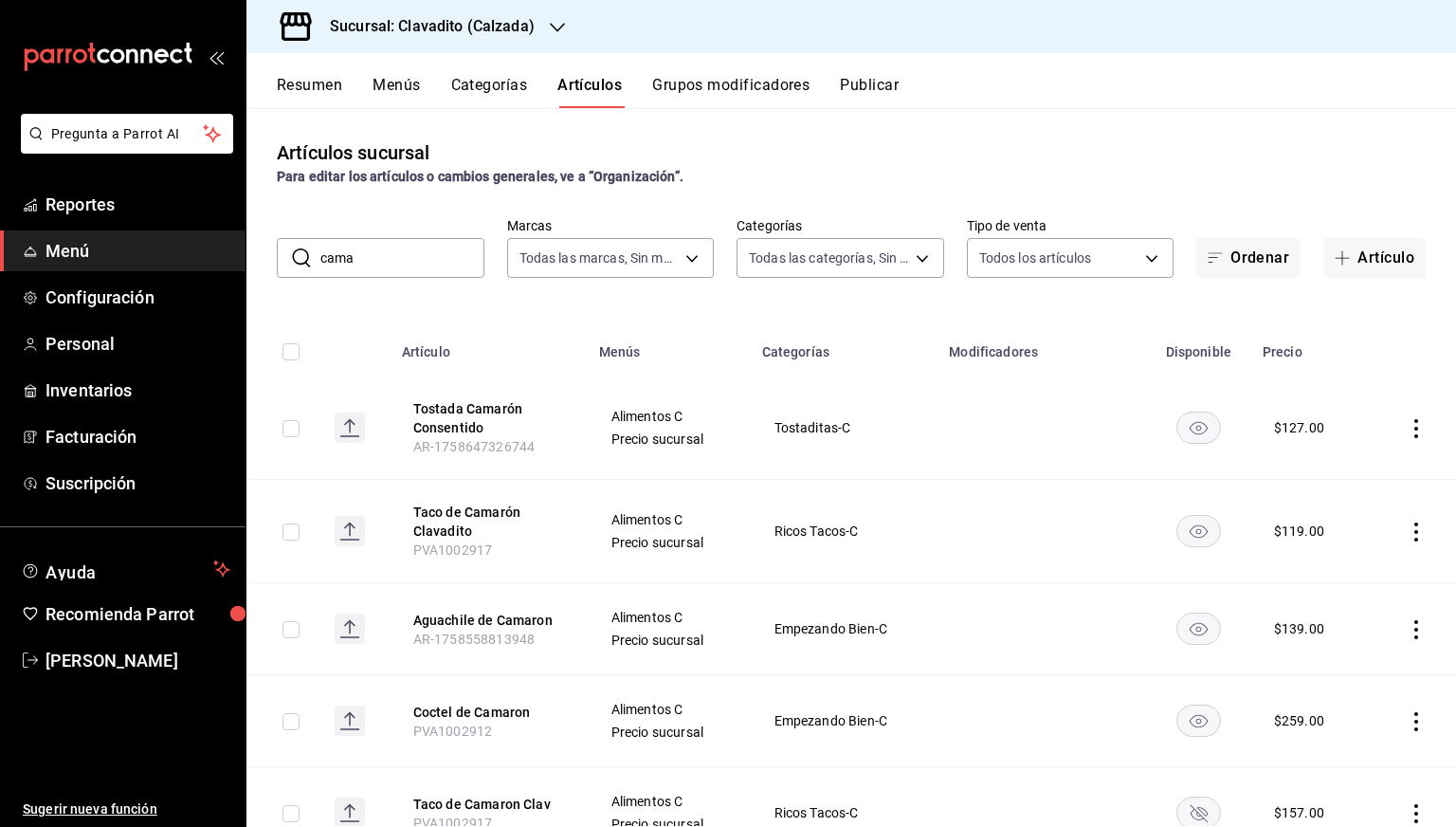
click at [374, 252] on input "cama" at bounding box center [403, 257] width 164 height 38
paste input "AR-21736873960960"
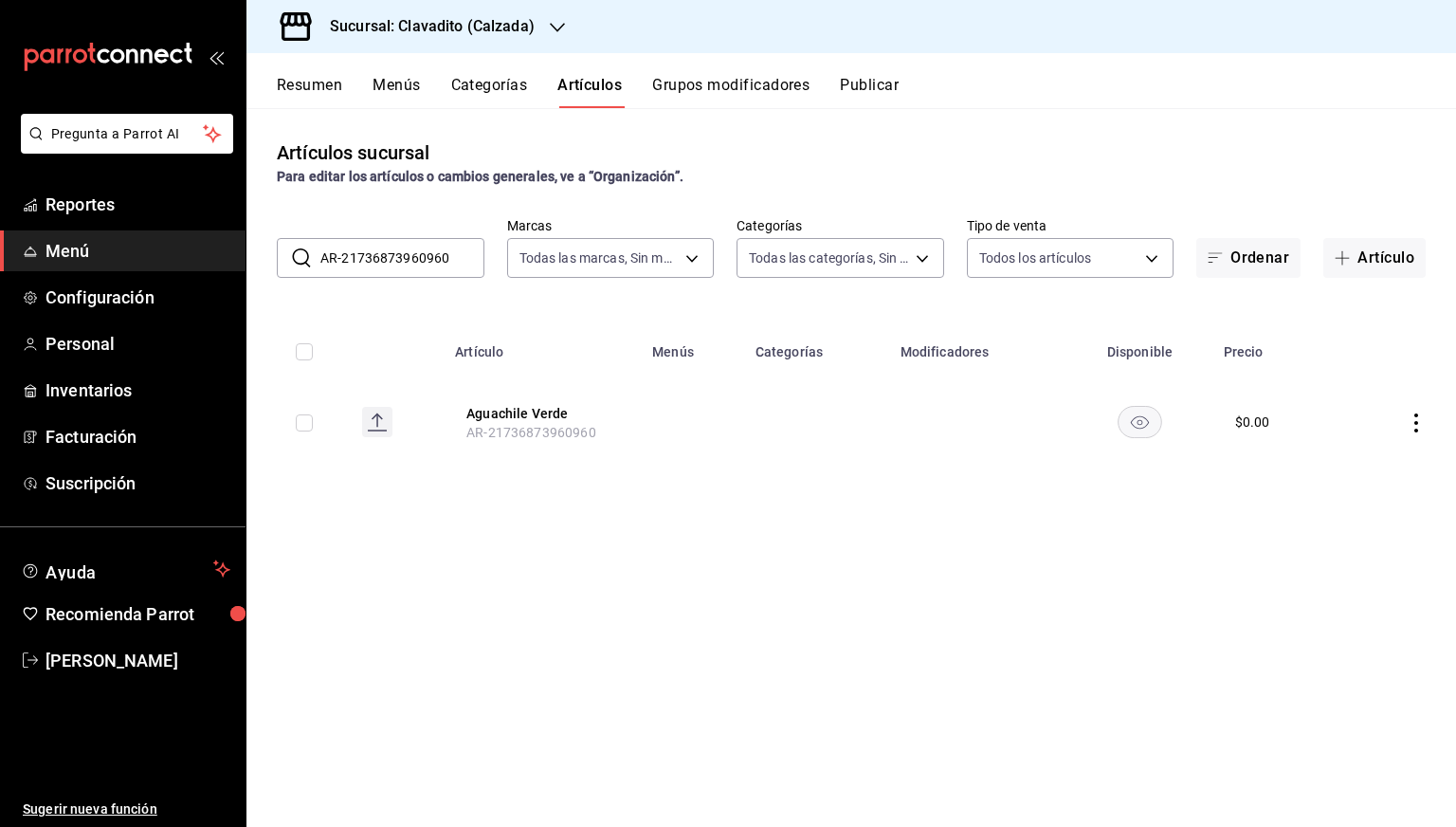
click at [1137, 425] on rect "availability-product" at bounding box center [1140, 421] width 44 height 31
click at [1143, 427] on icon "availability-product" at bounding box center [1140, 422] width 17 height 17
click at [446, 269] on input "AR-21736873960960" at bounding box center [403, 257] width 164 height 38
paste input "1747244130499"
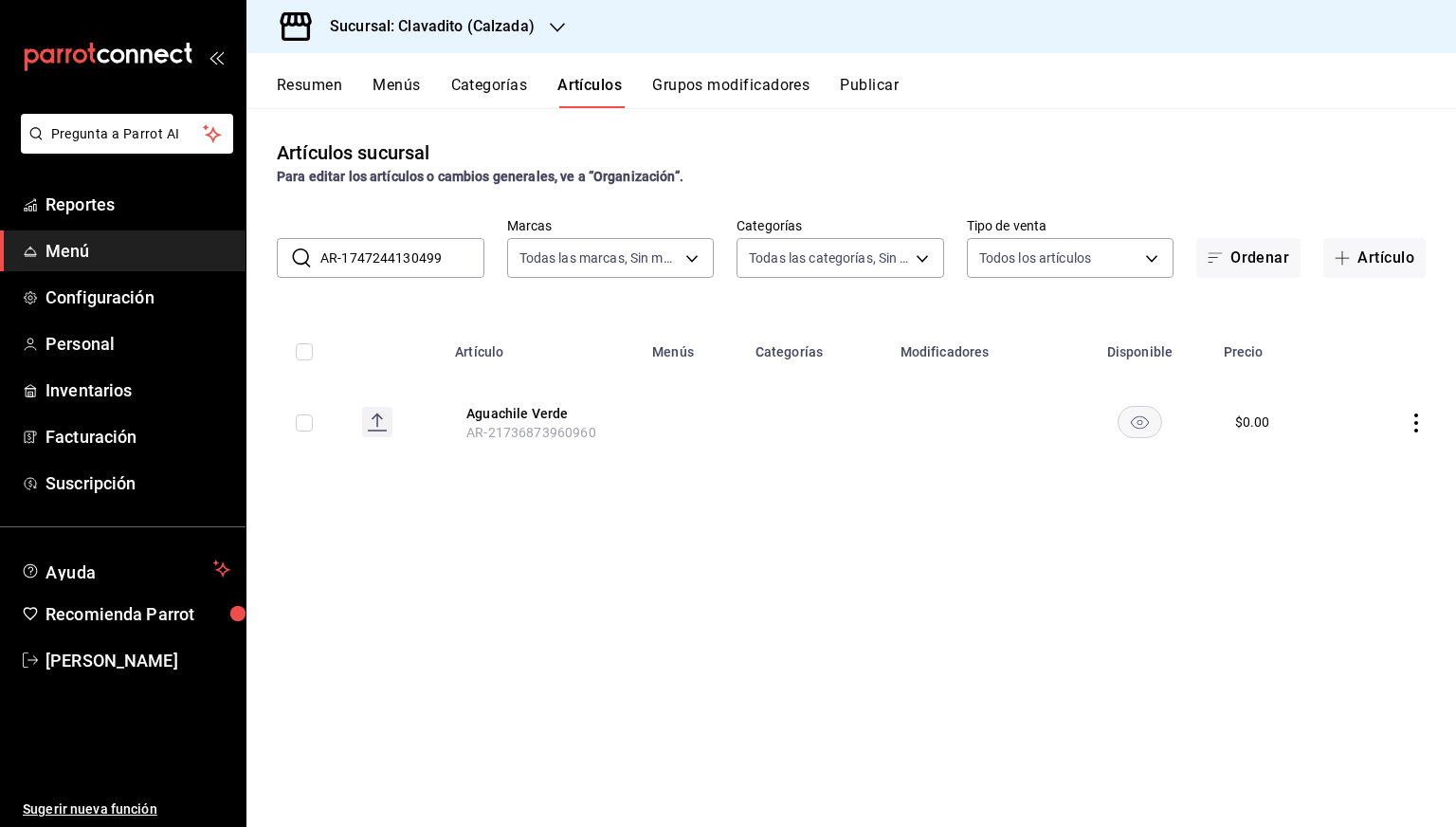
click at [446, 269] on input "AR-1747244130499" at bounding box center [403, 257] width 164 height 38
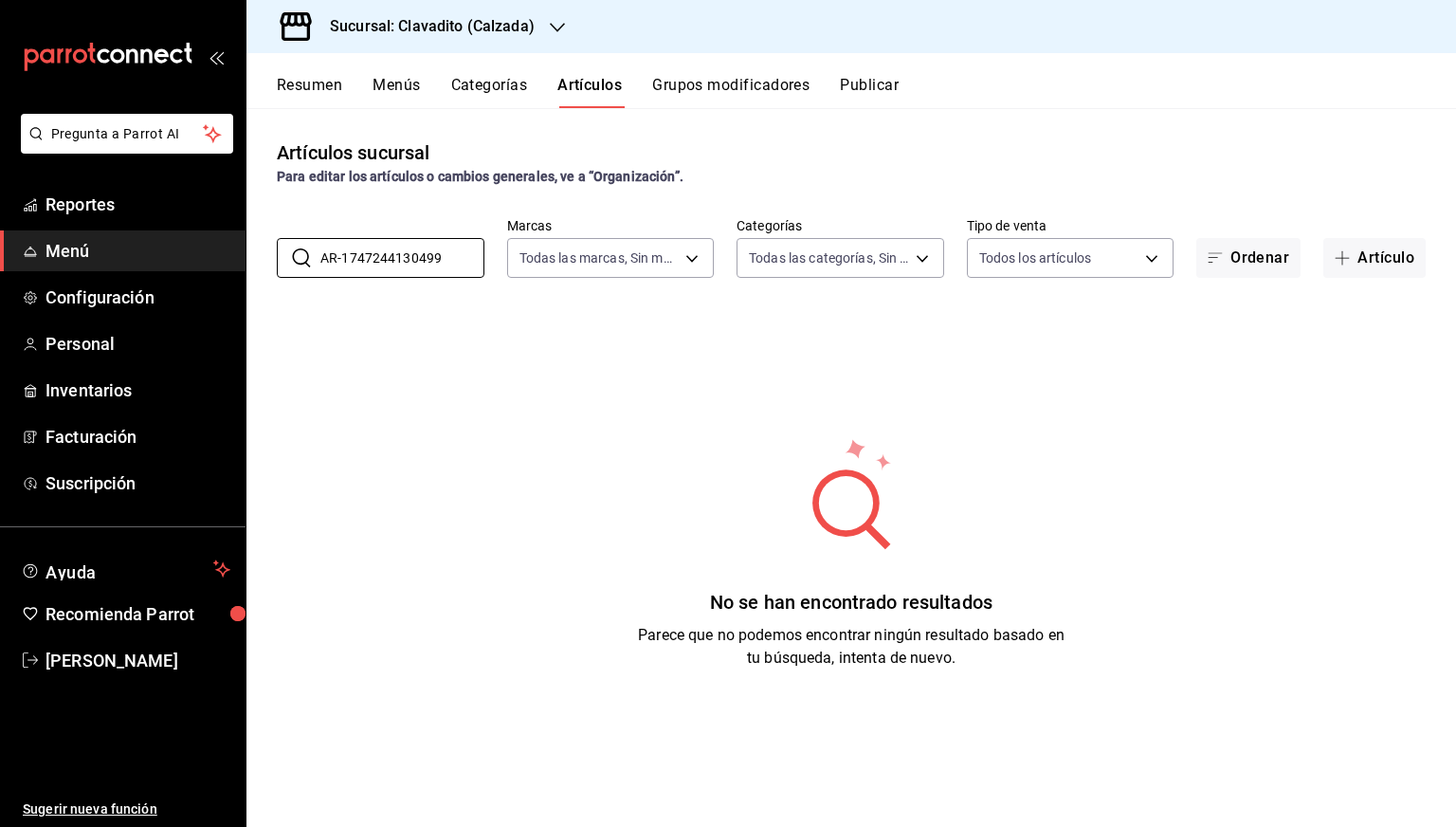
type input "AR-1747244130499"
click at [369, 42] on div "Sucursal: Clavadito (Calzada)" at bounding box center [416, 26] width 311 height 53
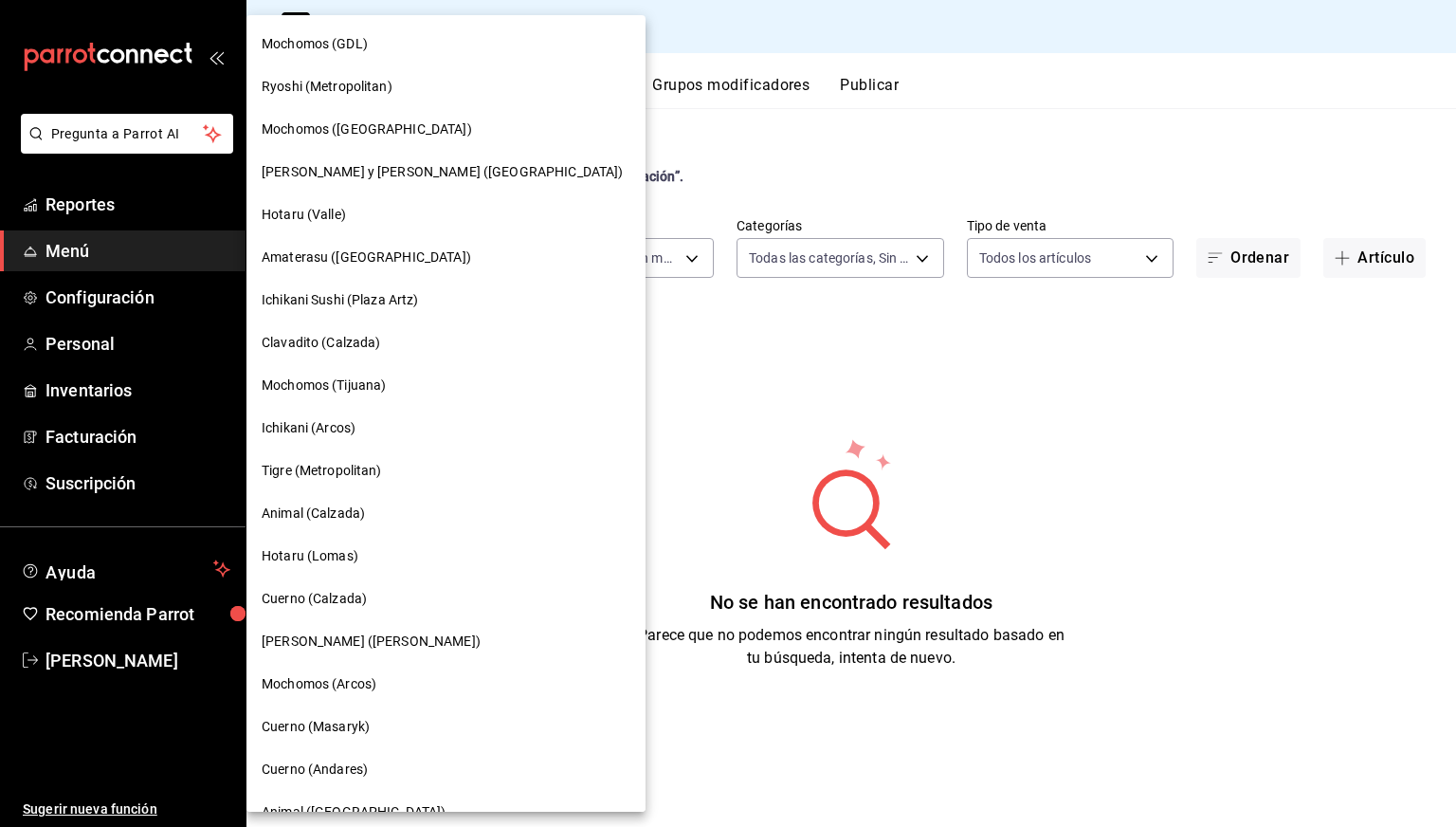
click at [320, 593] on span "Cuerno (Calzada)" at bounding box center [314, 599] width 105 height 20
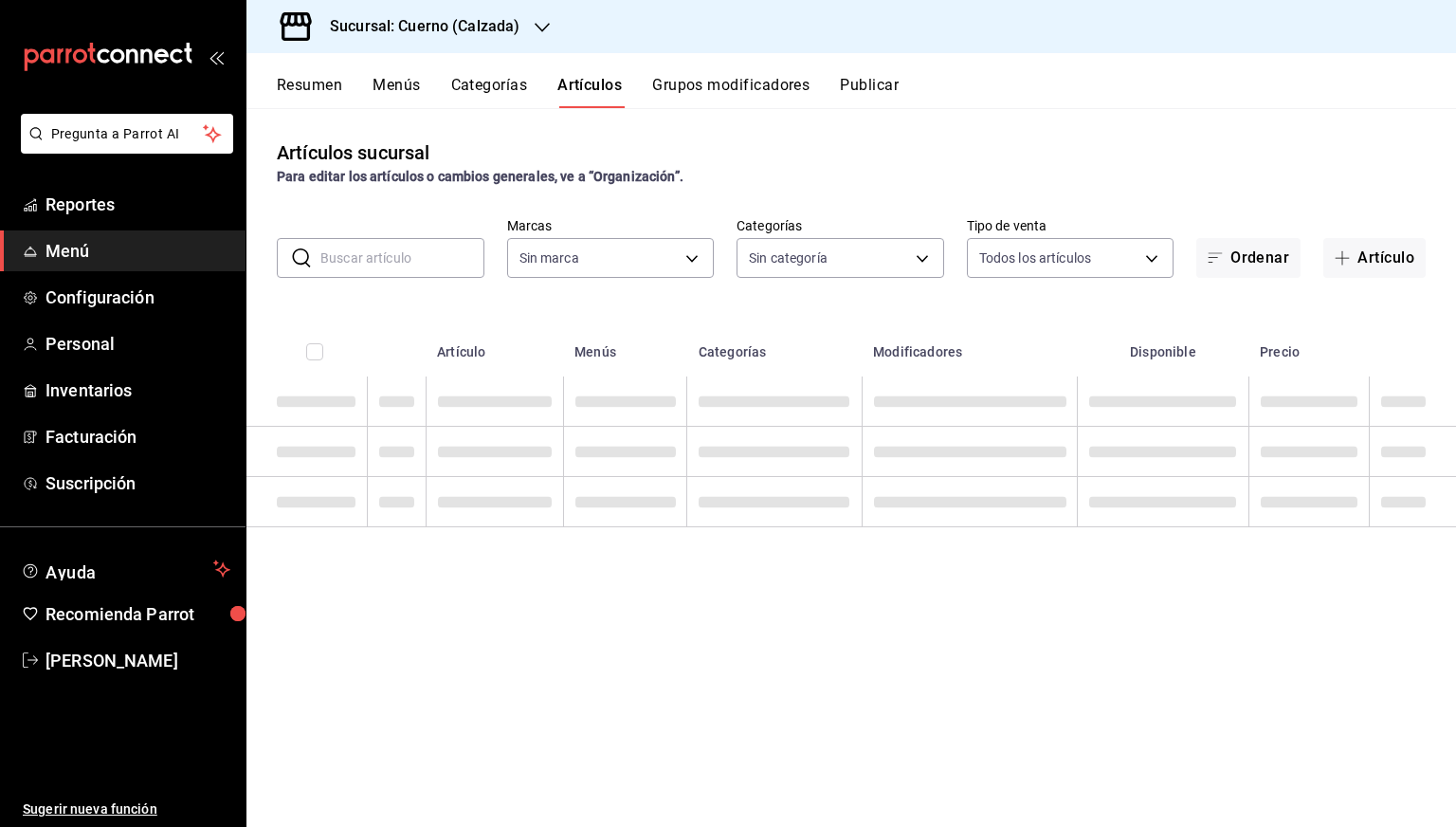
type input "fcad426d-22b8-4bc7-85b2-27ee6775f3f6,560d4c35-d9fc-4089-91ff-402d238ea400,30284…"
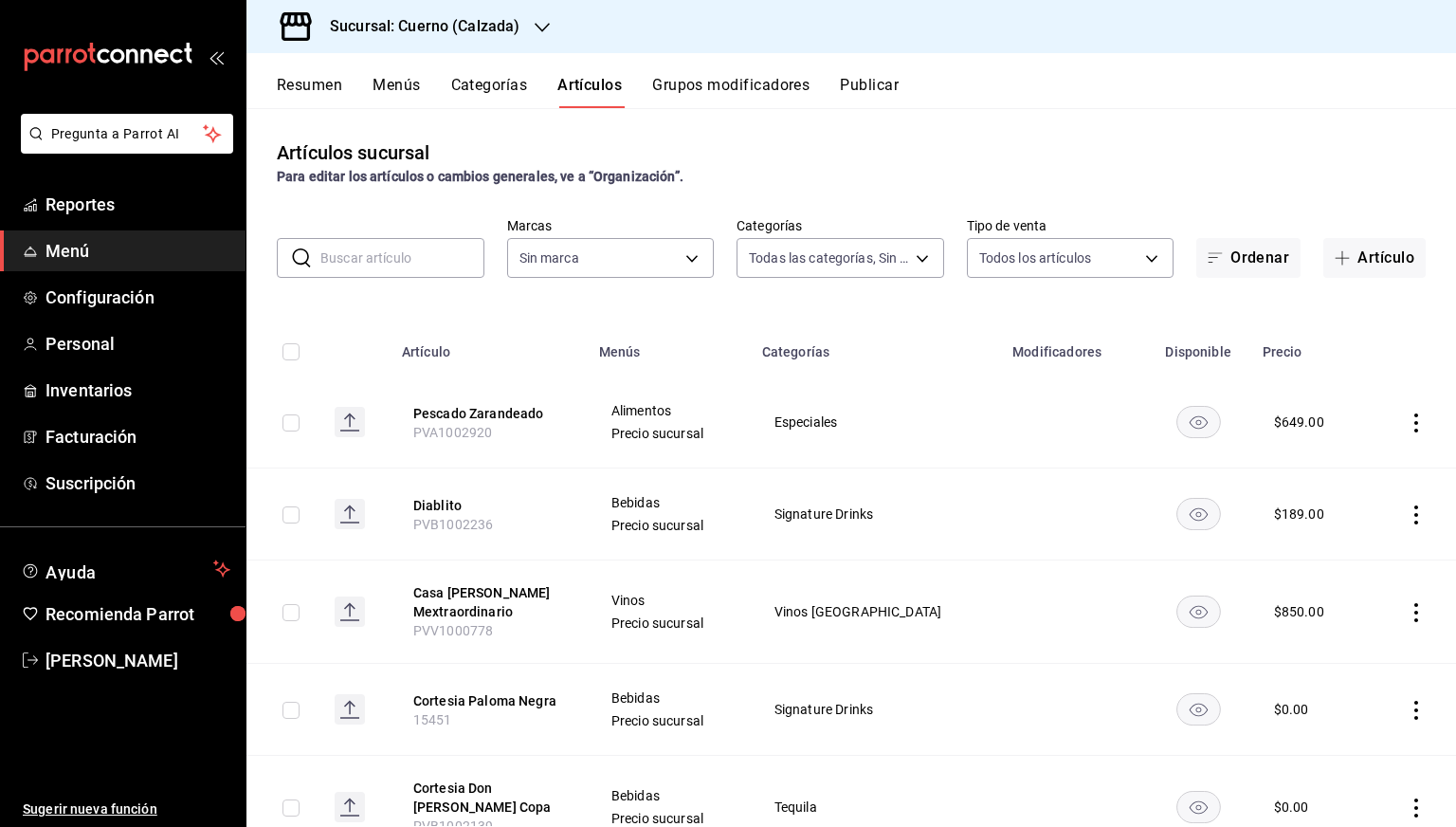
type input "b7ae777b-2dfc-42e0-9650-6cefdf37a424,c000f1c0-fb9f-4016-8e6a-f0d1e83e893d"
click at [434, 277] on div "​ ​" at bounding box center [380, 257] width 208 height 40
paste input "AR-1747244130499"
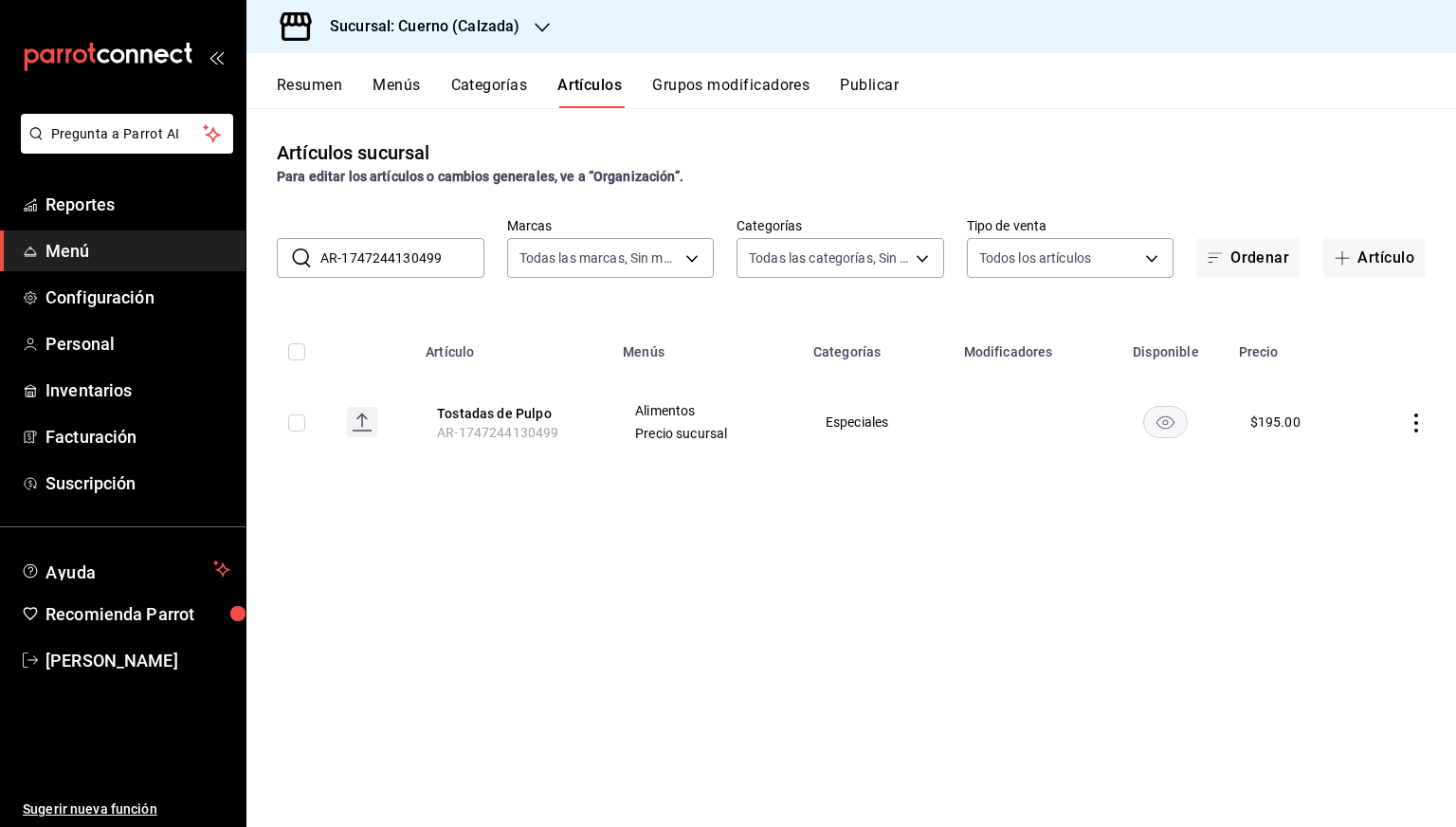
click at [1173, 416] on rect "availability-product" at bounding box center [1165, 421] width 44 height 31
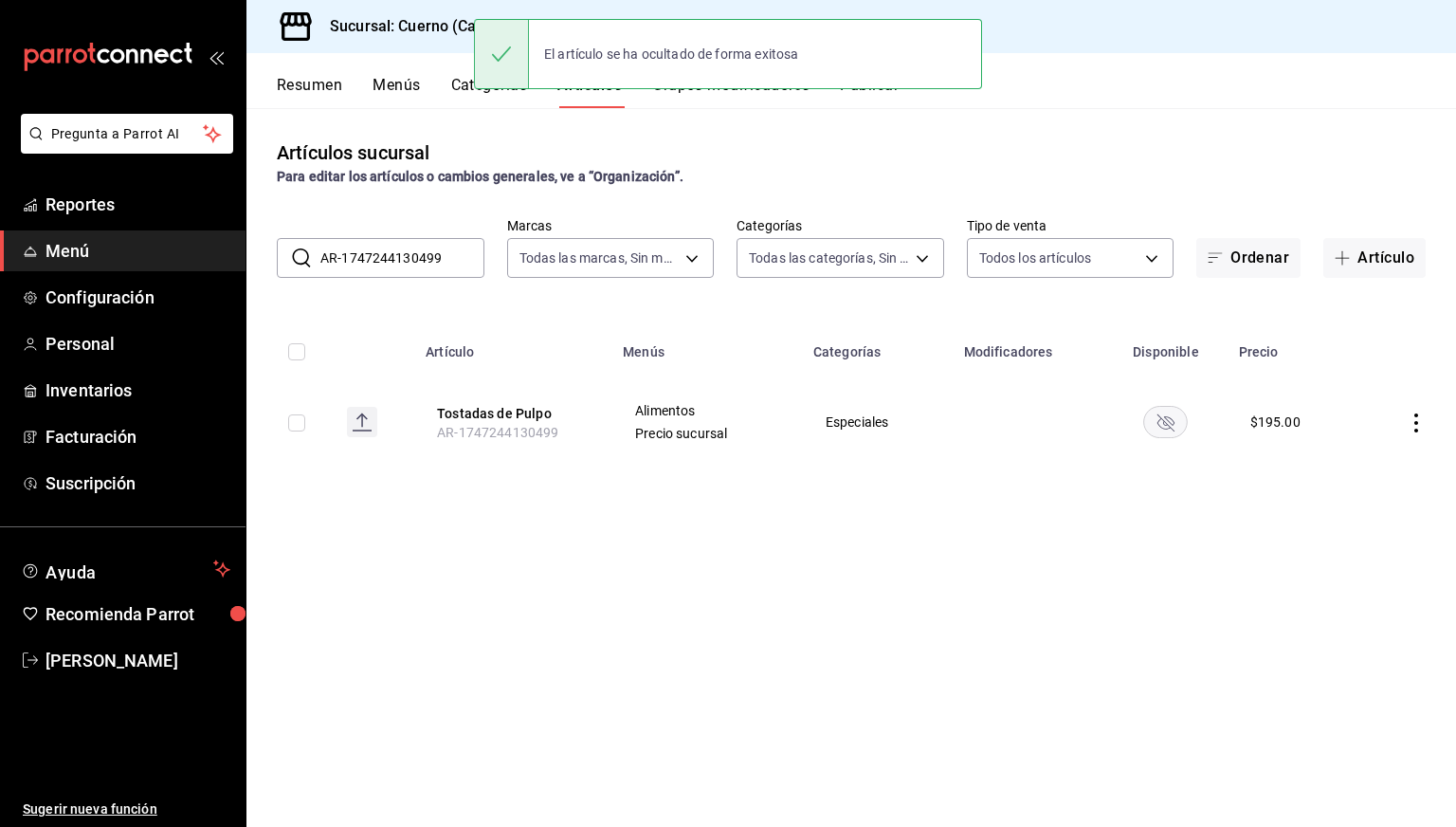
click at [413, 259] on input "AR-1747244130499" at bounding box center [403, 257] width 164 height 38
paste input "017724"
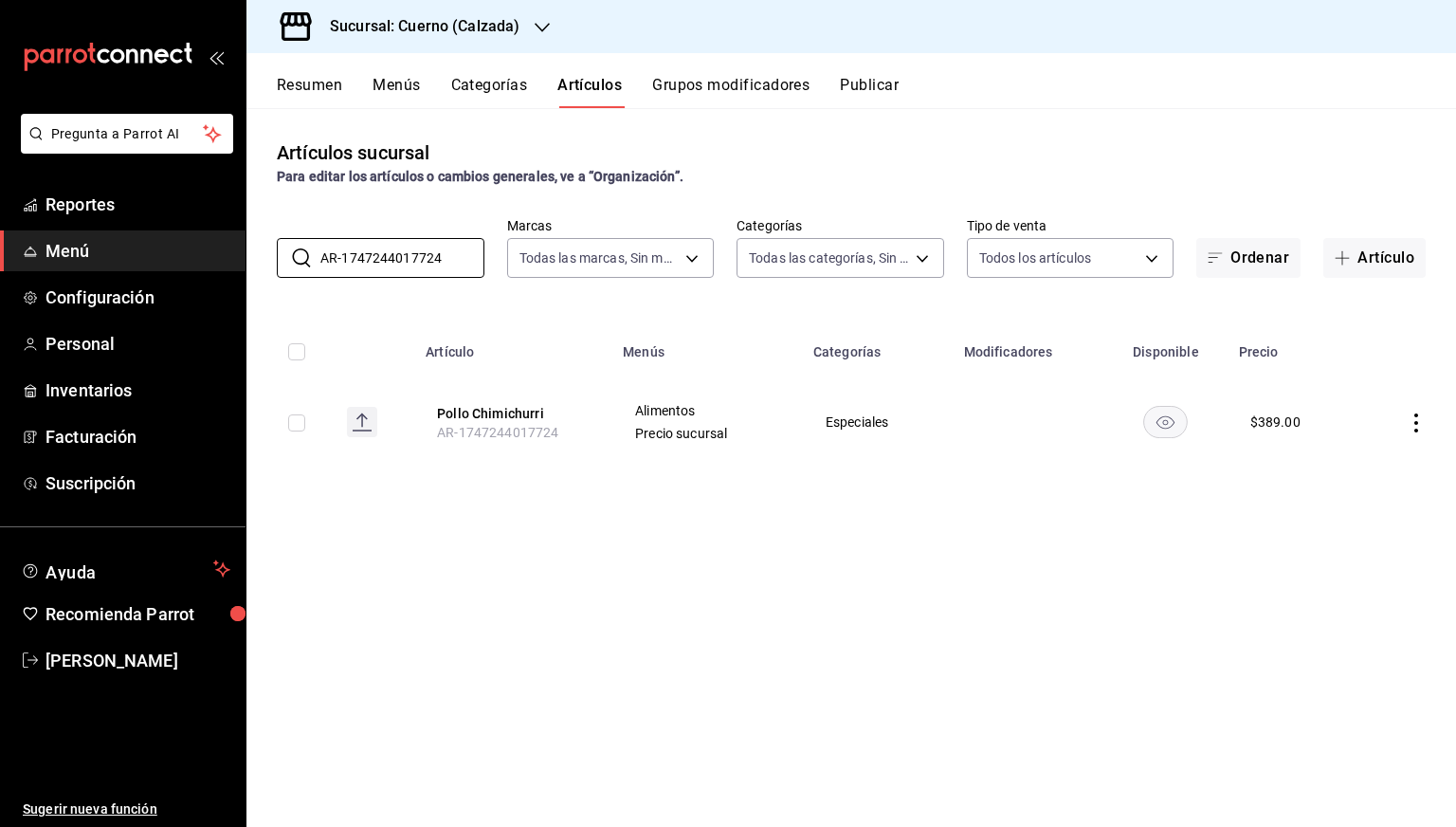
type input "AR-1747244017724"
click at [1155, 419] on rect "availability-product" at bounding box center [1165, 421] width 44 height 31
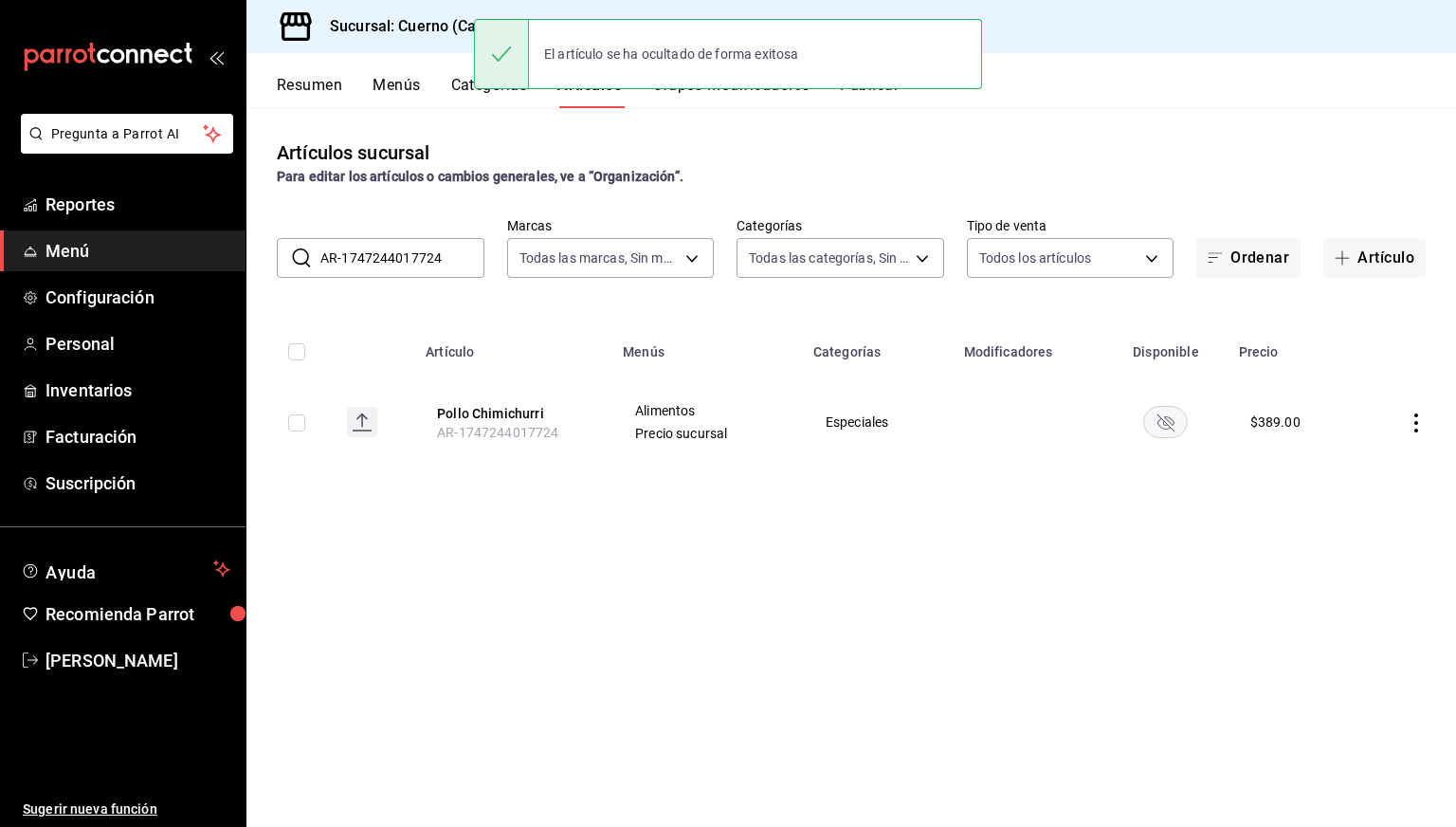
click at [448, 262] on input "AR-1747244017724" at bounding box center [403, 257] width 164 height 38
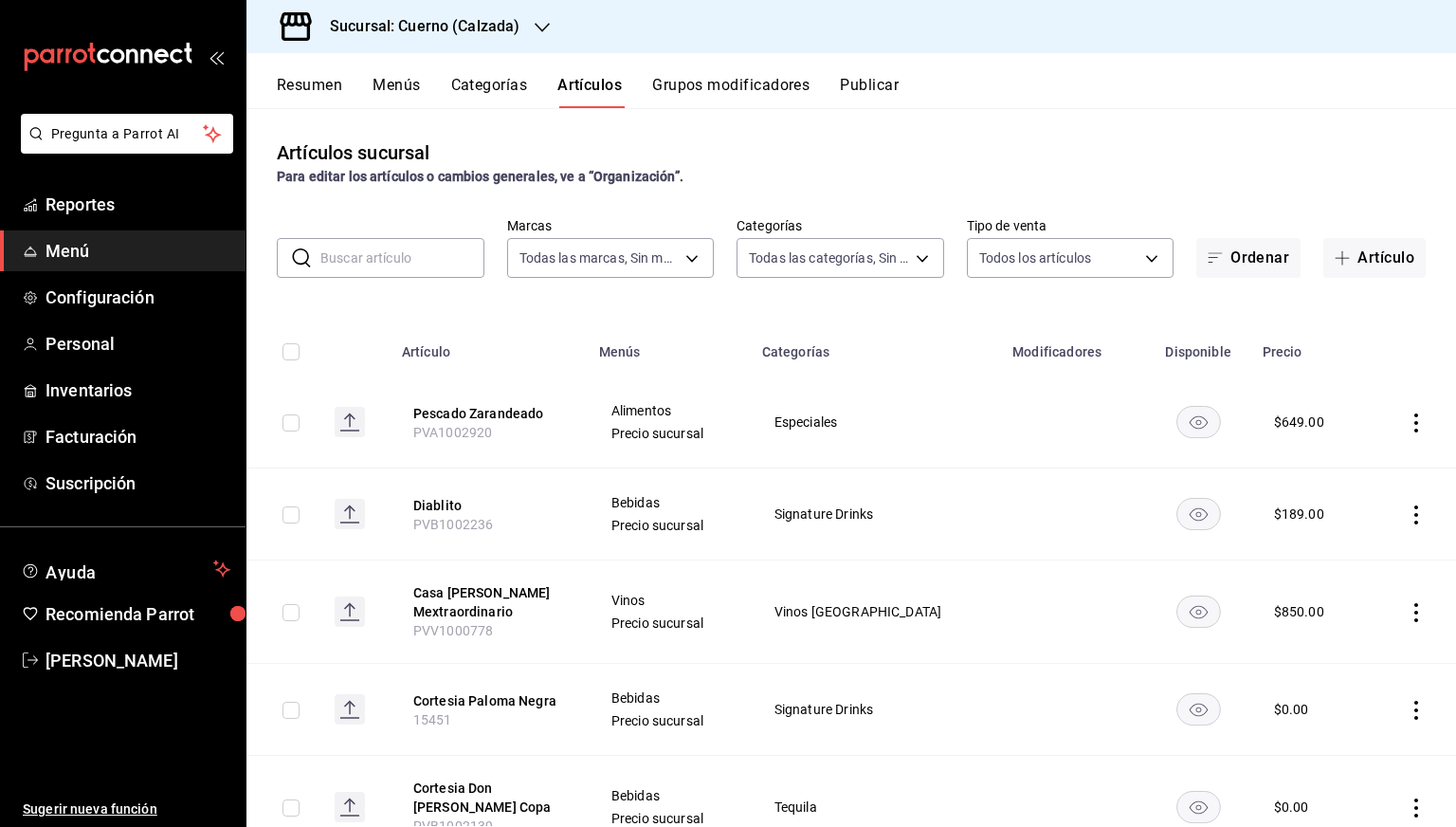
paste input "15241"
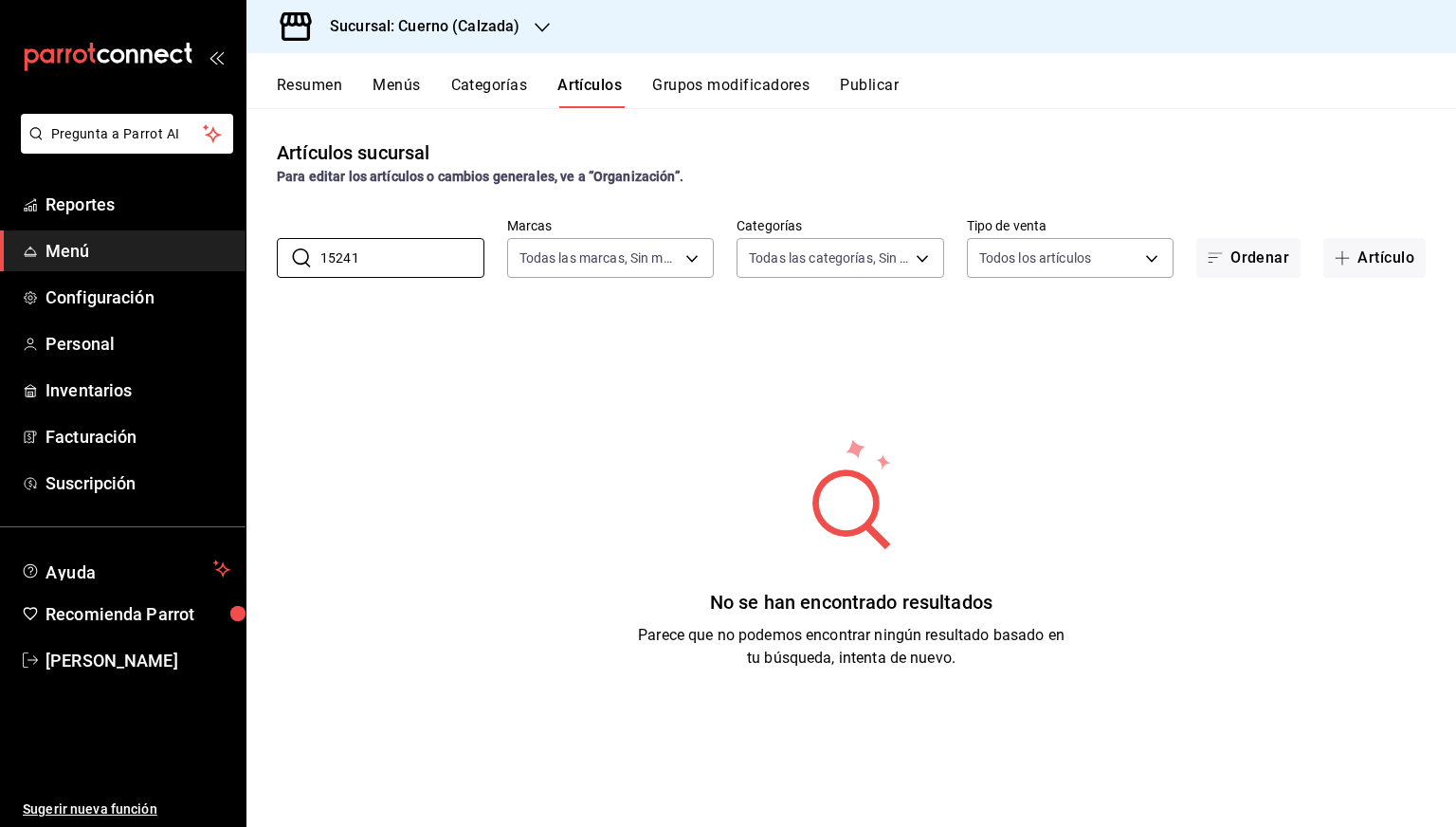
type input "15241"
click at [387, 20] on h3 "Sucursal: Cuerno (Calzada)" at bounding box center [417, 26] width 205 height 22
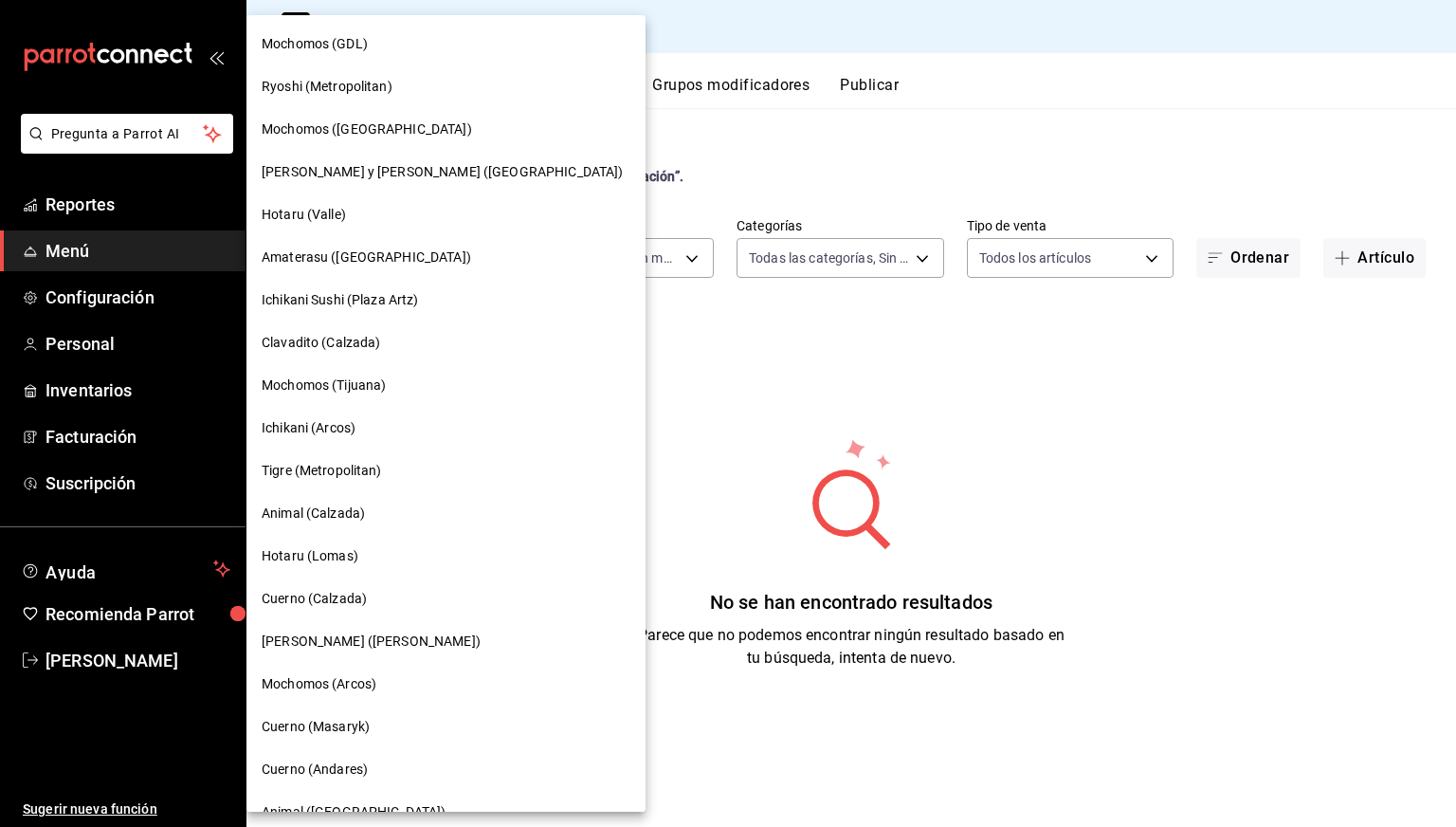
click at [319, 335] on span "Clavadito (Calzada)" at bounding box center [321, 342] width 119 height 20
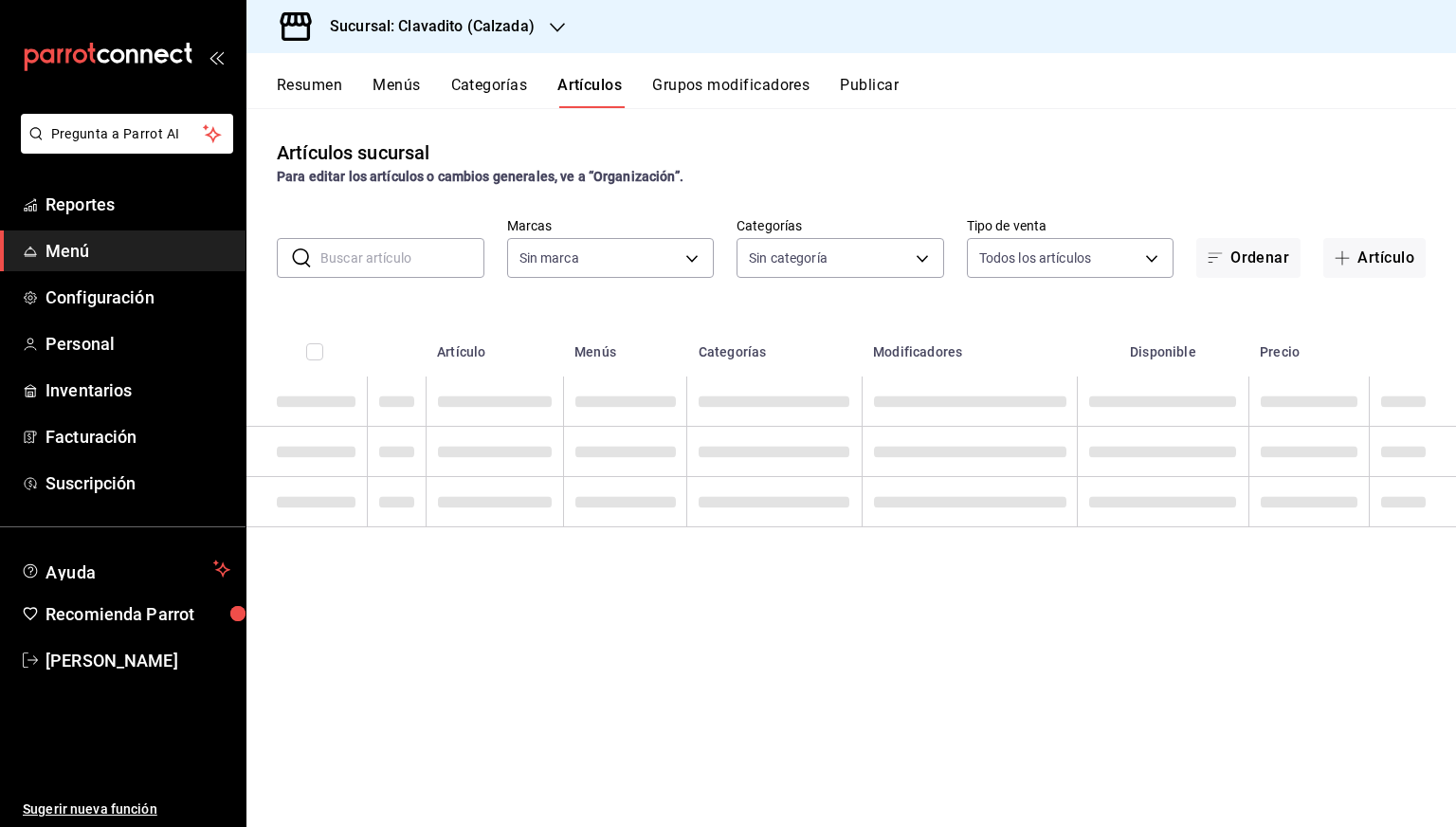
click at [405, 248] on input "text" at bounding box center [403, 257] width 164 height 38
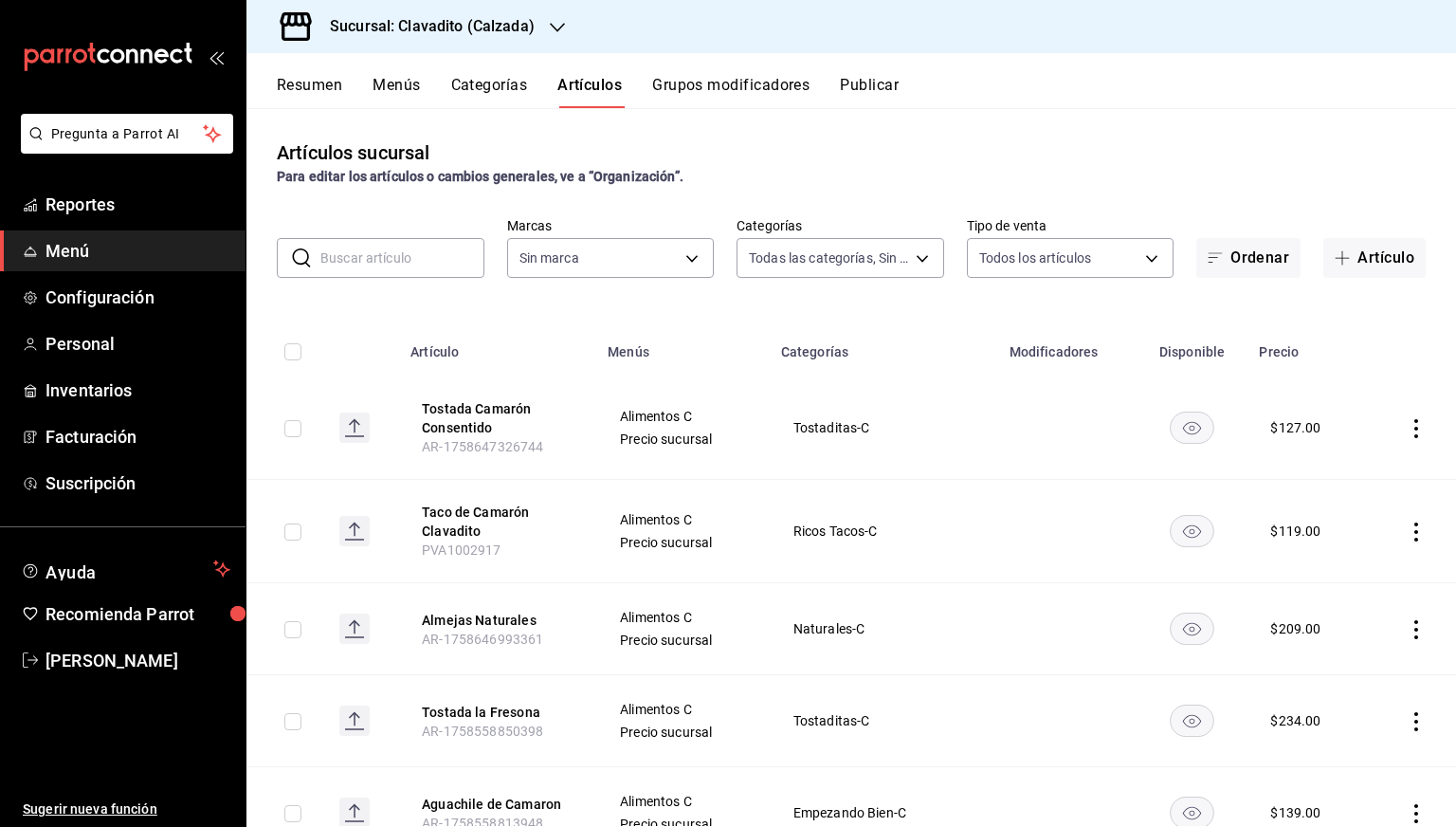
type input "baf57ed1-919f-4c82-8763-5f61bb5ecf6c,a733550a-1833-4f39-b337-4b288d8ef239,37b97…"
paste input "15241"
type input "15241"
type input "7c6329b2-7c80-4d0a-92e1-359a60270725"
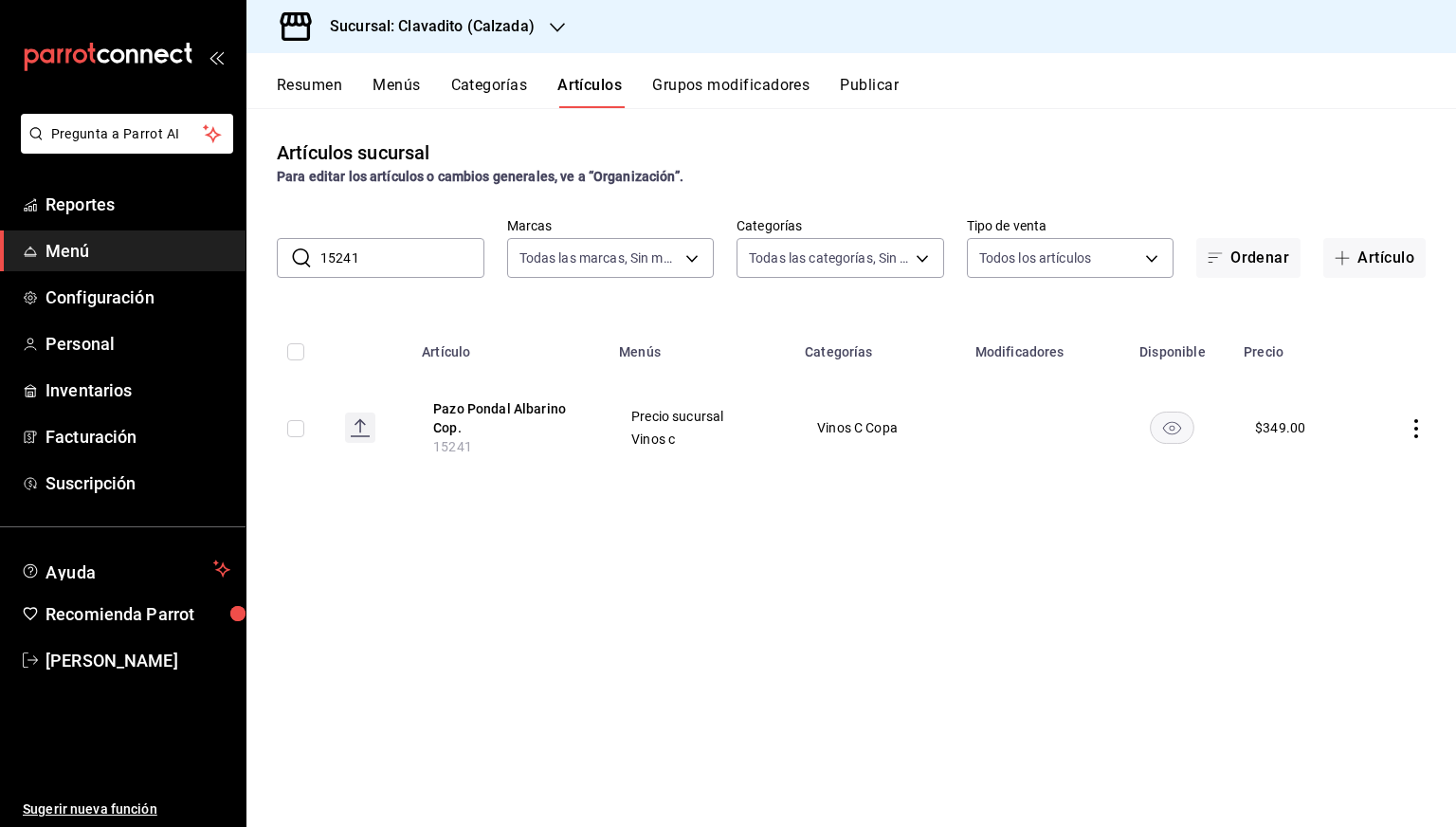
click at [428, 261] on input "15241" at bounding box center [403, 257] width 164 height 38
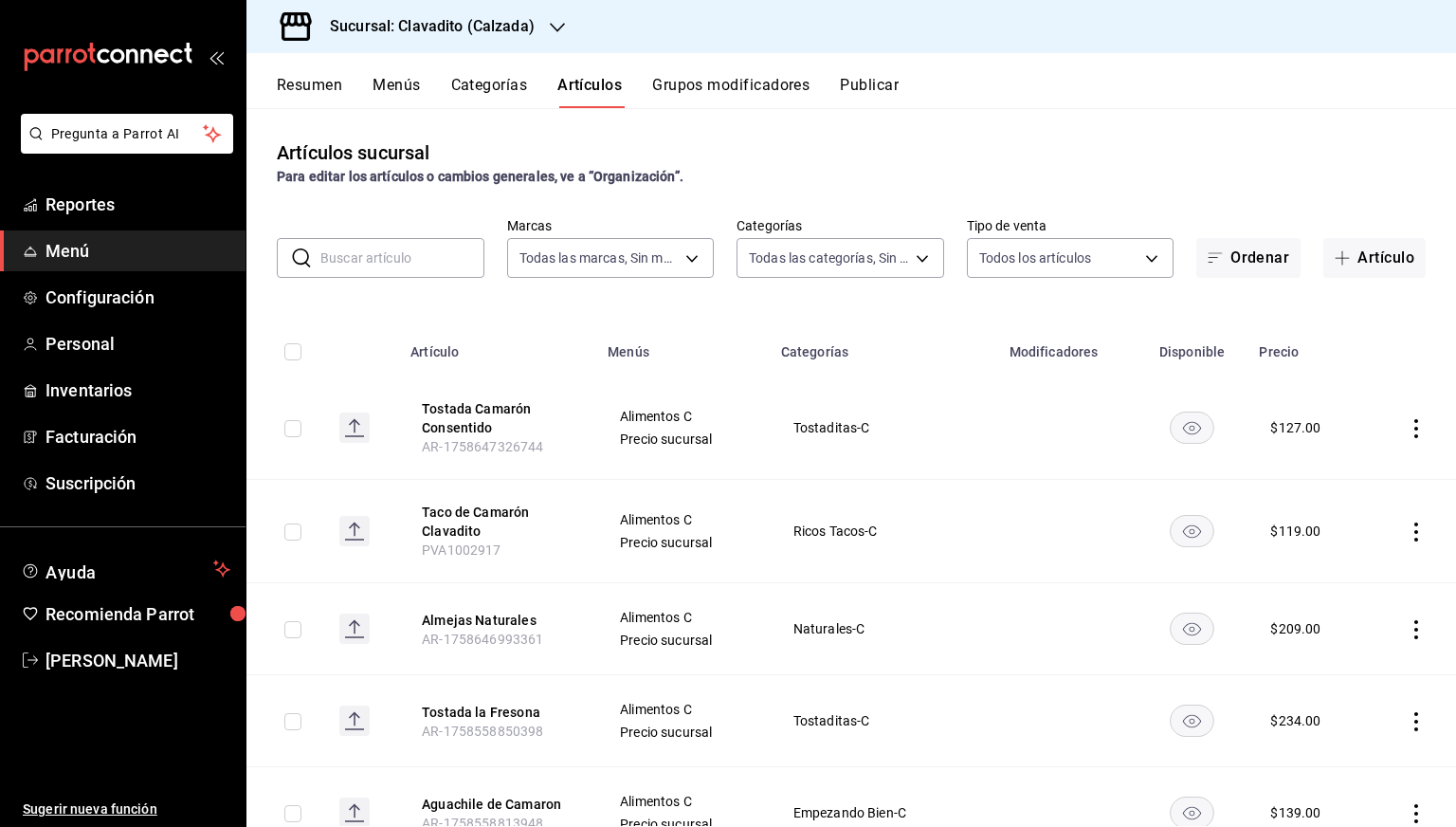
paste input "15150"
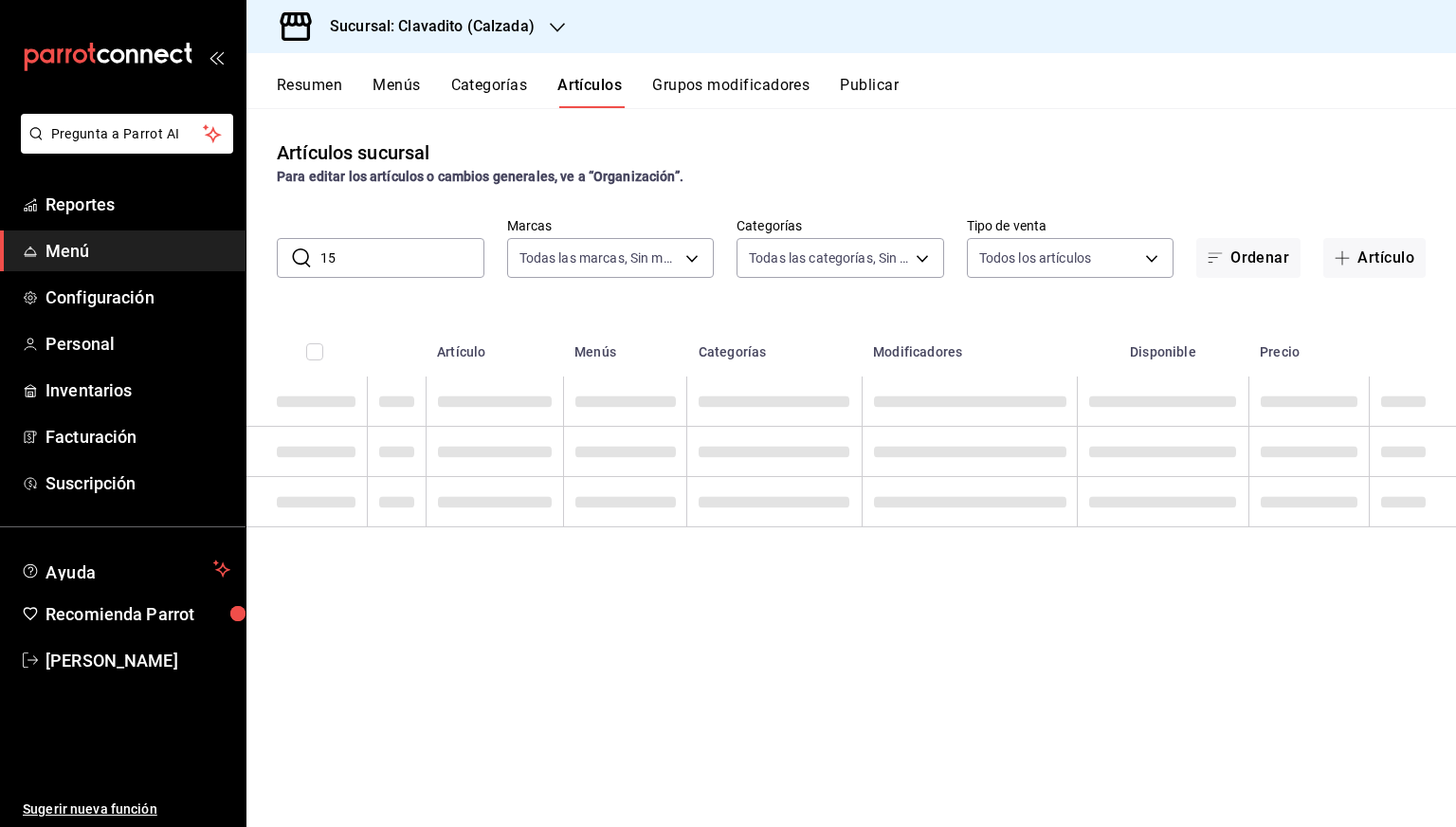
type input "1"
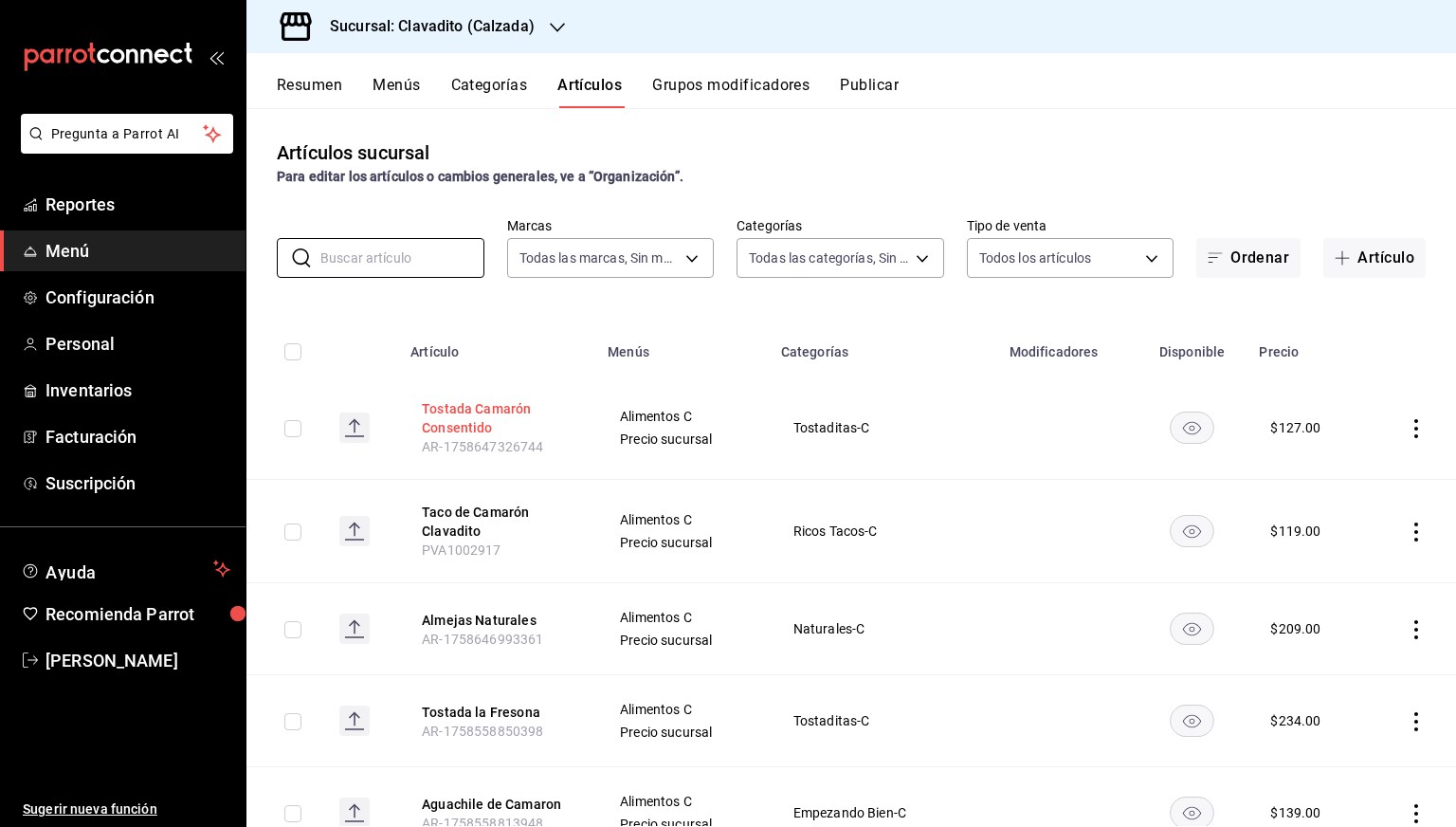
paste input "15150"
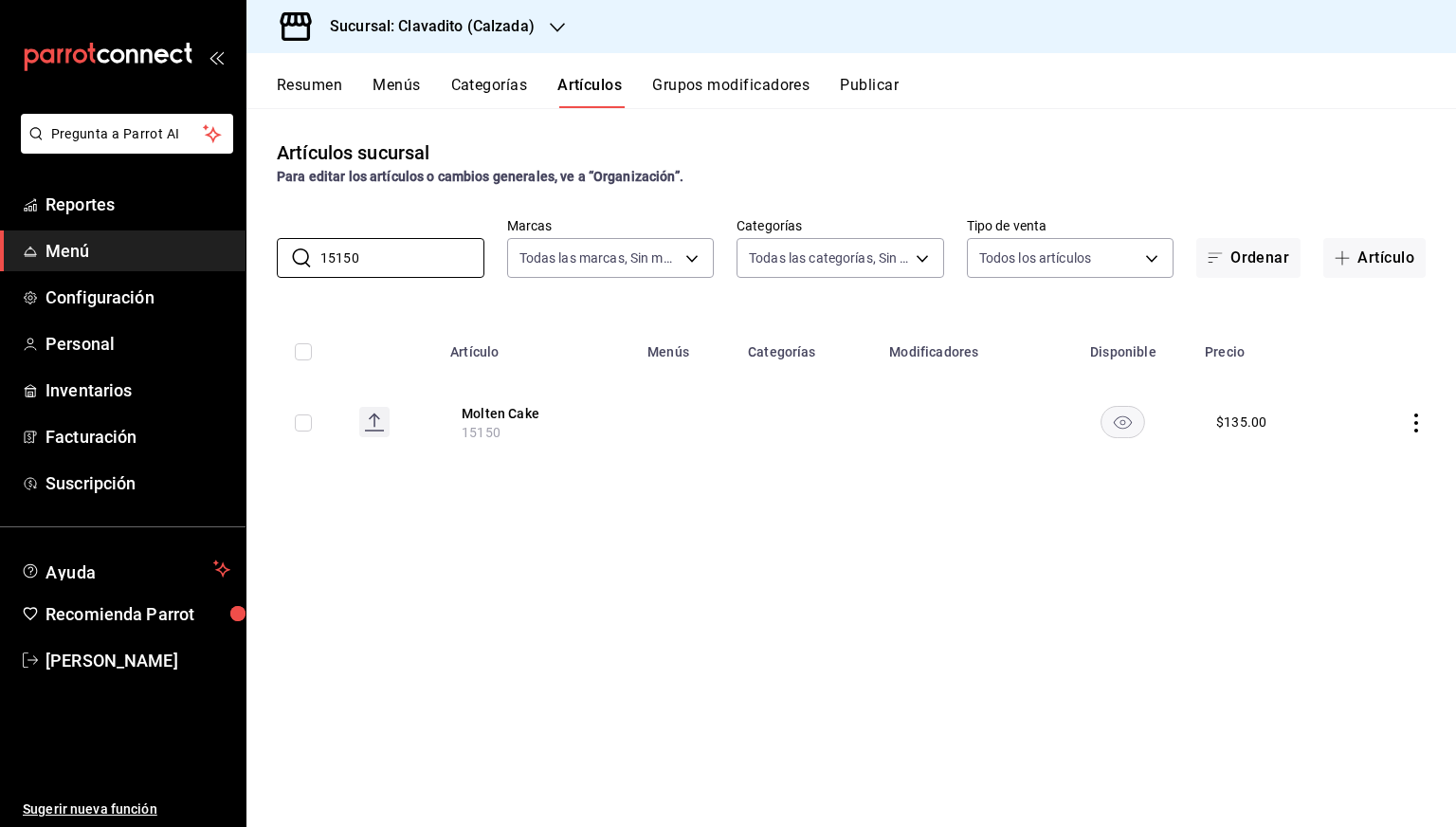
click at [1123, 426] on rect "availability-product" at bounding box center [1123, 421] width 44 height 31
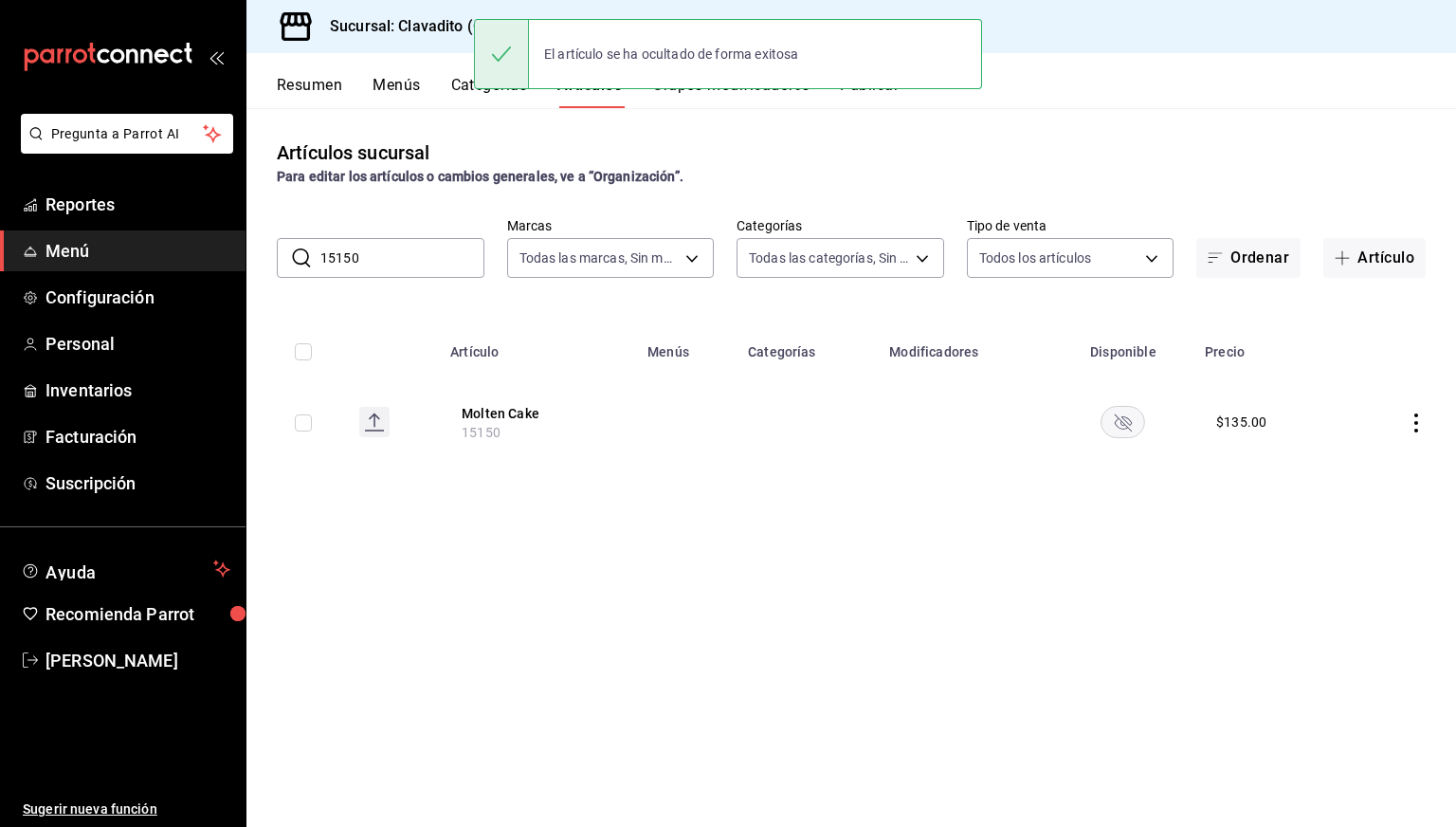
click at [440, 265] on input "15150" at bounding box center [403, 257] width 164 height 38
paste input "2"
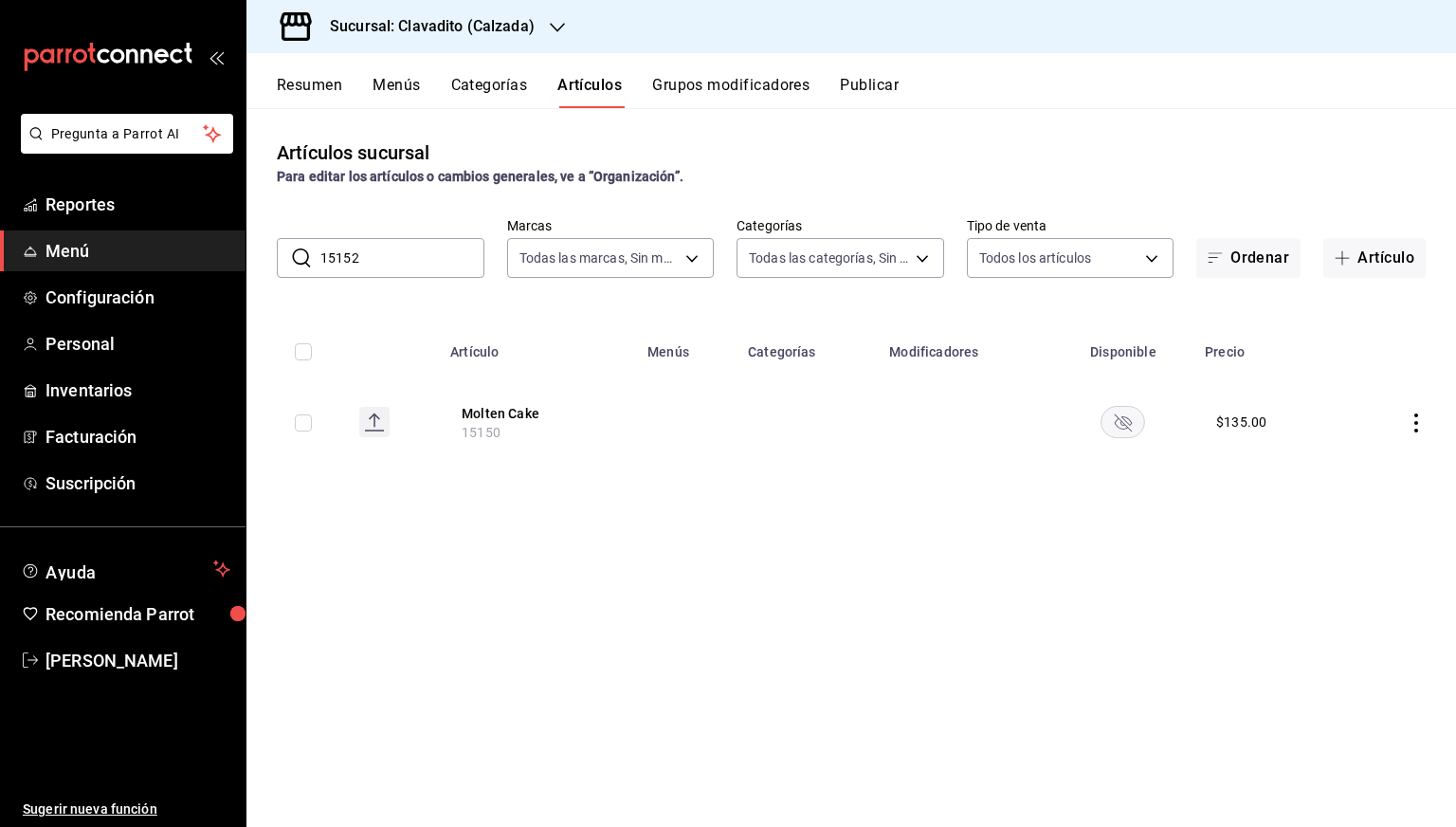
click at [440, 265] on input "15152" at bounding box center [403, 257] width 164 height 38
type input "15152"
click at [1119, 439] on rect "availability-product" at bounding box center [1131, 427] width 44 height 31
click at [405, 270] on input "15152" at bounding box center [403, 257] width 164 height 38
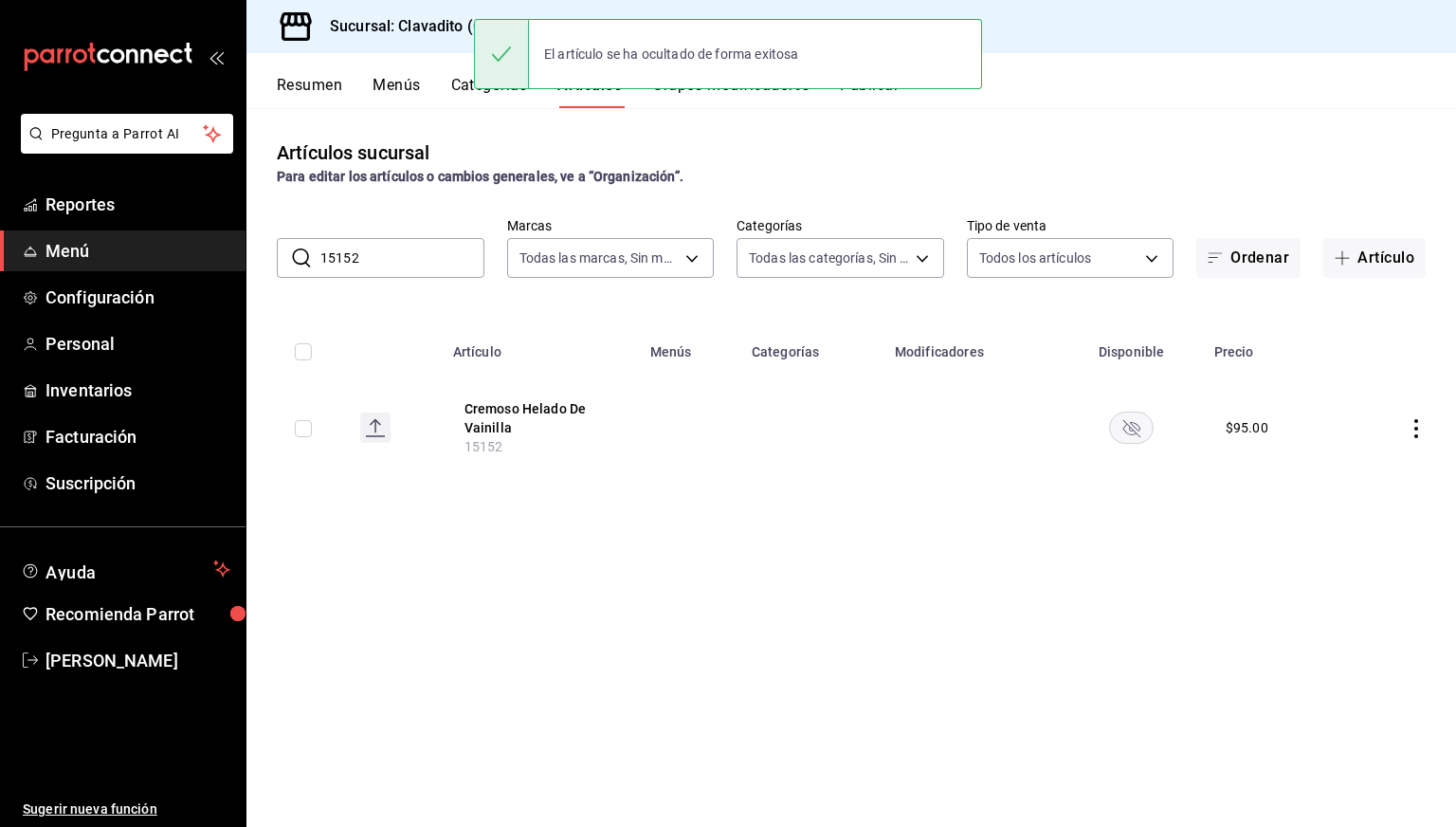
click at [405, 270] on input "15152" at bounding box center [403, 257] width 164 height 38
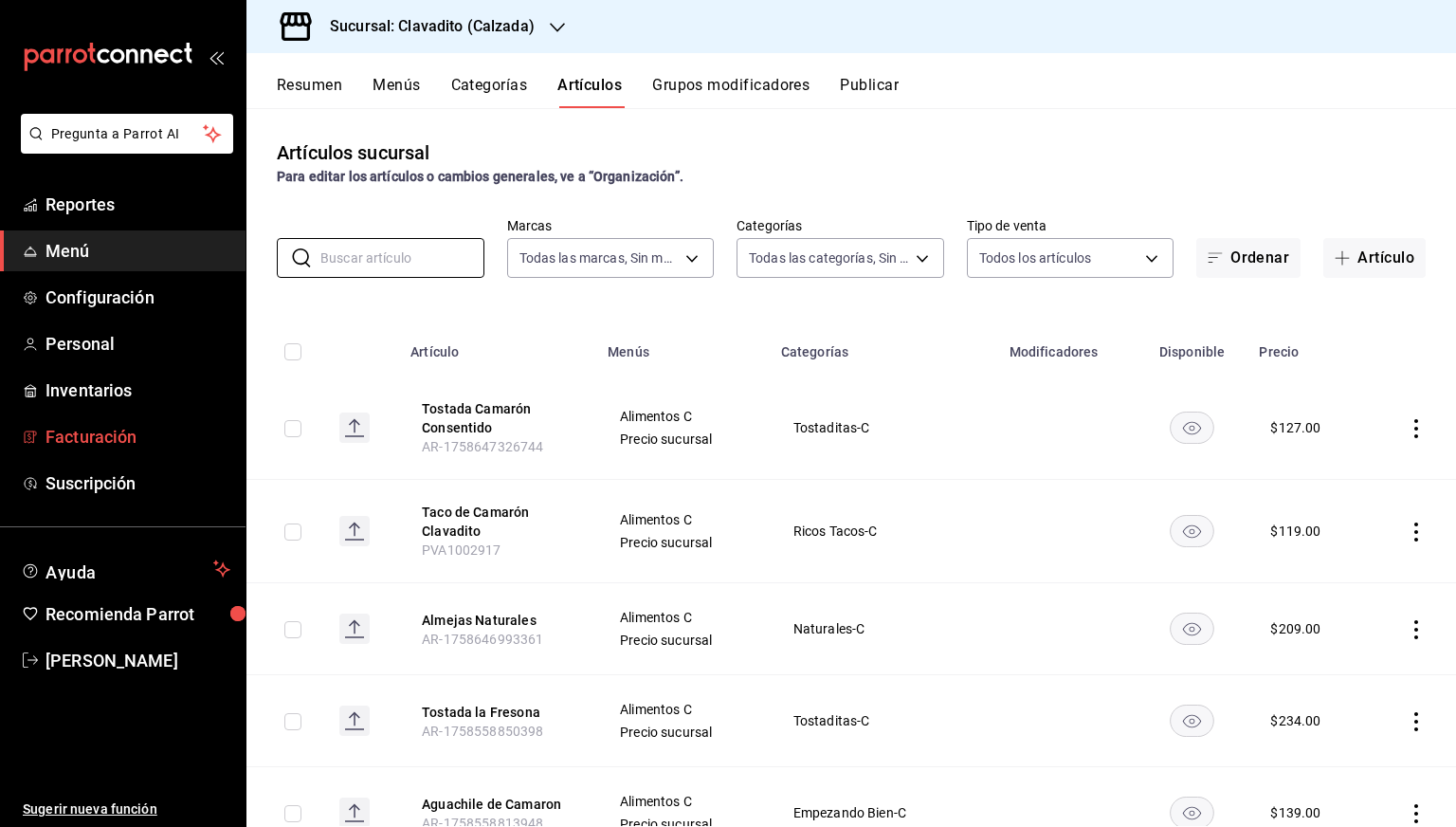
paste input "14803"
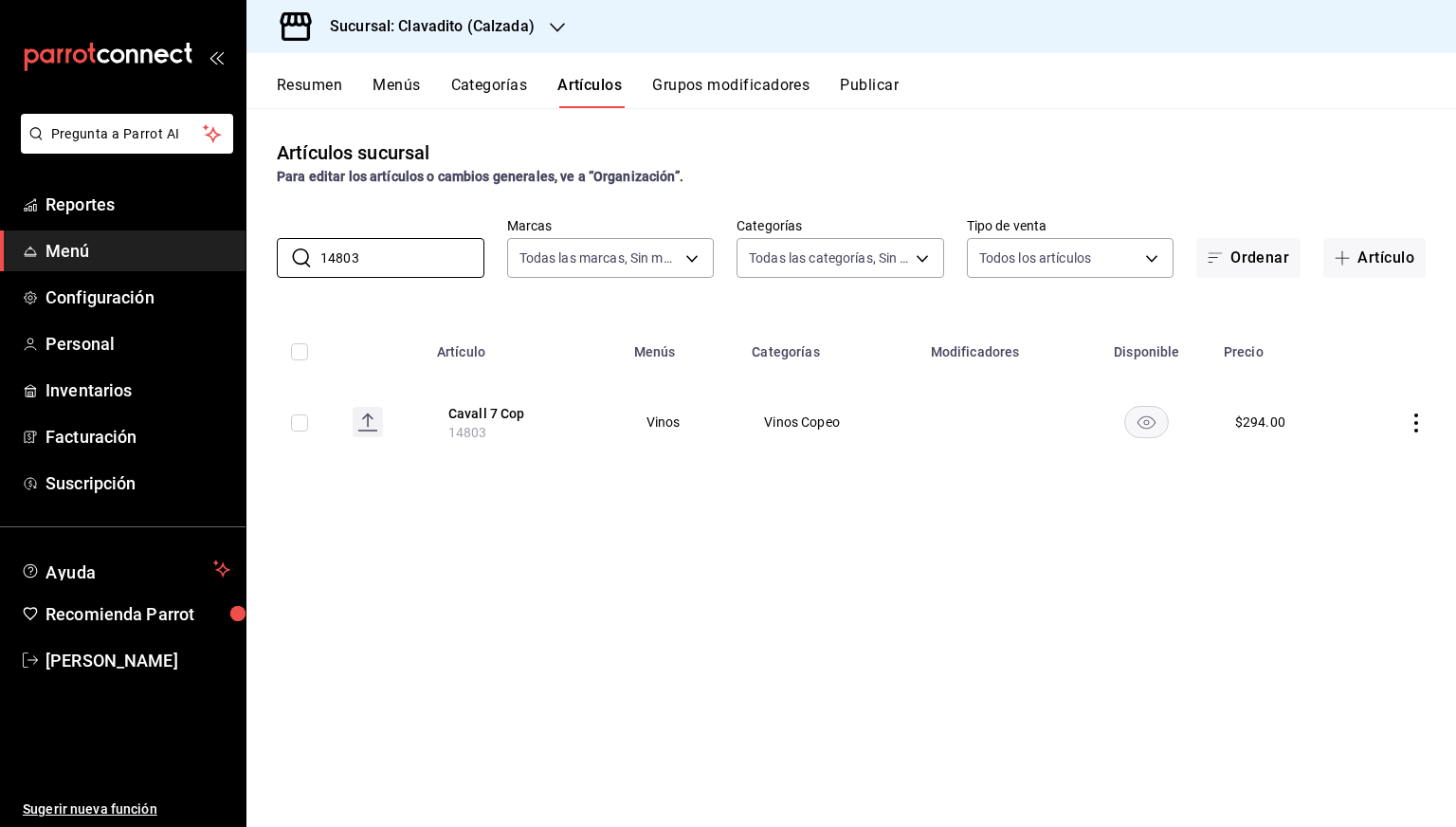
click at [1140, 445] on td at bounding box center [1147, 421] width 131 height 91
click at [1142, 437] on rect "availability-product" at bounding box center [1147, 421] width 44 height 31
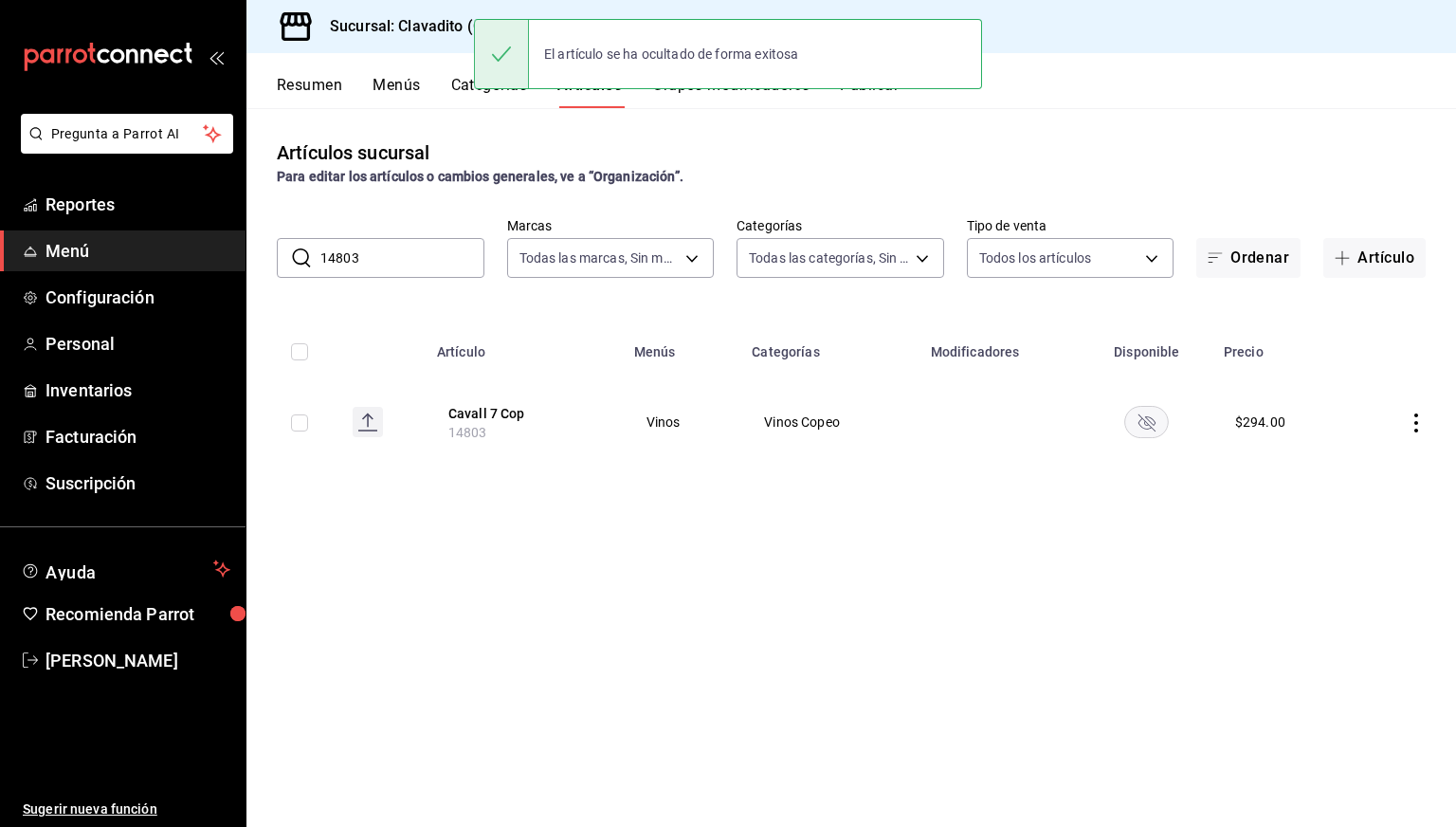
click at [451, 253] on input "14803" at bounding box center [403, 257] width 164 height 38
paste input "2"
click at [451, 253] on input "14802" at bounding box center [403, 257] width 164 height 38
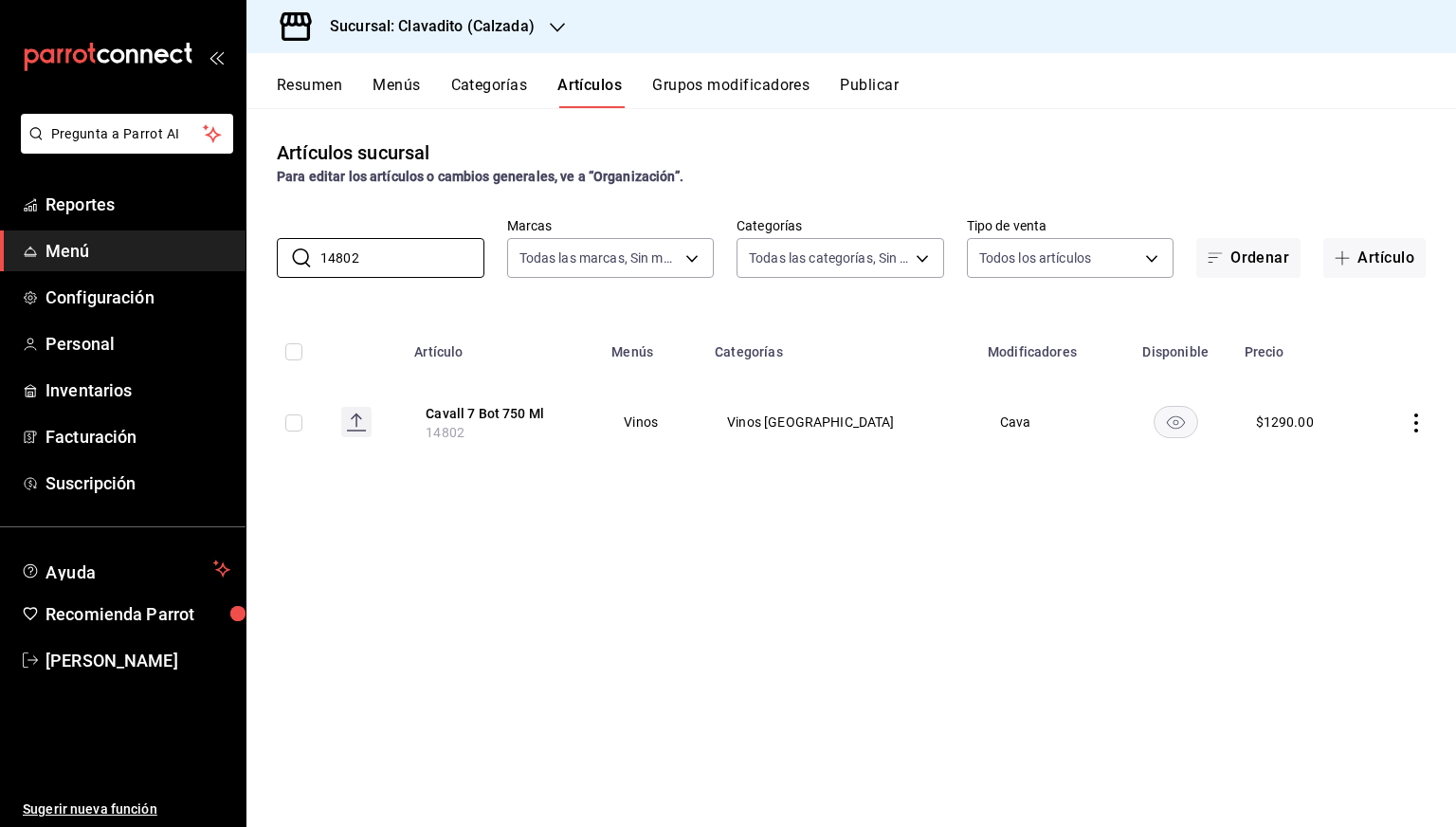
type input "14802"
click at [1166, 417] on icon "availability-product" at bounding box center [1175, 423] width 18 height 14
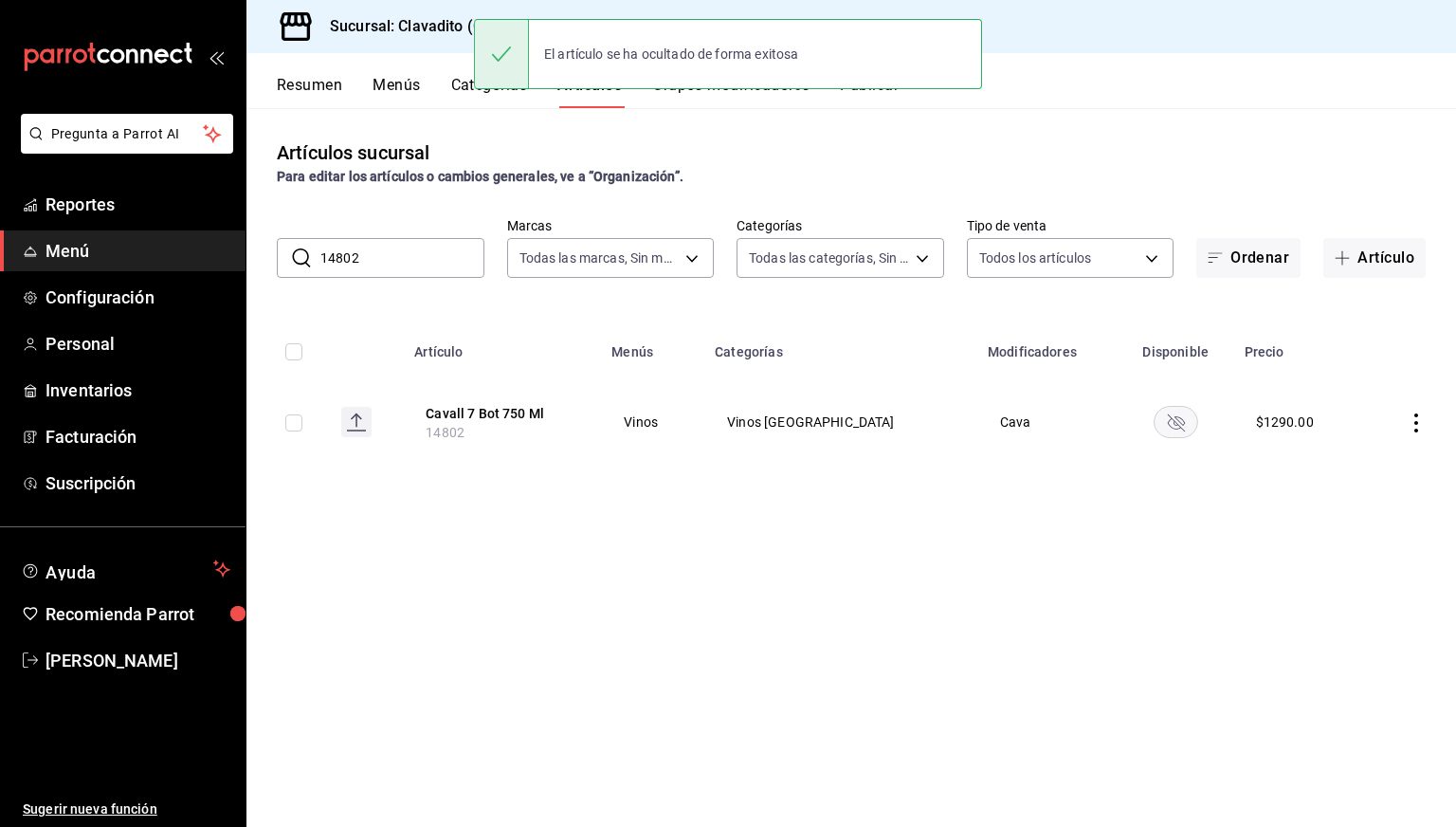
click at [395, 262] on input "14802" at bounding box center [403, 257] width 164 height 38
